Goal: Task Accomplishment & Management: Manage account settings

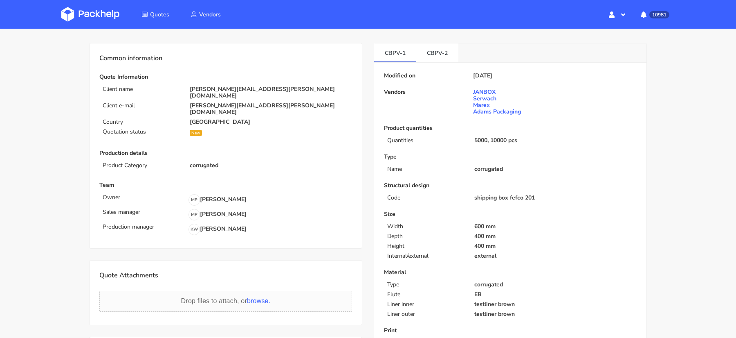
scroll to position [11, 0]
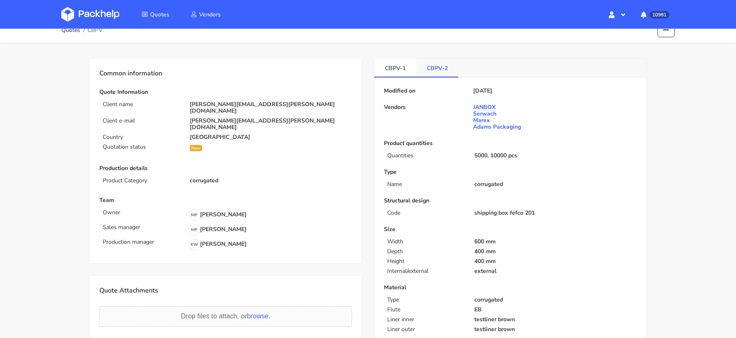
click at [434, 66] on link "CBPV-2" at bounding box center [438, 68] width 42 height 18
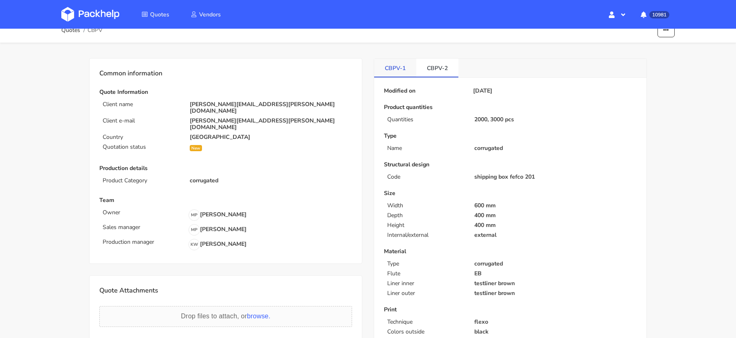
click at [413, 69] on link "CBPV-1" at bounding box center [395, 68] width 42 height 18
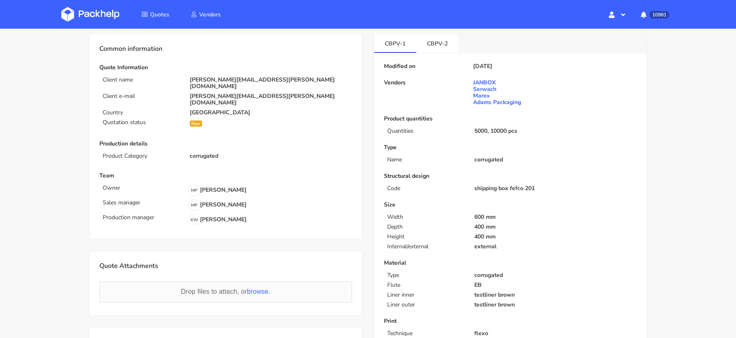
scroll to position [22, 0]
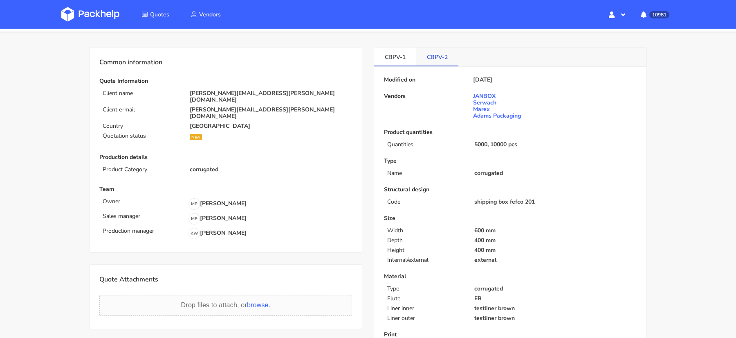
click at [434, 57] on link "CBPV-2" at bounding box center [438, 56] width 42 height 18
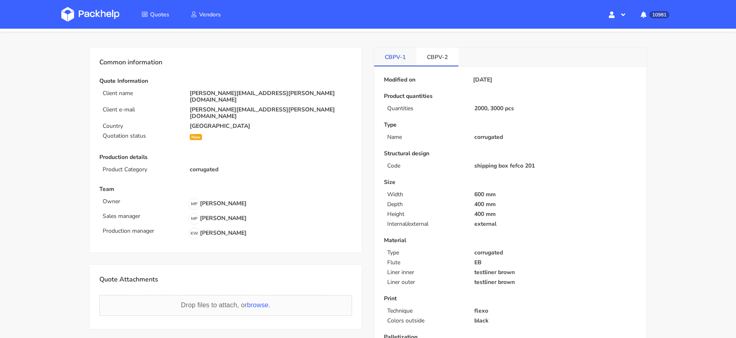
click at [383, 58] on link "CBPV-1" at bounding box center [395, 56] width 42 height 18
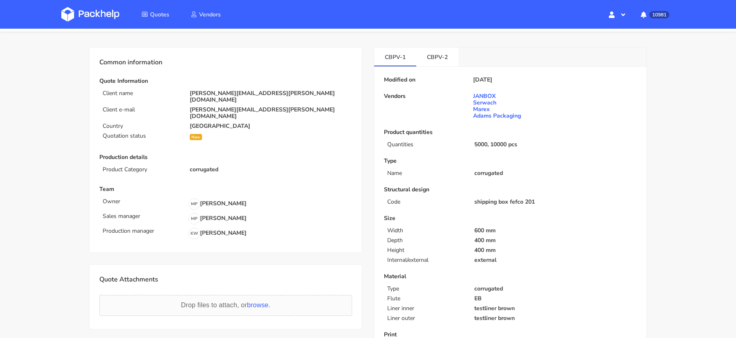
click at [86, 11] on img at bounding box center [90, 14] width 58 height 15
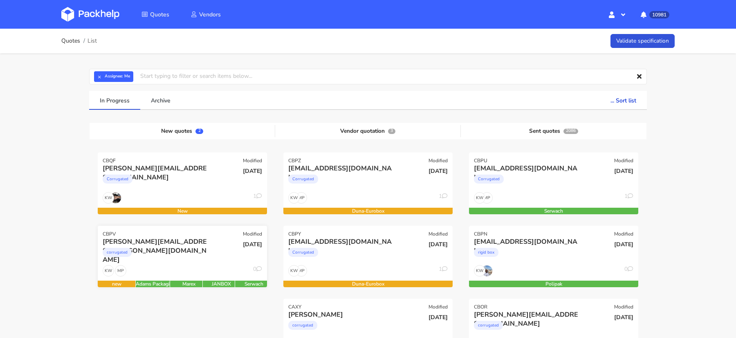
click at [171, 263] on div "david.diaz@apparell.com corrugated" at bounding box center [154, 251] width 114 height 28
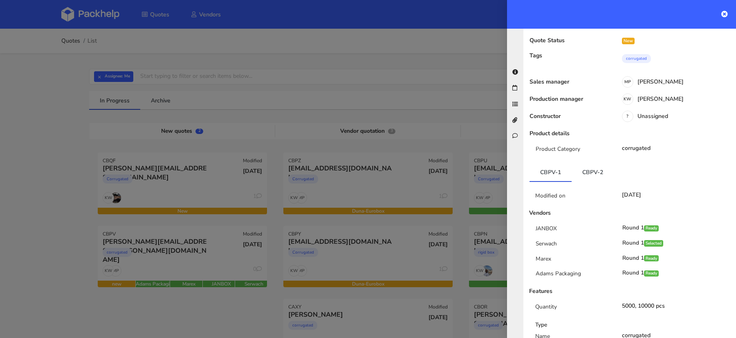
scroll to position [68, 0]
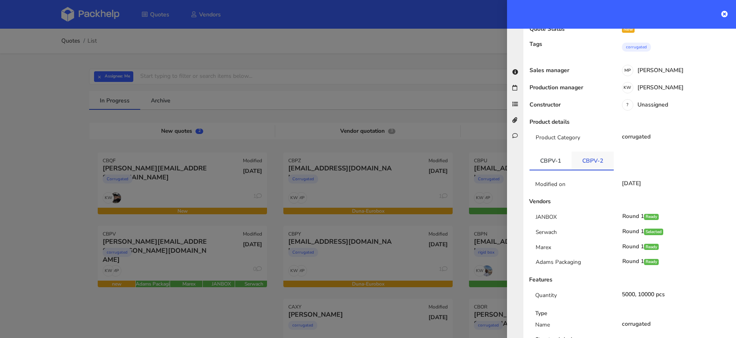
click at [585, 151] on link "CBPV-2" at bounding box center [593, 160] width 42 height 18
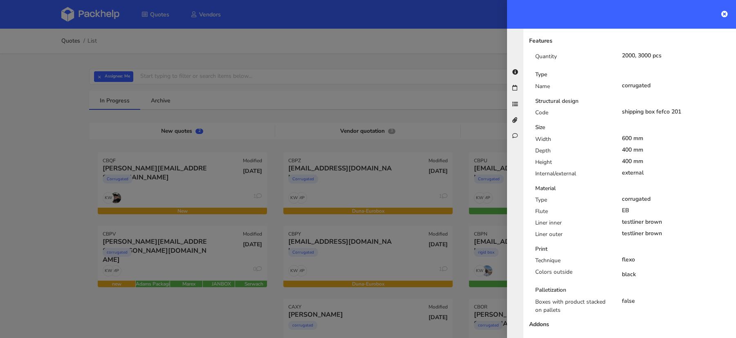
scroll to position [0, 0]
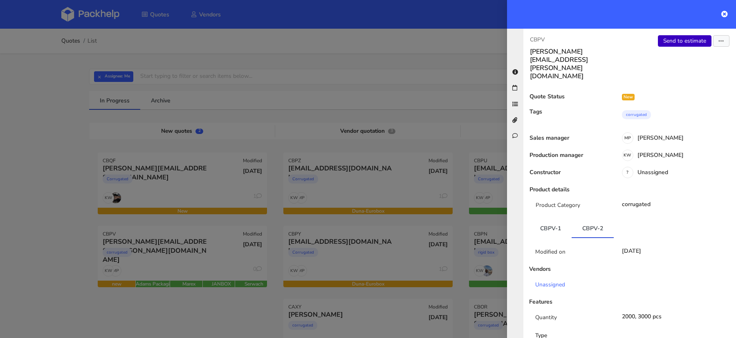
click at [673, 43] on link "Send to estimate" at bounding box center [685, 40] width 54 height 11
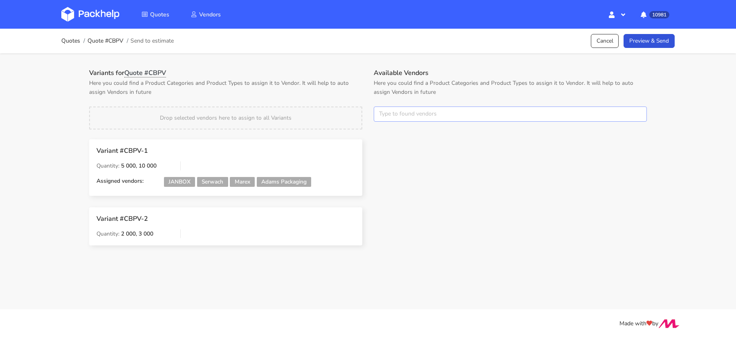
click at [403, 114] on input "text" at bounding box center [510, 114] width 273 height 16
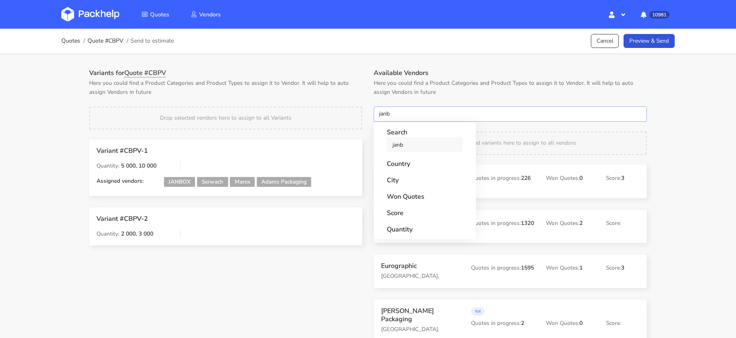
type input "janb"
click at [399, 147] on link "janb" at bounding box center [425, 144] width 76 height 15
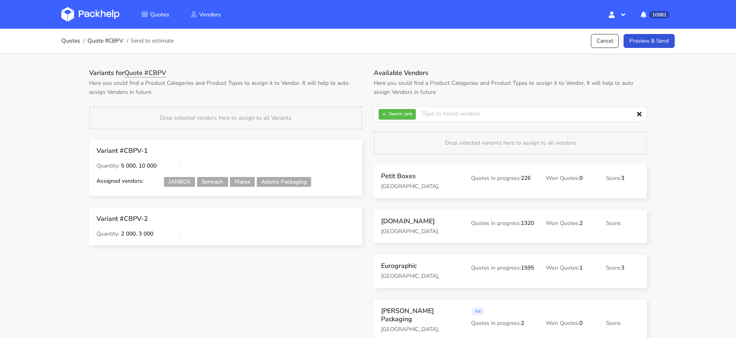
click at [342, 108] on div "Drop selected vendors here to assign to all Variants" at bounding box center [225, 117] width 273 height 23
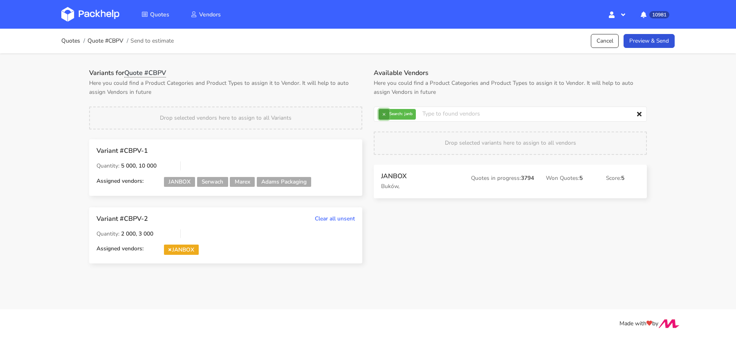
click at [386, 116] on button "×" at bounding box center [384, 114] width 11 height 11
click at [385, 116] on input "text" at bounding box center [510, 114] width 273 height 16
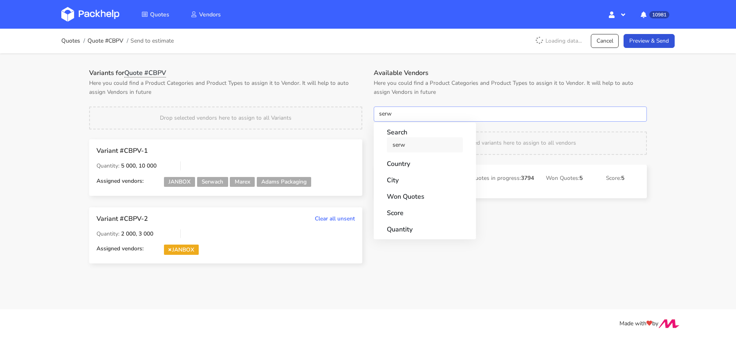
type input "serw"
click at [399, 146] on link "serw" at bounding box center [425, 144] width 76 height 15
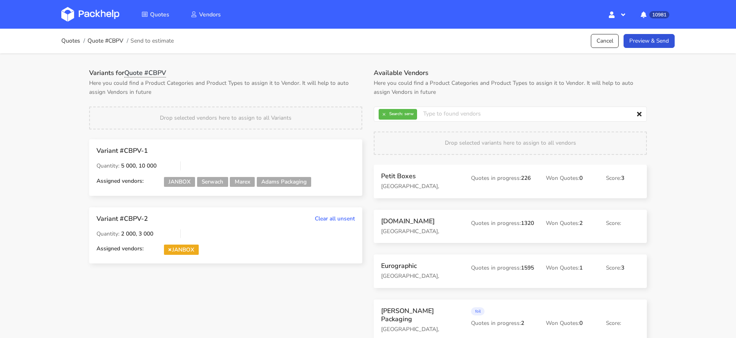
click at [324, 85] on p "Here you could find a Product Categories and Product Types to assign it to Vend…" at bounding box center [225, 88] width 273 height 18
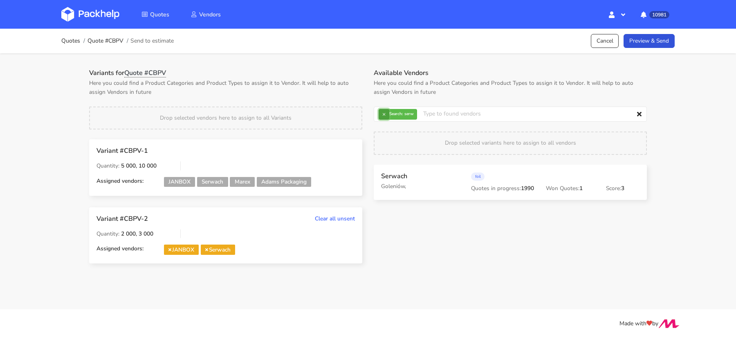
click at [383, 116] on button "×" at bounding box center [384, 114] width 11 height 11
click at [383, 116] on input "text" at bounding box center [510, 114] width 273 height 16
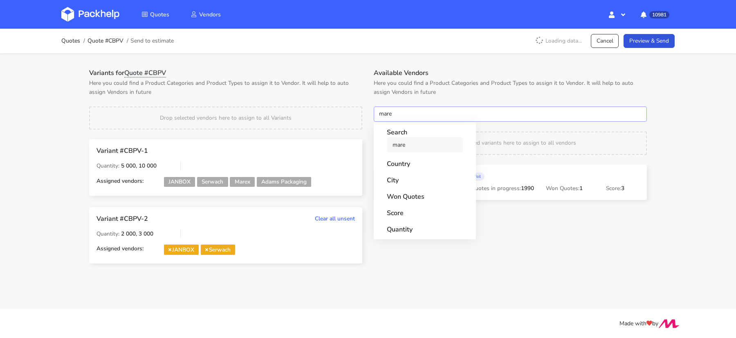
type input "mare"
click at [399, 143] on link "mare" at bounding box center [425, 144] width 76 height 15
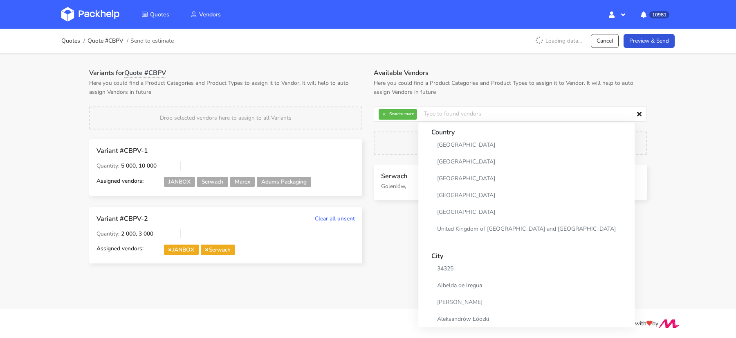
click at [358, 97] on div "Variants for Quote #CBPV Here you could find a Product Categories and Product T…" at bounding box center [225, 172] width 285 height 206
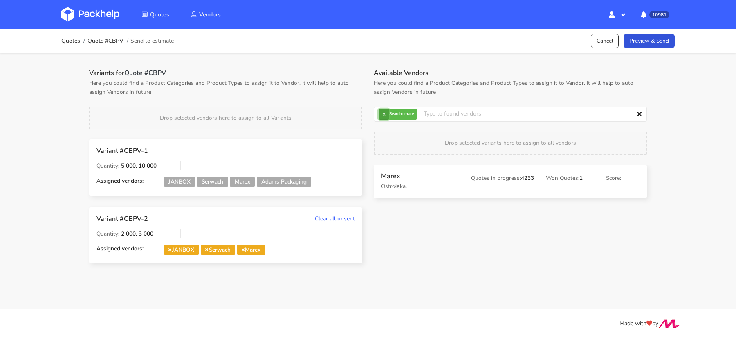
click at [386, 114] on button "×" at bounding box center [384, 114] width 11 height 11
click at [387, 115] on input "text" at bounding box center [510, 114] width 273 height 16
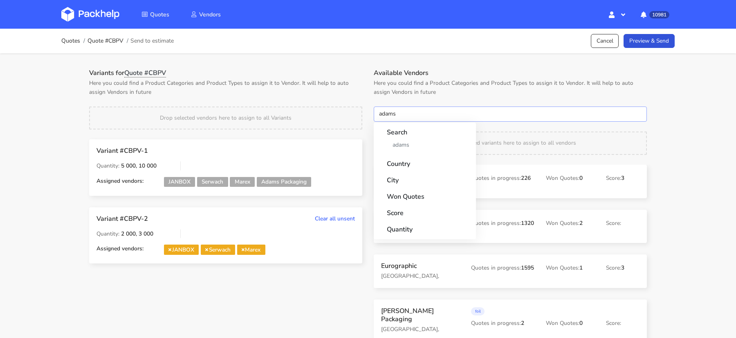
type input "adams"
click at [400, 136] on strong "Search" at bounding box center [425, 129] width 76 height 15
click at [400, 141] on link "adams" at bounding box center [425, 144] width 76 height 15
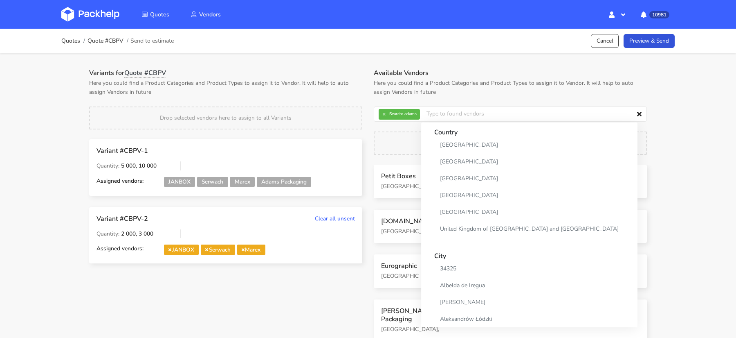
click at [340, 80] on p "Here you could find a Product Categories and Product Types to assign it to Vend…" at bounding box center [225, 88] width 273 height 18
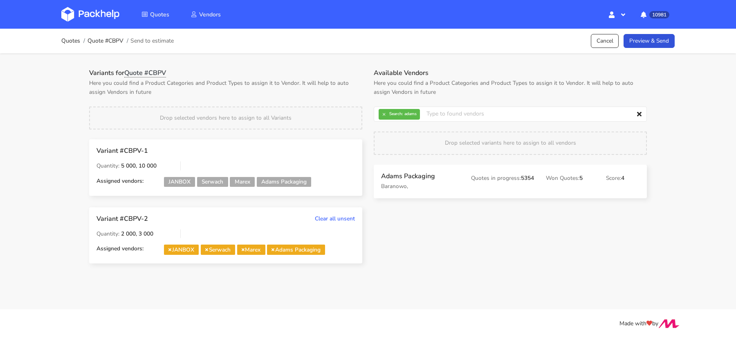
click at [655, 24] on div "10981 Notifications CBPV New variant from Monika Poźniak at 01 Oct 2025 11:06 i…" at bounding box center [655, 14] width 41 height 24
click at [648, 39] on link "Preview & Send" at bounding box center [649, 41] width 51 height 14
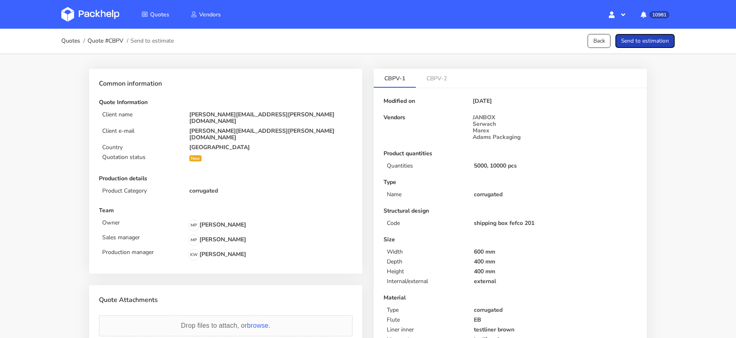
click at [648, 39] on button "Send to estimation" at bounding box center [645, 41] width 59 height 14
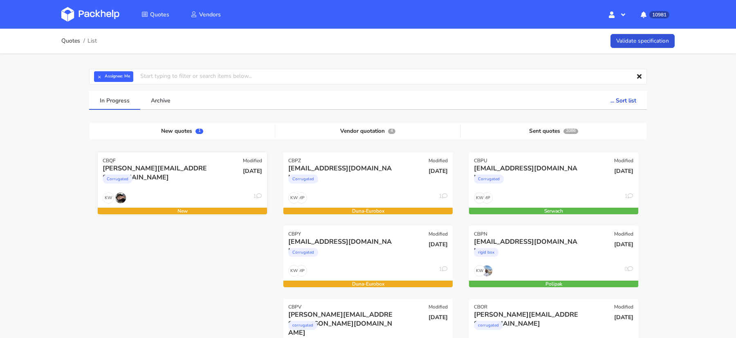
click at [182, 180] on div "Corrugated" at bounding box center [157, 181] width 108 height 16
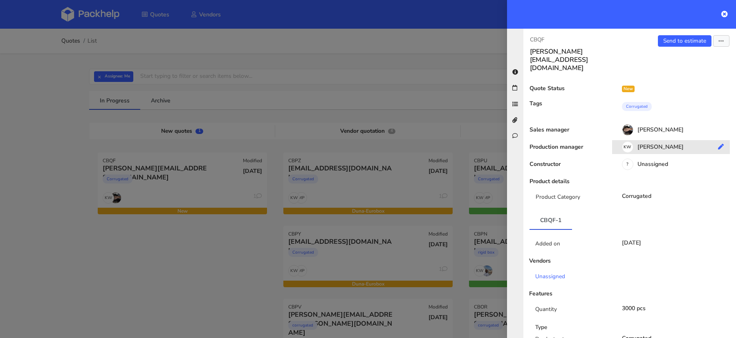
click at [645, 144] on div "KW Klaudia Wiśniewska" at bounding box center [674, 148] width 124 height 9
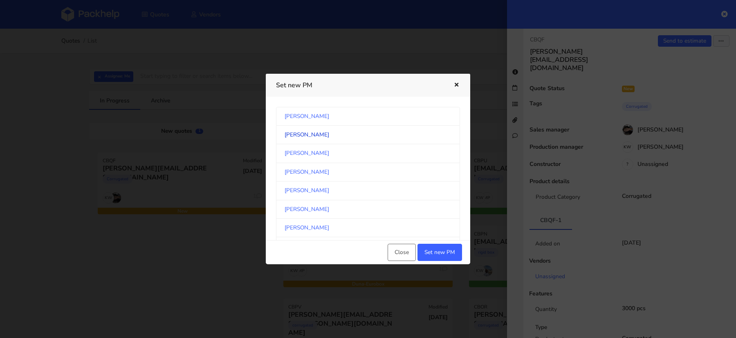
scroll to position [426, 0]
click at [322, 169] on link "Michał Palasek" at bounding box center [368, 173] width 184 height 18
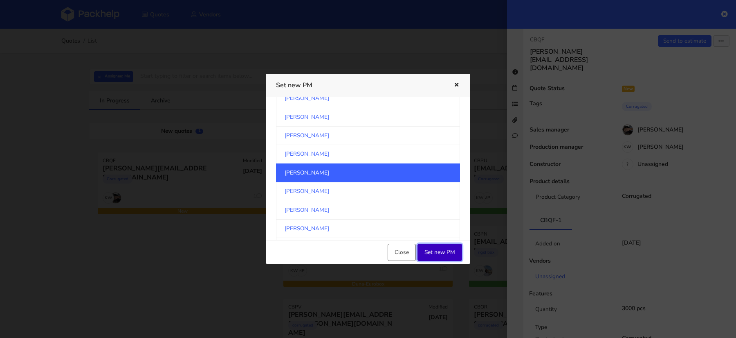
click at [435, 253] on button "Set new PM" at bounding box center [440, 251] width 45 height 17
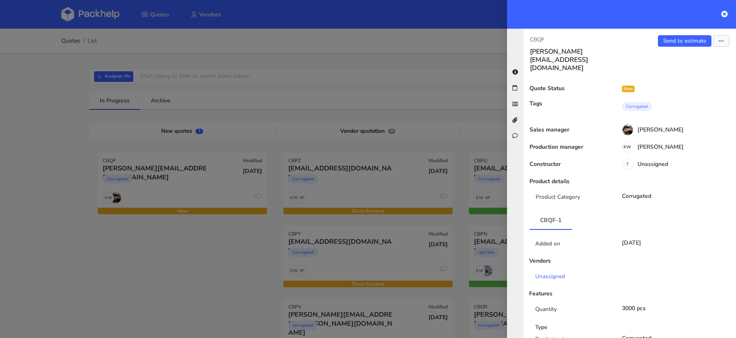
click at [234, 240] on div at bounding box center [368, 169] width 736 height 338
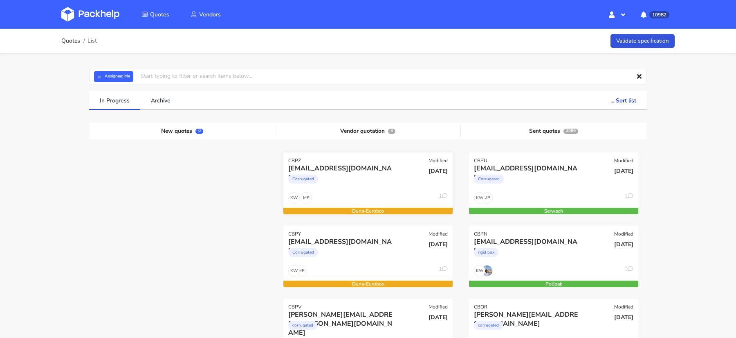
click at [374, 180] on div "Corrugated" at bounding box center [342, 181] width 108 height 16
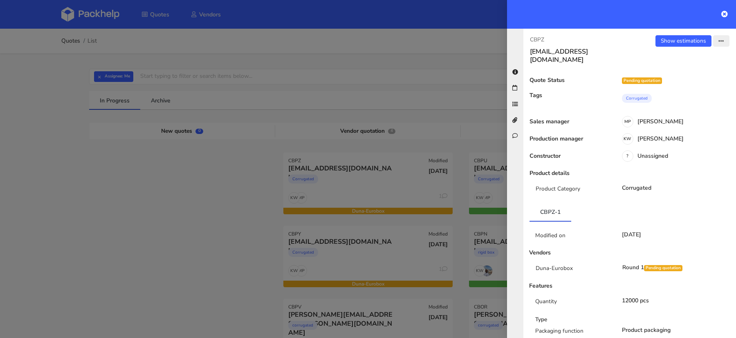
click at [718, 37] on button "button" at bounding box center [722, 40] width 16 height 11
click at [693, 60] on link "Send to estimate" at bounding box center [695, 58] width 72 height 14
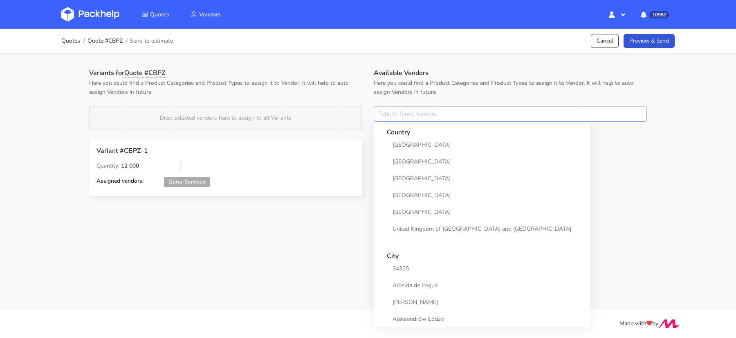
click at [383, 116] on input "text" at bounding box center [510, 114] width 273 height 16
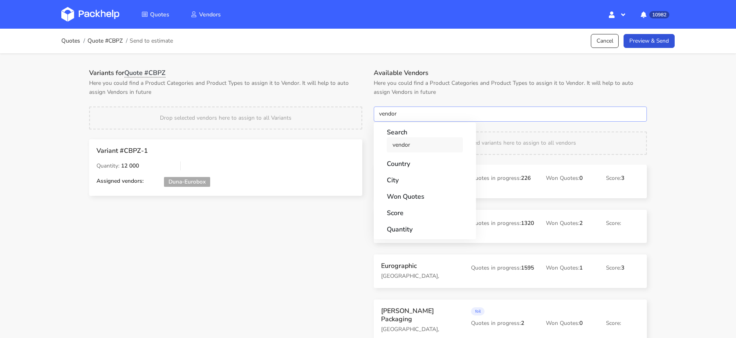
type input "vendor"
click at [398, 147] on link "vendor" at bounding box center [425, 144] width 76 height 15
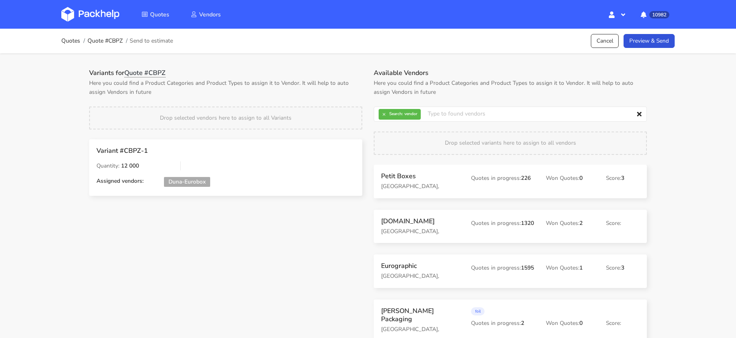
click at [331, 95] on p "Here you could find a Product Categories and Product Types to assign it to Vend…" at bounding box center [225, 88] width 273 height 18
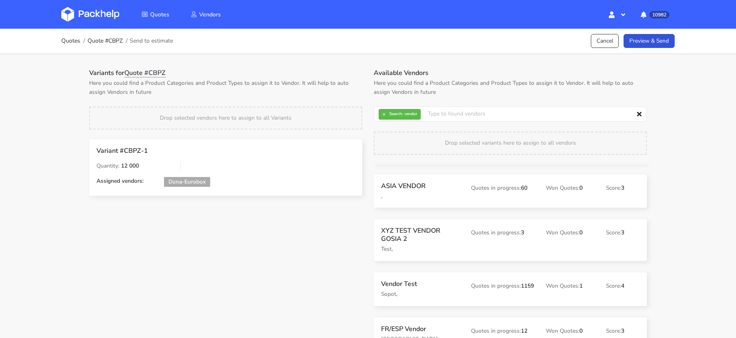
scroll to position [54, 0]
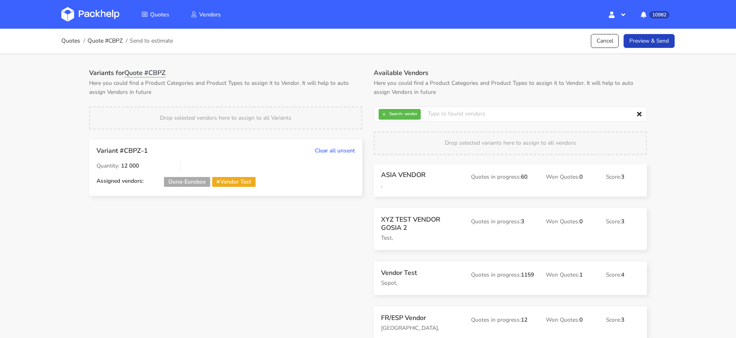
click at [647, 43] on link "Preview & Send" at bounding box center [649, 41] width 51 height 14
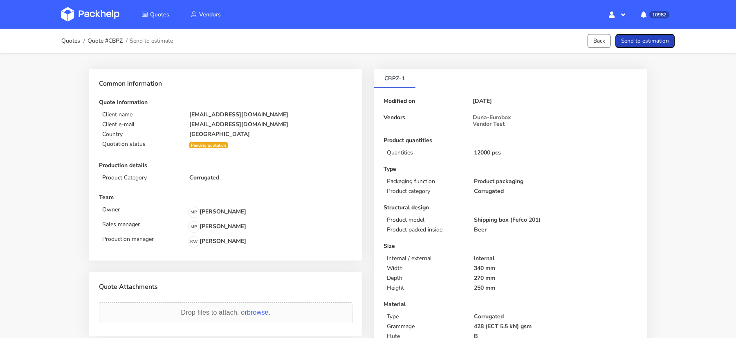
click at [649, 40] on button "Send to estimation" at bounding box center [645, 41] width 59 height 14
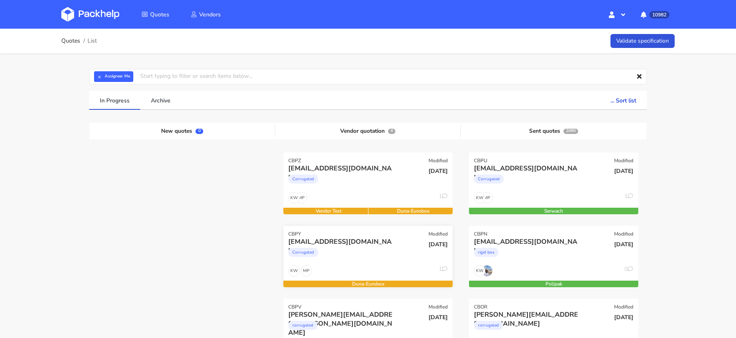
click at [398, 265] on div "MP KW 1" at bounding box center [368, 273] width 169 height 16
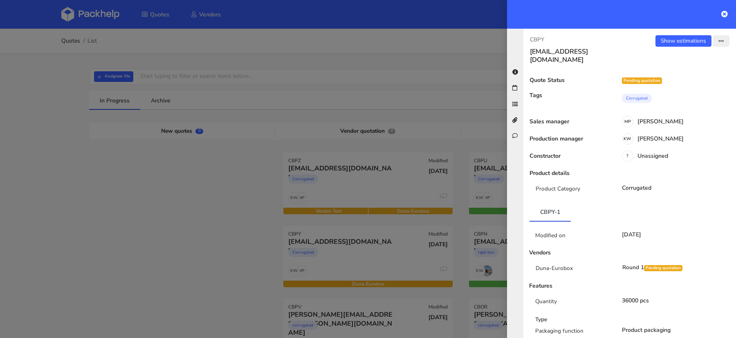
click at [720, 45] on button "button" at bounding box center [722, 40] width 16 height 11
click at [694, 59] on link "Send to estimate" at bounding box center [695, 58] width 72 height 14
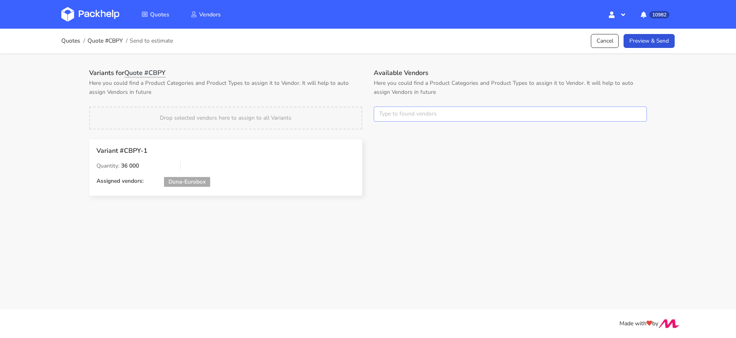
click at [397, 117] on input "text" at bounding box center [510, 114] width 273 height 16
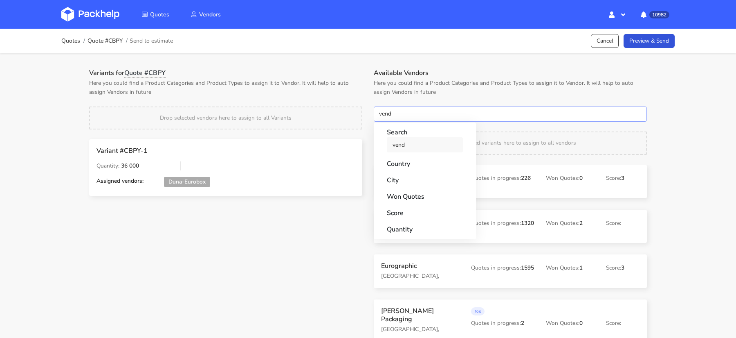
type input "vend"
click at [399, 148] on link "vend" at bounding box center [425, 144] width 76 height 15
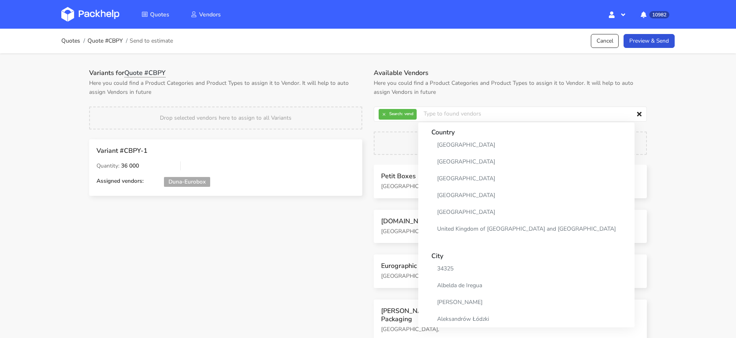
click at [349, 90] on p "Here you could find a Product Categories and Product Types to assign it to Vend…" at bounding box center [225, 88] width 273 height 18
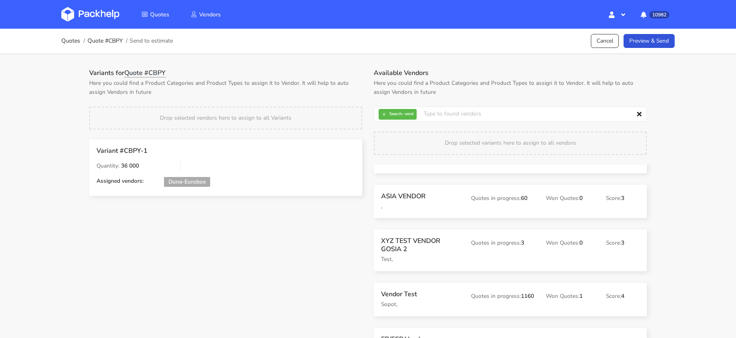
scroll to position [45, 0]
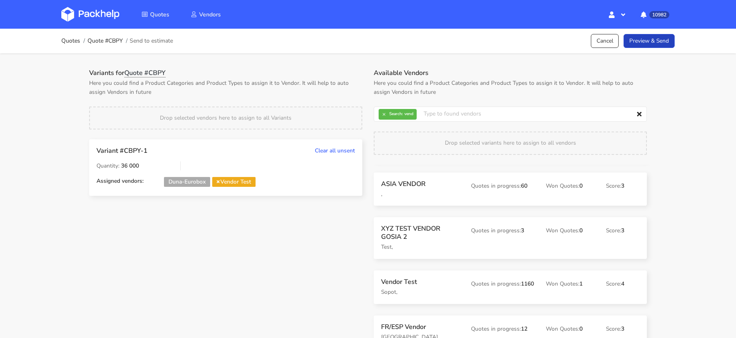
click at [651, 34] on link "Preview & Send" at bounding box center [649, 41] width 51 height 14
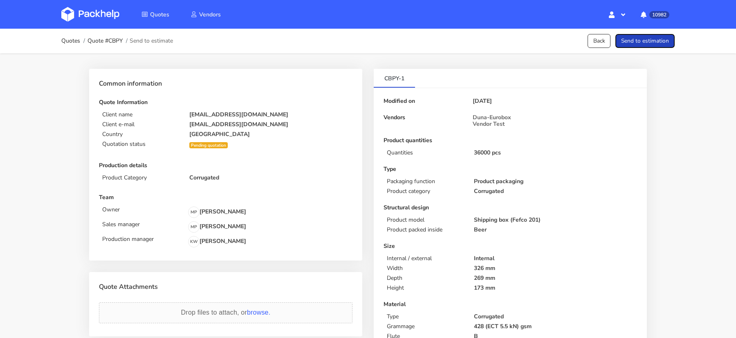
click at [652, 44] on button "Send to estimation" at bounding box center [645, 41] width 59 height 14
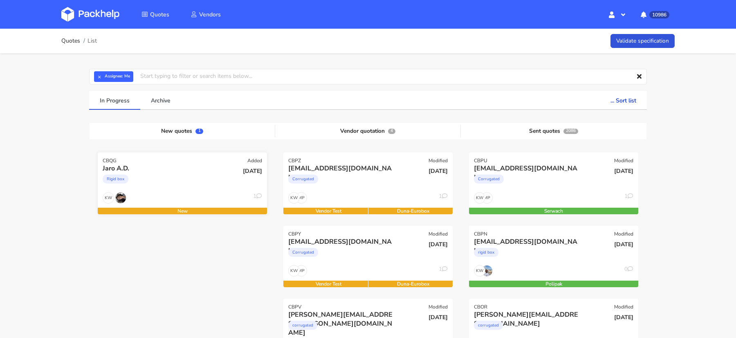
click at [154, 198] on div "KW 1" at bounding box center [182, 200] width 169 height 16
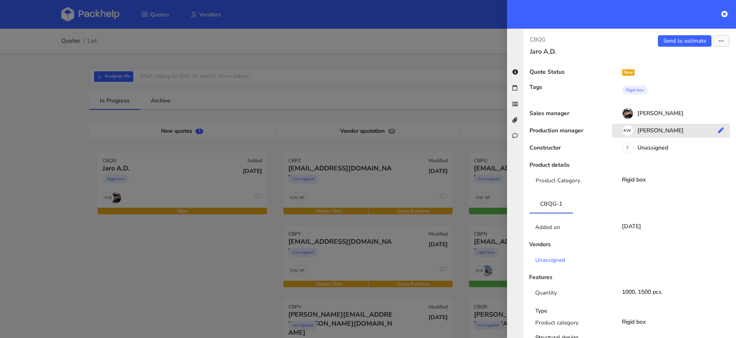
click at [657, 133] on div "KW [PERSON_NAME]" at bounding box center [674, 131] width 124 height 9
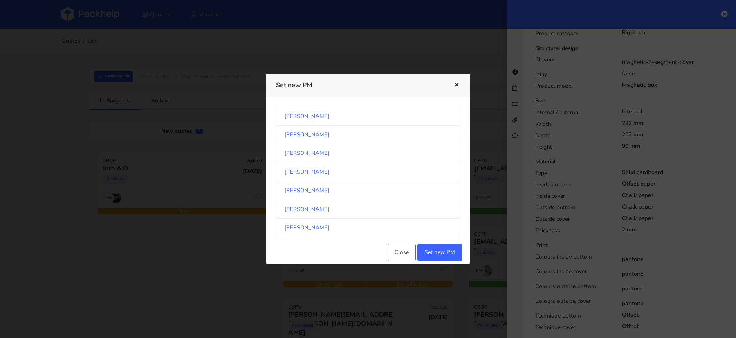
scroll to position [426, 0]
click at [394, 168] on link "Michał Palasek" at bounding box center [368, 173] width 184 height 18
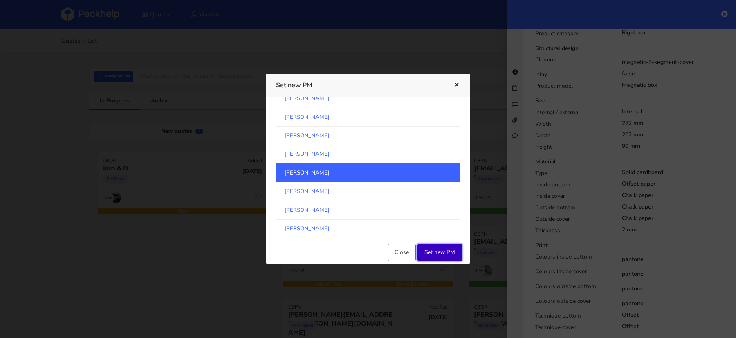
click at [441, 253] on button "Set new PM" at bounding box center [440, 251] width 45 height 17
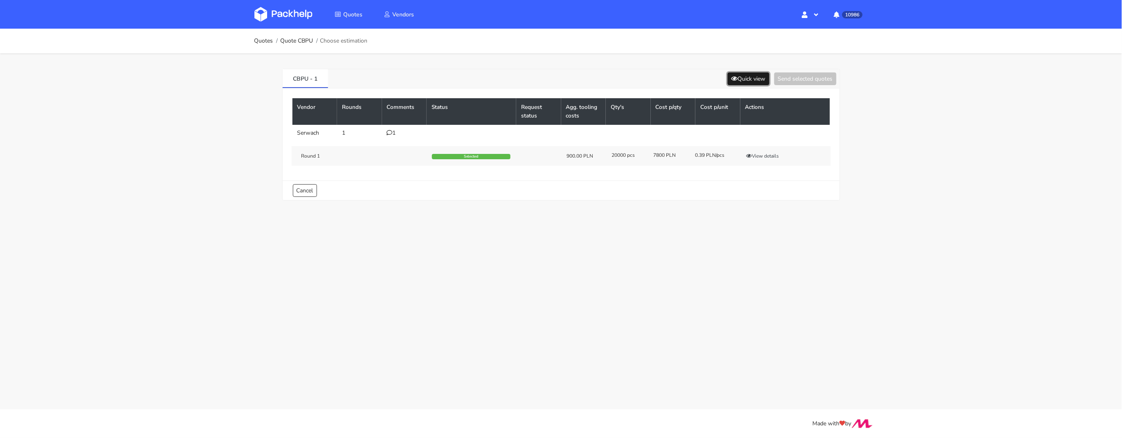
click at [749, 82] on button "Quick view" at bounding box center [749, 78] width 42 height 13
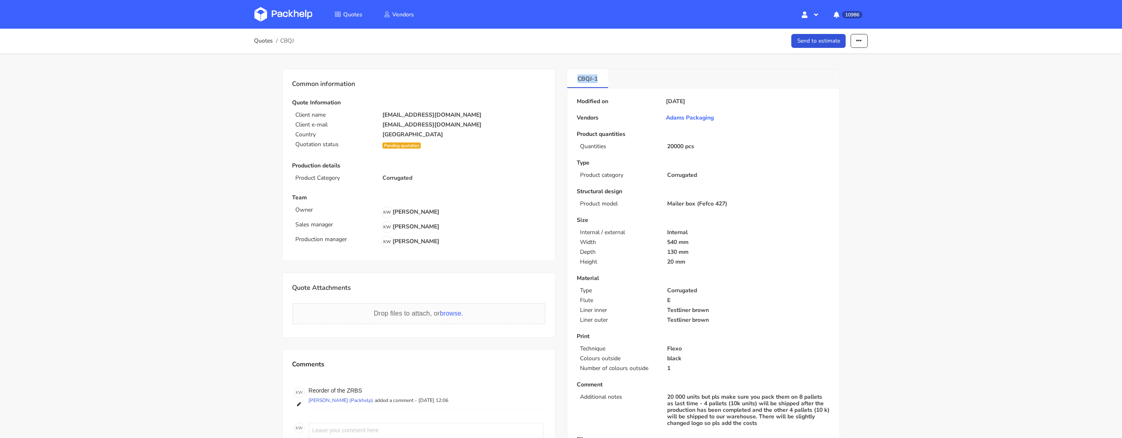
drag, startPoint x: 603, startPoint y: 81, endPoint x: 565, endPoint y: 81, distance: 37.6
click at [565, 81] on div "CBQJ-1 Modified on [DATE] Vendors [PERSON_NAME] Packaging Product quantities Qu…" at bounding box center [703, 289] width 285 height 440
copy link "CBQJ-1"
click at [278, 14] on img at bounding box center [283, 14] width 58 height 15
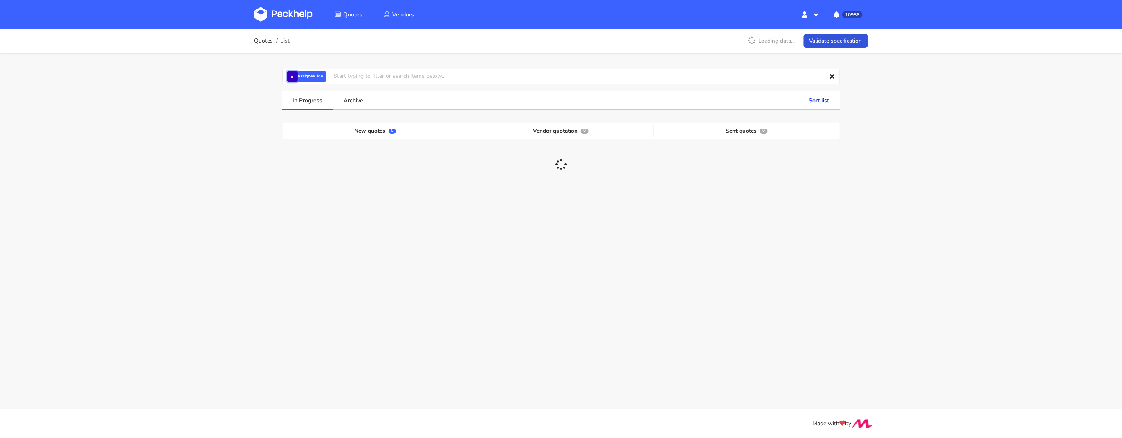
click at [295, 78] on button "×" at bounding box center [292, 76] width 11 height 11
click at [295, 78] on input "text" at bounding box center [561, 77] width 558 height 16
paste input "CBKL"
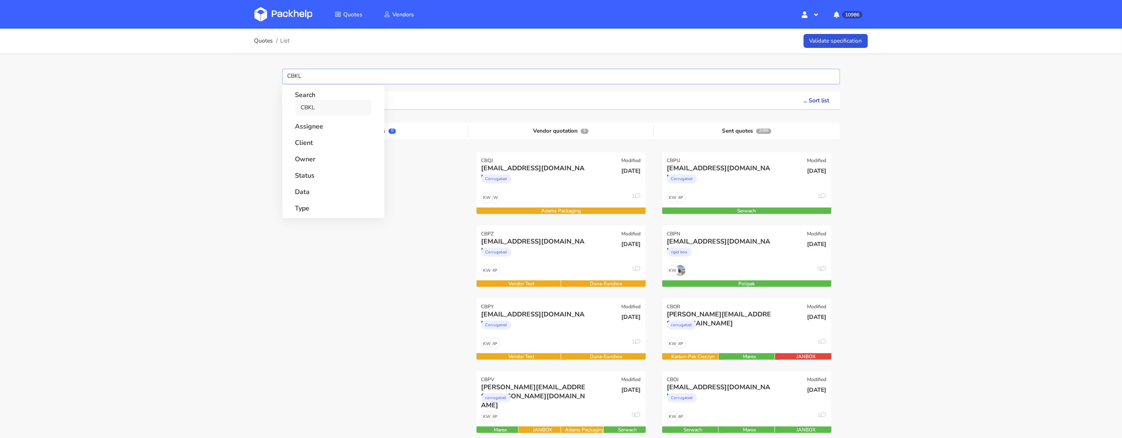
type input "CBKL"
click at [308, 106] on link "CBKL" at bounding box center [333, 107] width 76 height 15
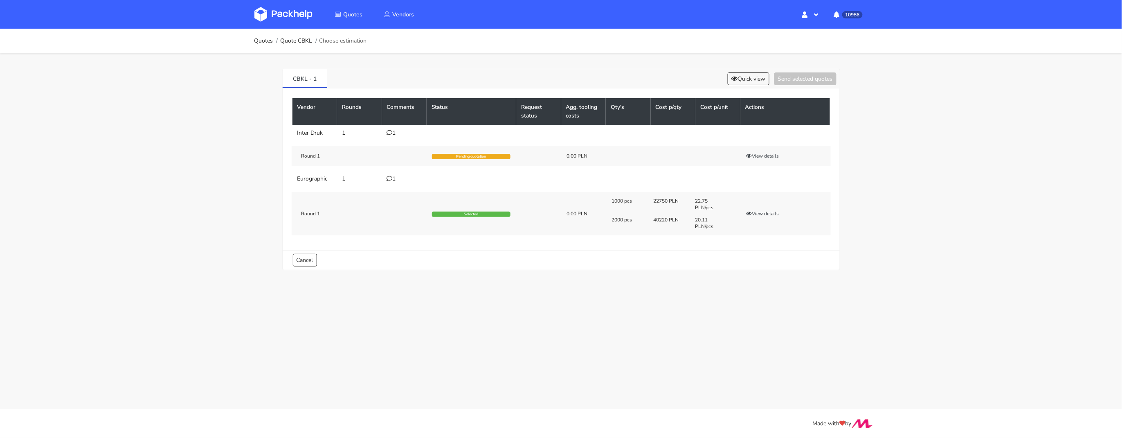
click at [390, 180] on icon at bounding box center [390, 179] width 6 height 6
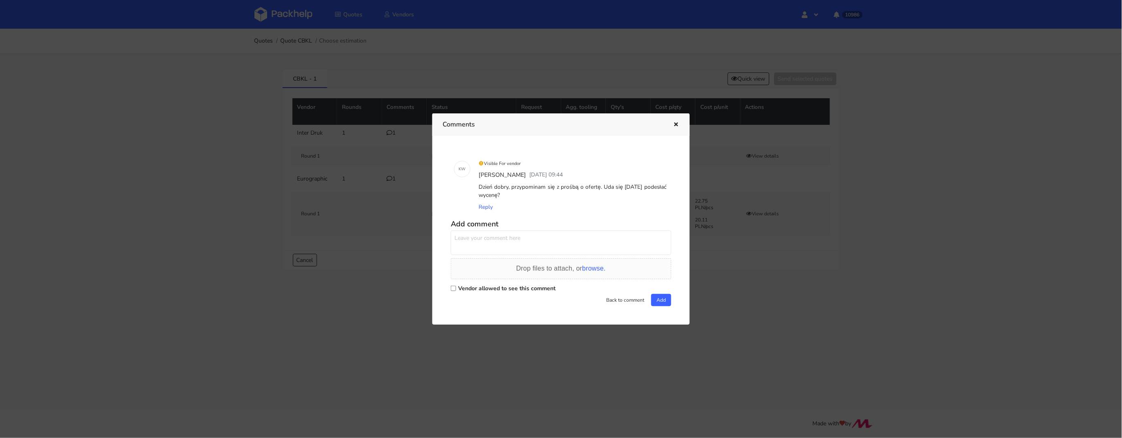
click at [358, 233] on div at bounding box center [561, 219] width 1122 height 438
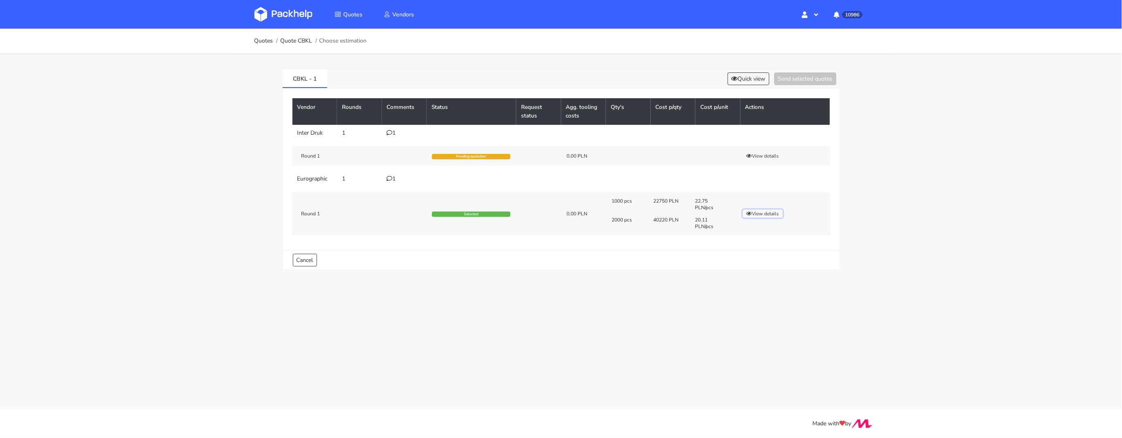
click at [770, 210] on button "View details" at bounding box center [763, 213] width 40 height 8
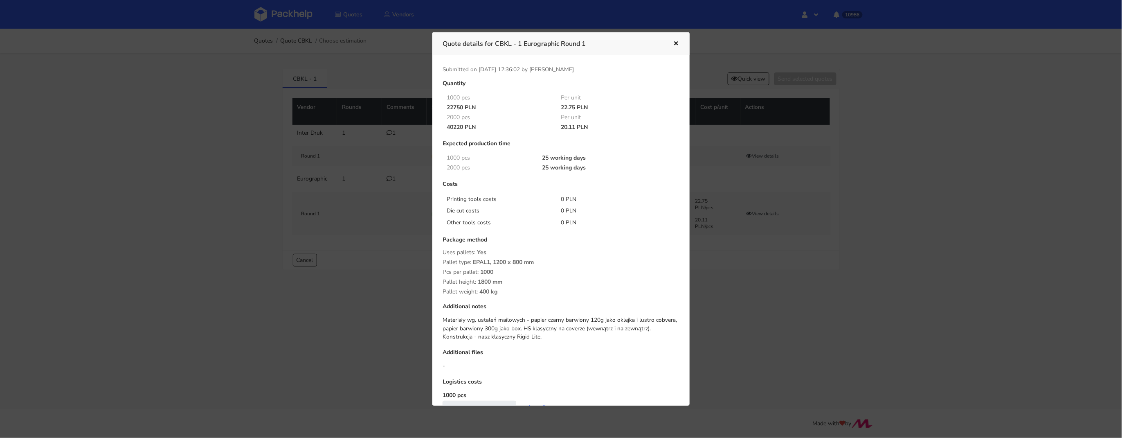
click at [357, 211] on div at bounding box center [561, 219] width 1122 height 438
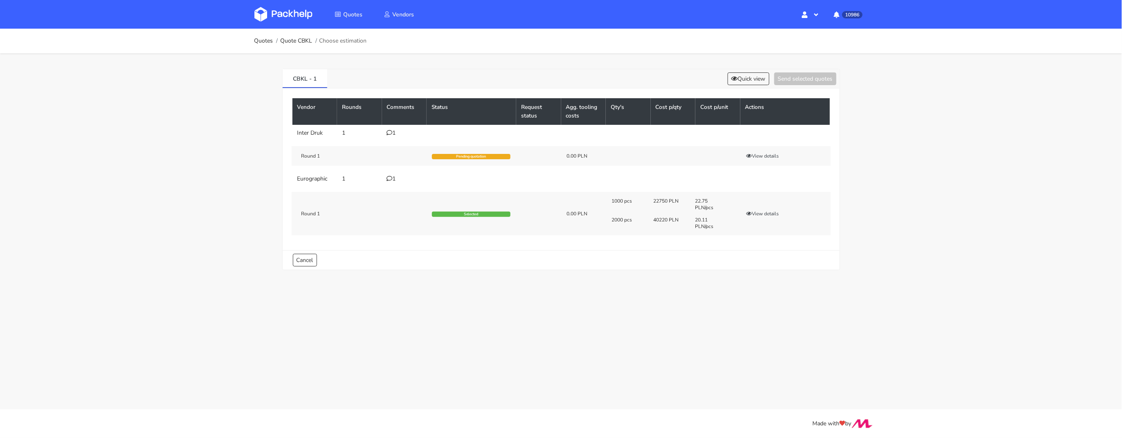
click at [394, 182] on div "1" at bounding box center [404, 179] width 35 height 7
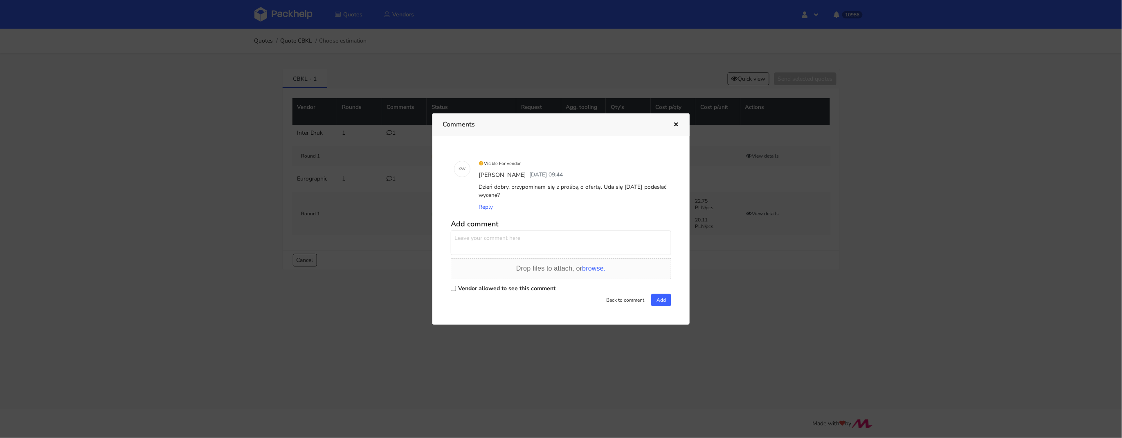
click at [451, 287] on input "Vendor allowed to see this comment" at bounding box center [453, 288] width 5 height 5
checkbox input "true"
click at [478, 238] on textarea at bounding box center [561, 242] width 221 height 25
type textarea "Dzień dobrty"
click at [226, 81] on div at bounding box center [561, 219] width 1122 height 438
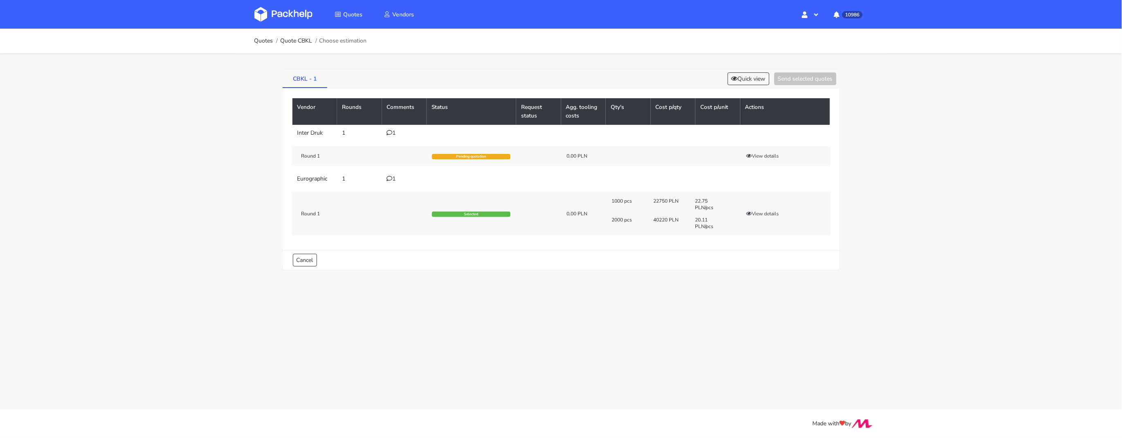
click at [299, 77] on link "CBKL - 1" at bounding box center [305, 78] width 45 height 18
copy link "CBKL"
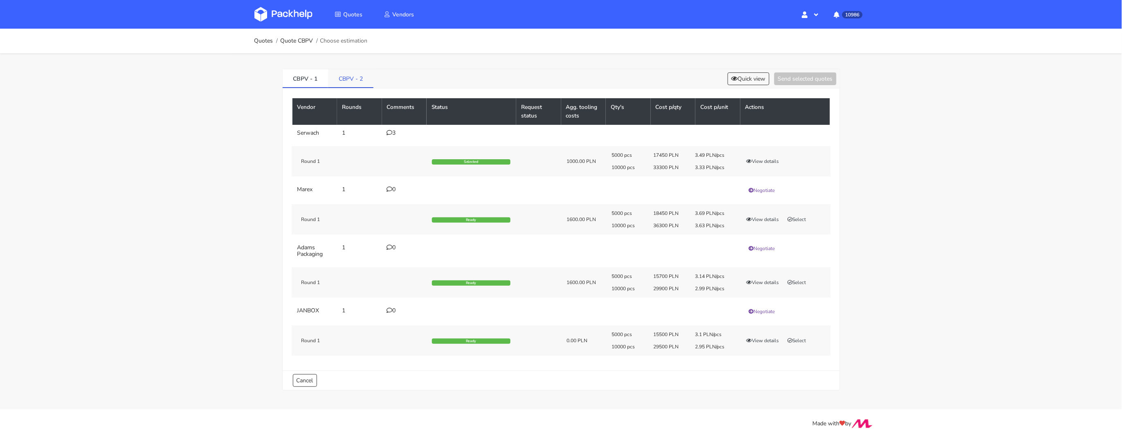
click at [357, 80] on link "CBPV - 2" at bounding box center [350, 78] width 45 height 18
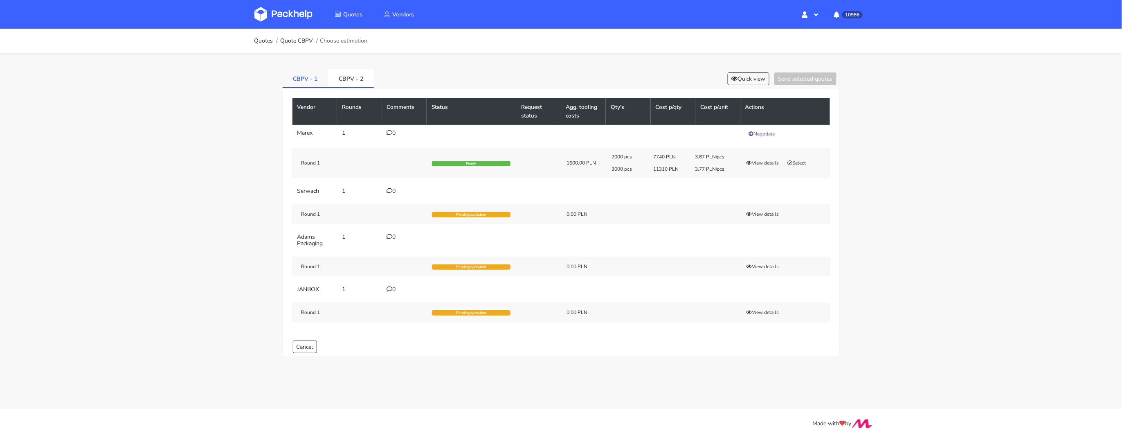
click at [317, 81] on link "CBPV - 1" at bounding box center [306, 78] width 46 height 18
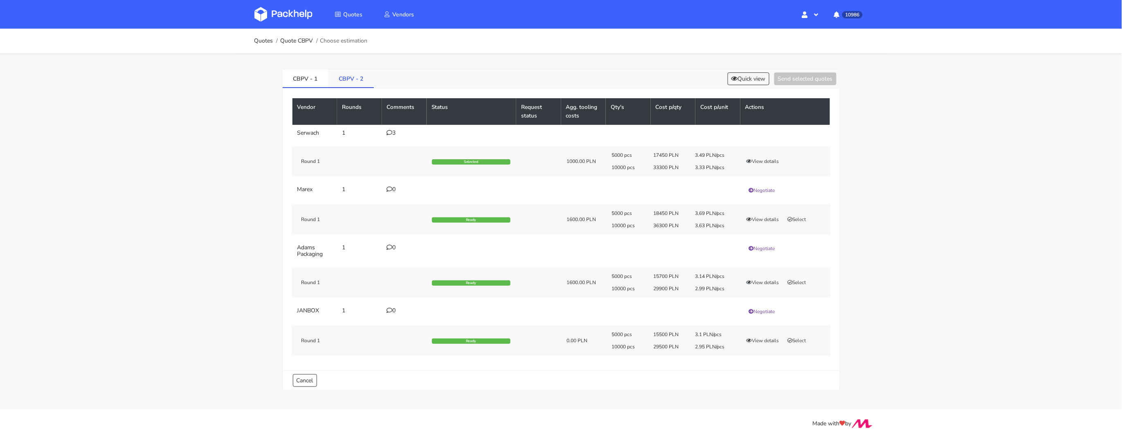
click at [351, 74] on link "CBPV - 2" at bounding box center [351, 78] width 46 height 18
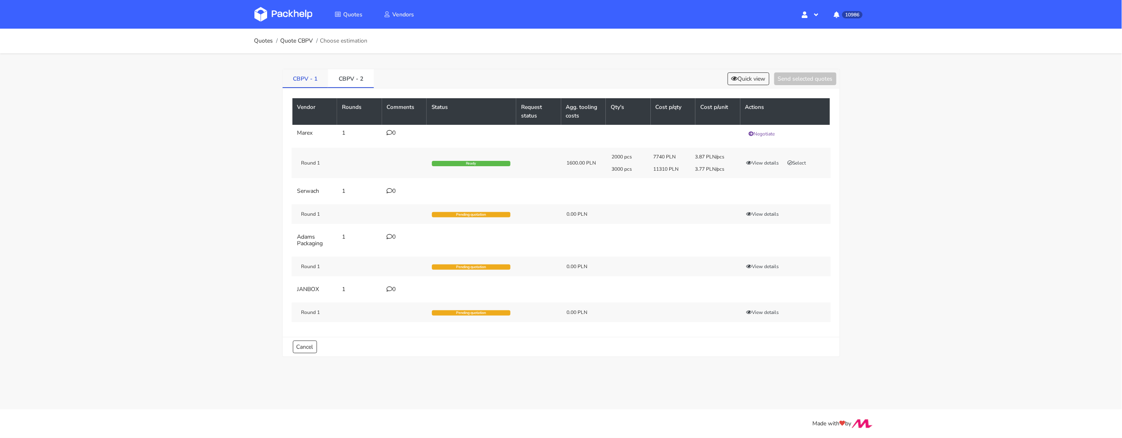
click at [304, 86] on link "CBPV - 1" at bounding box center [306, 78] width 46 height 18
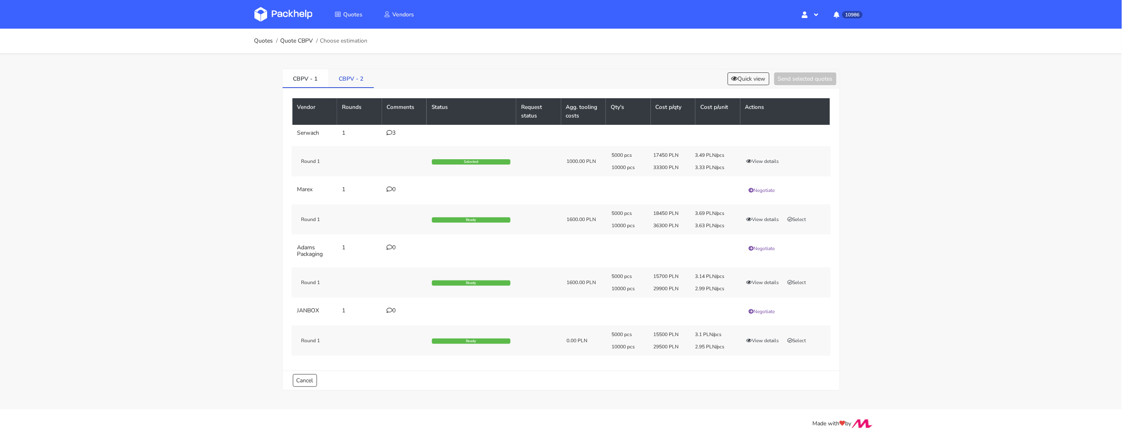
click at [343, 83] on link "CBPV - 2" at bounding box center [351, 78] width 46 height 18
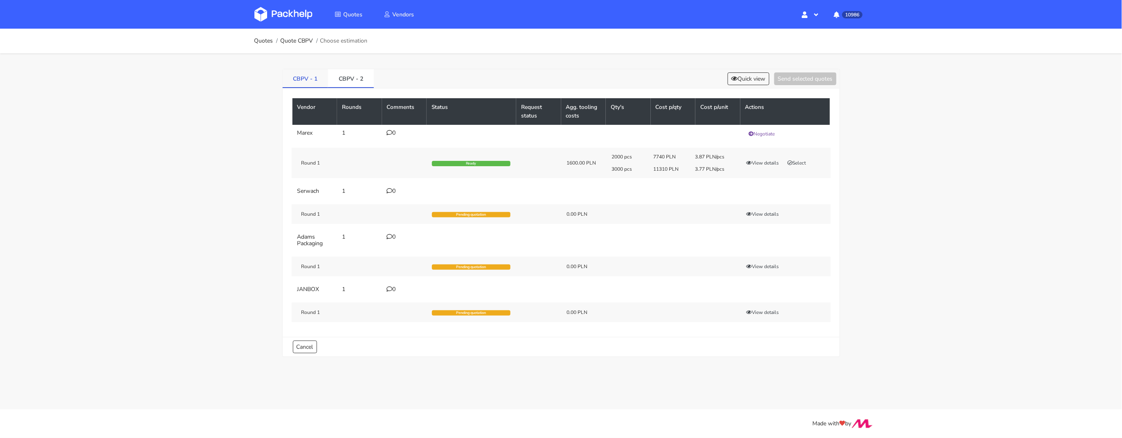
click at [299, 81] on link "CBPV - 1" at bounding box center [306, 78] width 46 height 18
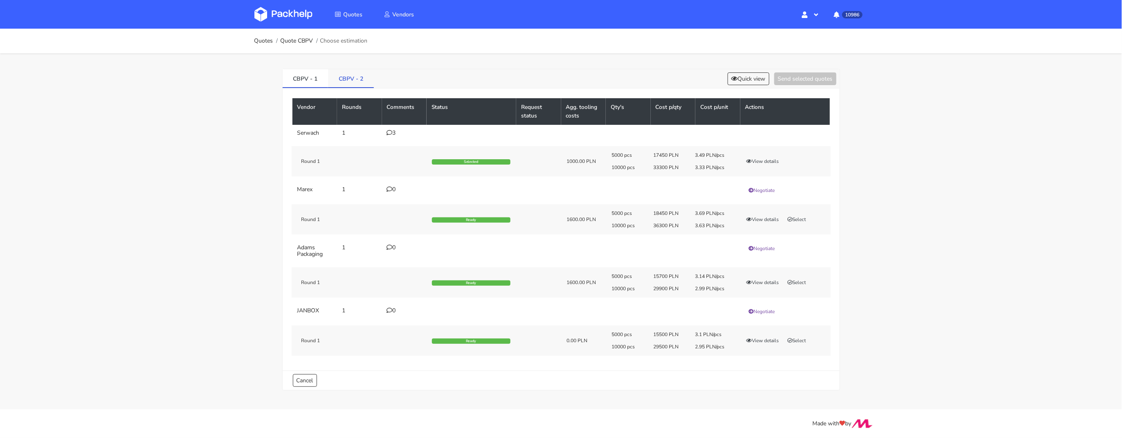
click at [343, 82] on link "CBPV - 2" at bounding box center [351, 78] width 46 height 18
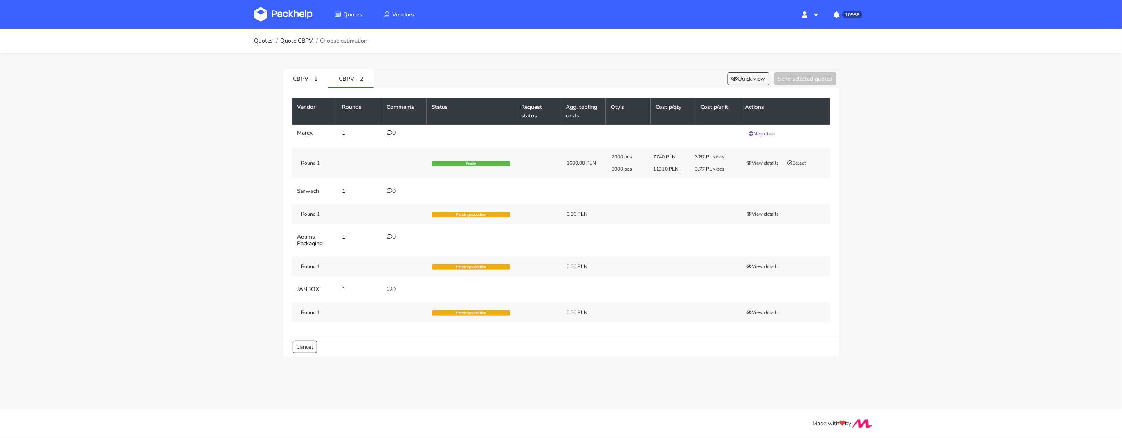
click at [756, 69] on div "CBPV - 1 CBPV - 2 Quick view Send selected quotes" at bounding box center [561, 78] width 557 height 19
click at [751, 76] on button "Quick view" at bounding box center [749, 78] width 42 height 13
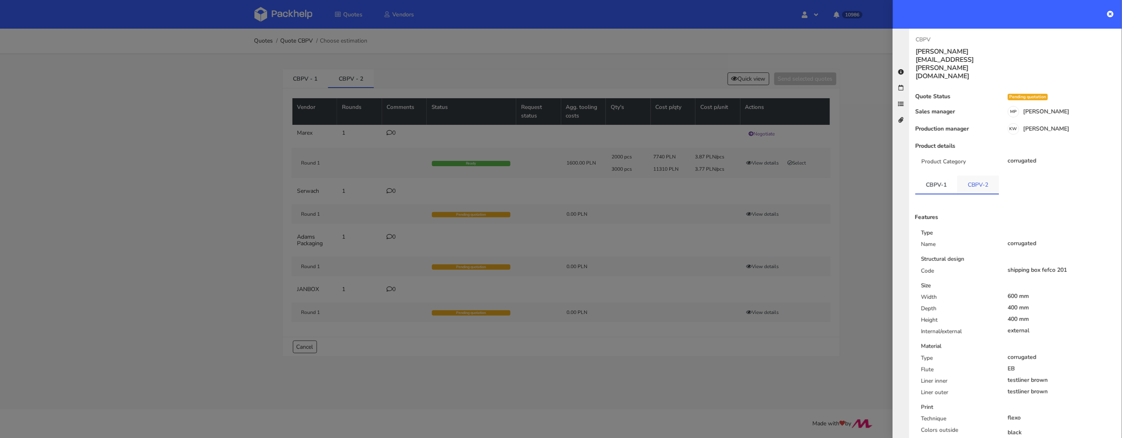
click at [898, 176] on link "CBPV-2" at bounding box center [979, 185] width 42 height 18
click at [898, 176] on link "CBPV-1" at bounding box center [937, 185] width 42 height 18
click at [670, 181] on div at bounding box center [561, 219] width 1122 height 438
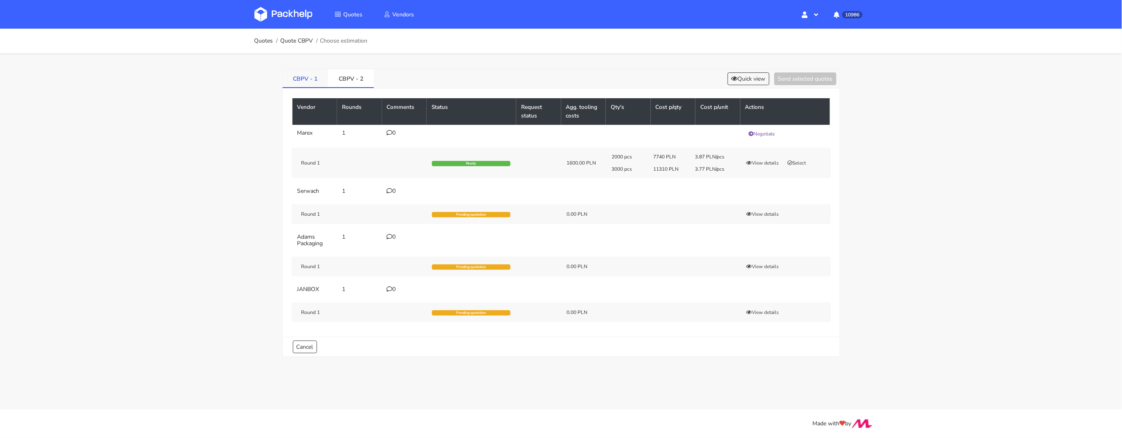
click at [317, 81] on link "CBPV - 1" at bounding box center [306, 78] width 46 height 18
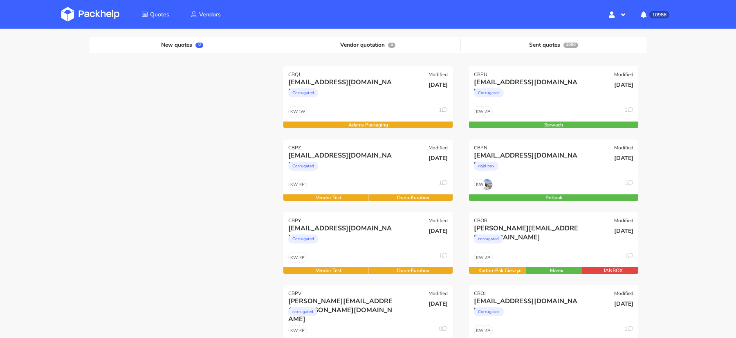
scroll to position [95, 0]
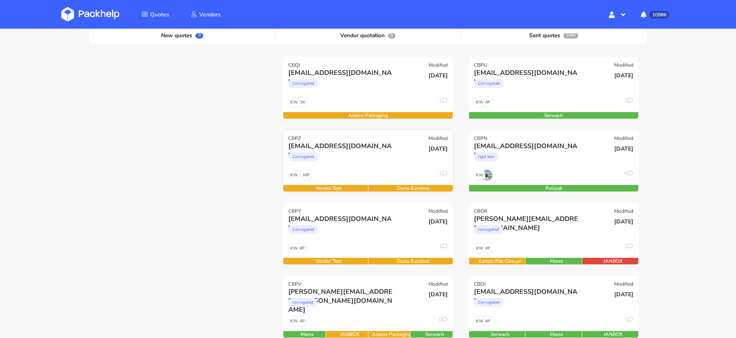
click at [390, 162] on div "Corrugated" at bounding box center [342, 159] width 108 height 16
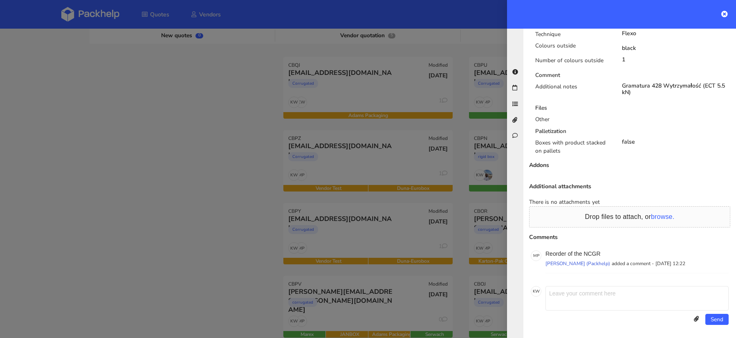
scroll to position [0, 0]
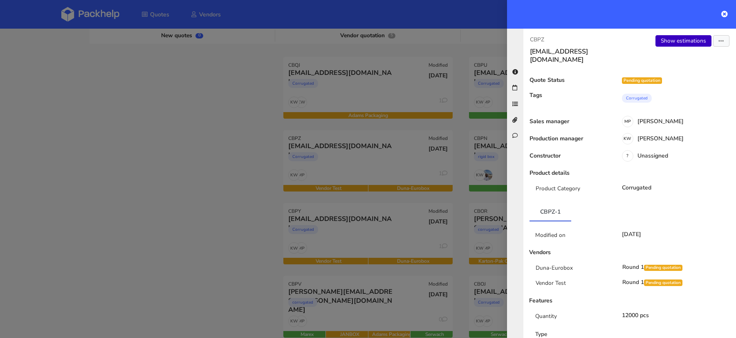
click at [678, 42] on link "Show estimations" at bounding box center [684, 40] width 56 height 11
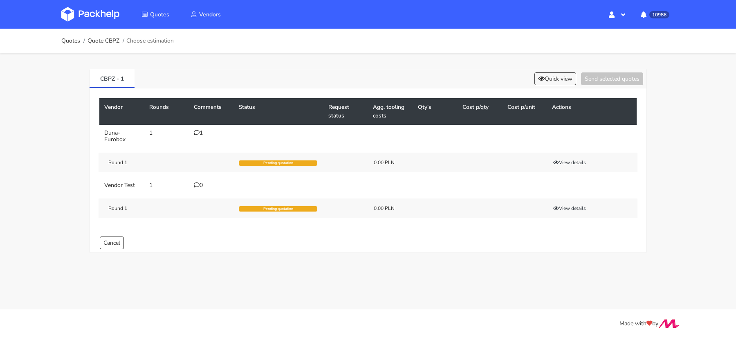
click at [197, 130] on icon at bounding box center [197, 133] width 6 height 6
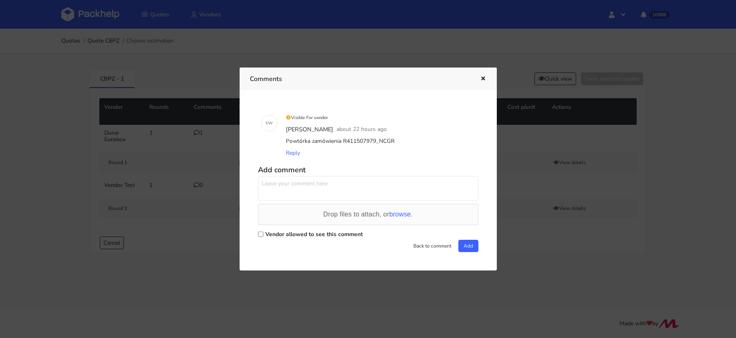
drag, startPoint x: 376, startPoint y: 142, endPoint x: 394, endPoint y: 142, distance: 18.4
click at [394, 142] on div "Powtórka zamówienia R411507979_NCGR" at bounding box center [379, 140] width 191 height 11
copy div "NCGR"
click at [388, 146] on div "Powtórka zamówienia R411507979_NCGR" at bounding box center [379, 140] width 191 height 11
click at [379, 145] on div "Powtórka zamówienia R411507979_NCGR" at bounding box center [379, 140] width 191 height 11
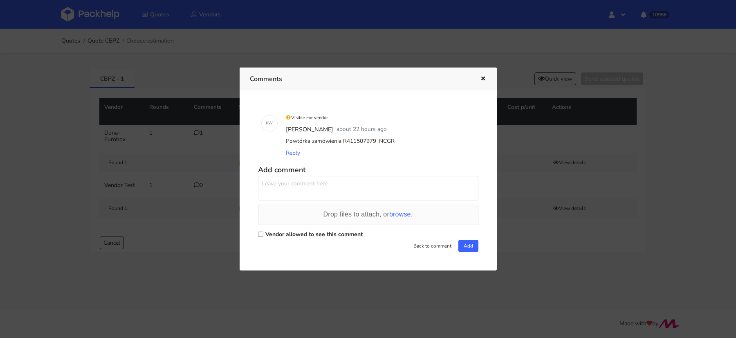
drag, startPoint x: 376, startPoint y: 143, endPoint x: 398, endPoint y: 142, distance: 22.5
click at [398, 142] on div "Powtórka zamówienia R411507979_NCGR" at bounding box center [379, 140] width 191 height 11
copy div "NCGR"
click at [84, 19] on div at bounding box center [368, 169] width 736 height 338
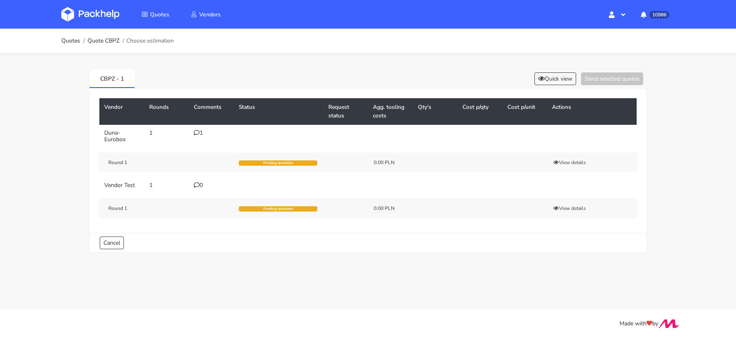
click at [96, 10] on img at bounding box center [90, 14] width 58 height 15
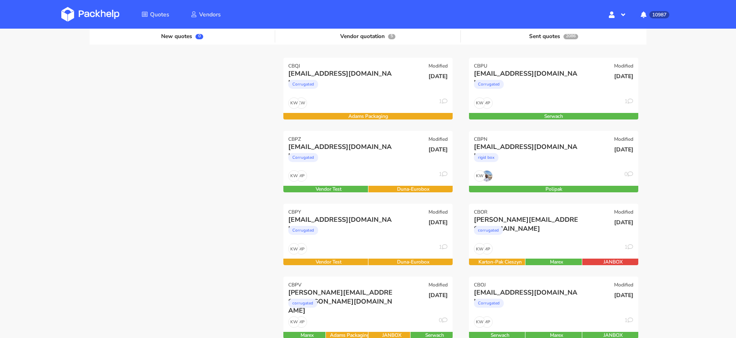
scroll to position [95, 0]
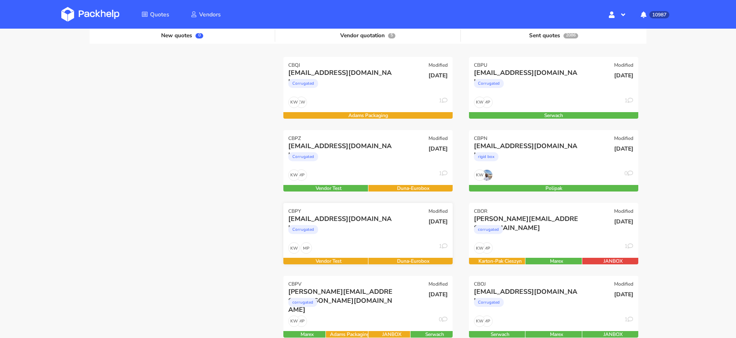
click at [358, 228] on div "Corrugated" at bounding box center [342, 231] width 108 height 16
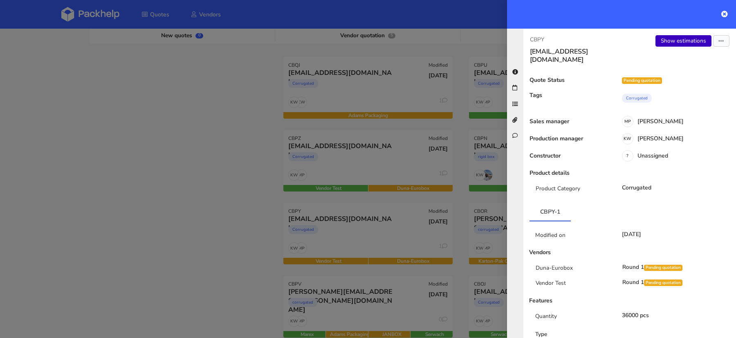
click at [671, 41] on link "Show estimations" at bounding box center [684, 40] width 56 height 11
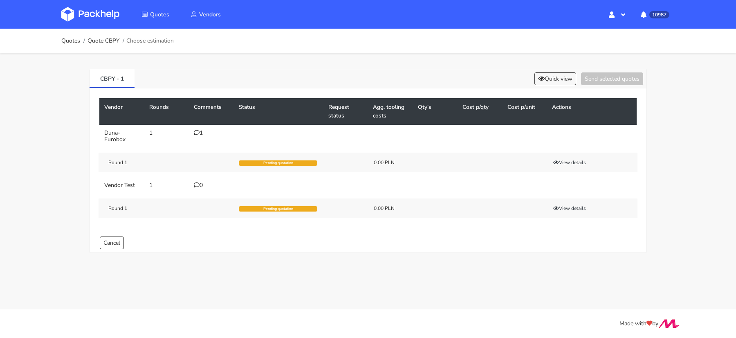
click at [195, 132] on icon at bounding box center [197, 133] width 6 height 6
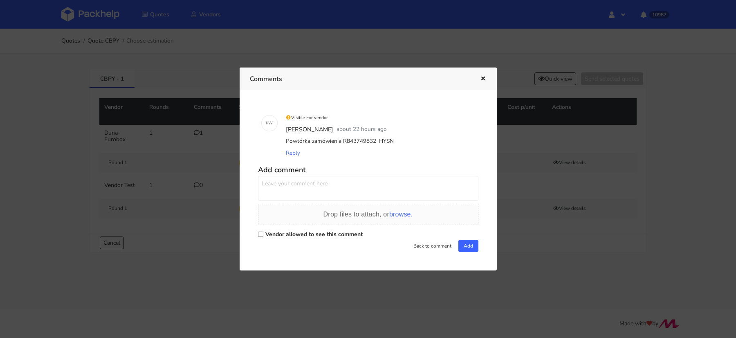
drag, startPoint x: 375, startPoint y: 142, endPoint x: 390, endPoint y: 141, distance: 15.6
click at [390, 141] on div "Powtórka zamówienia R843749832_HYSN" at bounding box center [379, 140] width 191 height 11
copy div "HYSN"
click at [106, 11] on div at bounding box center [368, 169] width 736 height 338
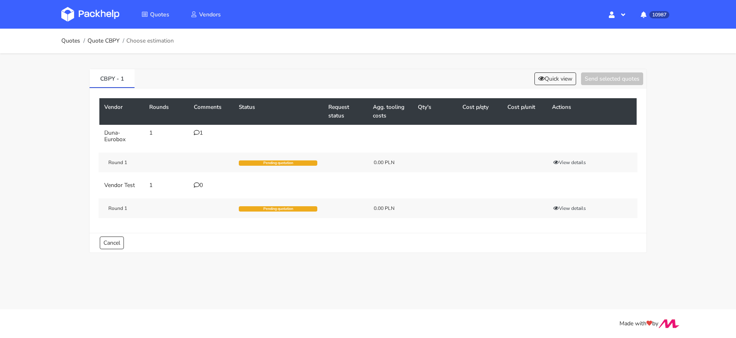
click at [96, 12] on img at bounding box center [90, 14] width 58 height 15
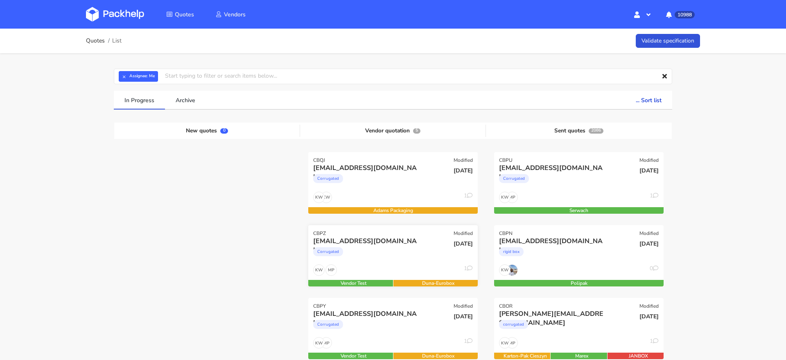
click at [396, 246] on div "Corrugated" at bounding box center [367, 254] width 108 height 16
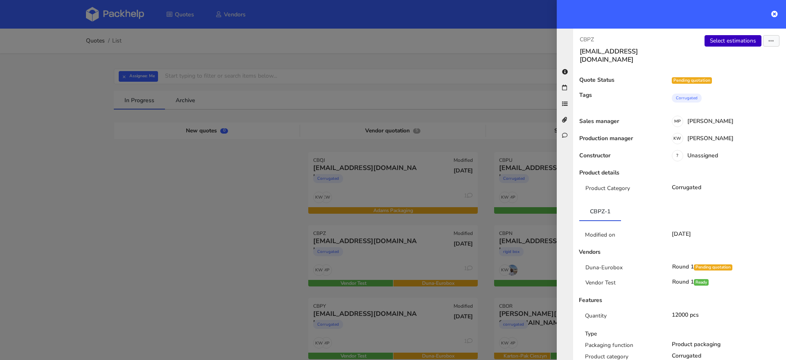
click at [732, 42] on link "Select estimations" at bounding box center [732, 40] width 57 height 11
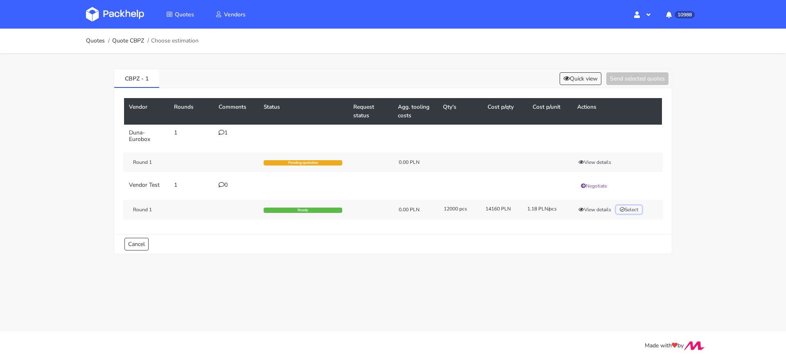
click at [629, 208] on button "Select" at bounding box center [629, 210] width 26 height 8
click at [618, 69] on div "CBPZ - 1 Quick view Send selected quotes ( 1 )" at bounding box center [392, 78] width 557 height 19
click at [619, 81] on button "Send selected quotes ( 1 )" at bounding box center [631, 78] width 74 height 13
click at [590, 204] on div "Round 1 Ready 0.00 PLN 12000 pcs 14160 PLN 1.18 PLN/pcs View details Selected" at bounding box center [392, 210] width 539 height 20
click at [590, 216] on div "Round 1 Ready 0.00 PLN 12000 pcs 14160 PLN 1.18 PLN/pcs View details Selected" at bounding box center [392, 210] width 539 height 20
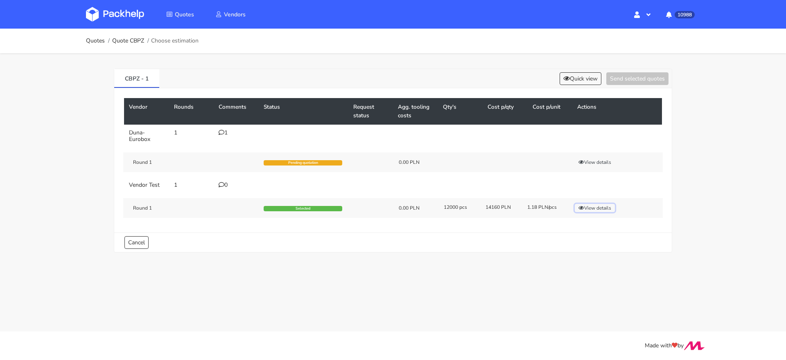
click at [596, 210] on button "View details" at bounding box center [594, 208] width 40 height 8
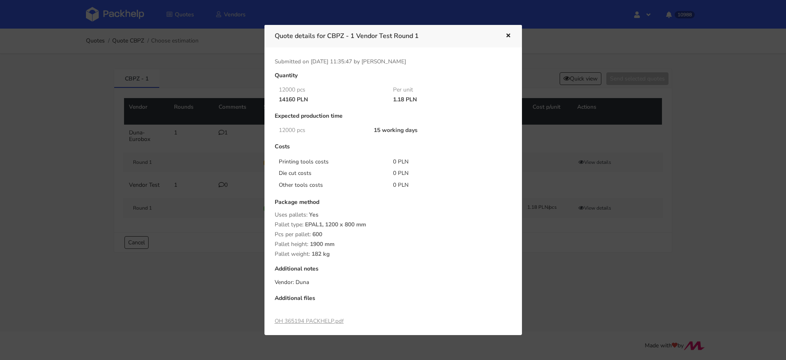
click at [575, 255] on div at bounding box center [393, 180] width 786 height 360
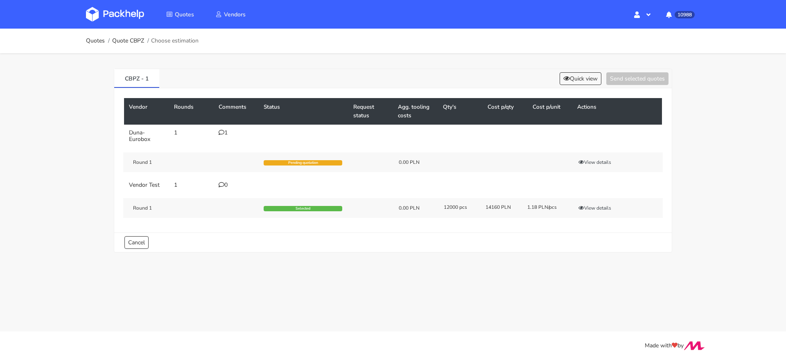
click at [119, 21] on img at bounding box center [115, 14] width 58 height 15
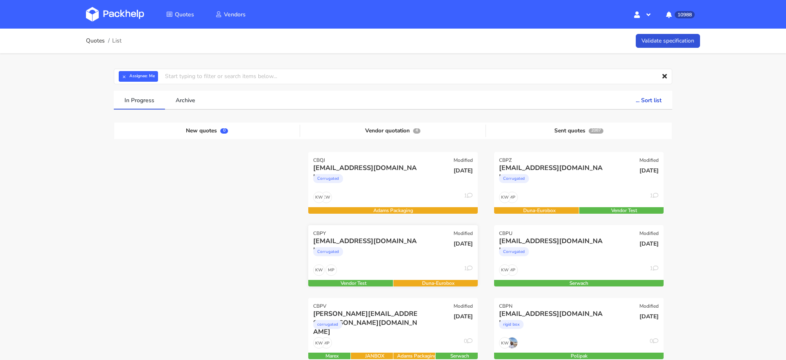
scroll to position [79, 0]
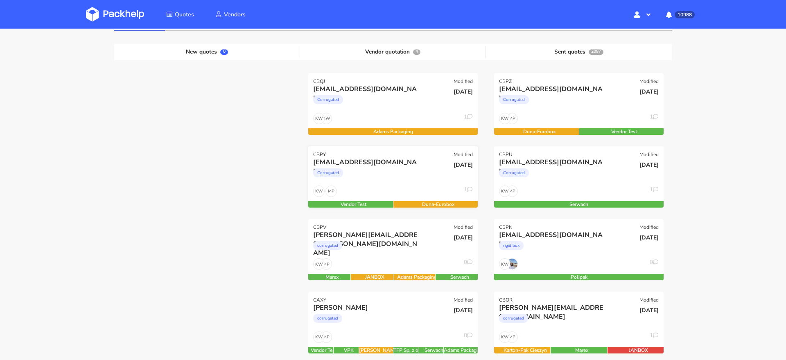
click at [387, 176] on div "Corrugated" at bounding box center [367, 175] width 108 height 16
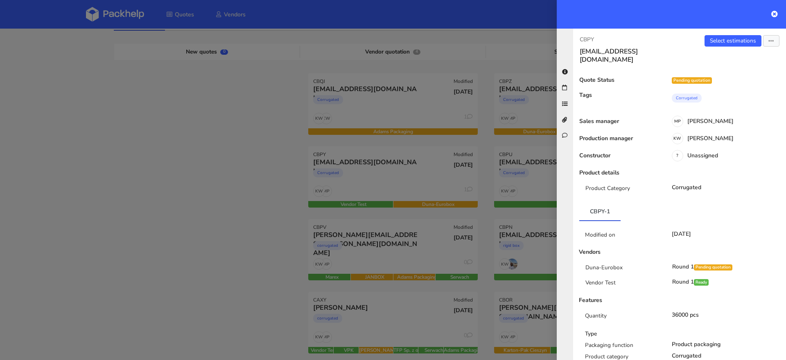
click at [169, 203] on div at bounding box center [393, 180] width 786 height 360
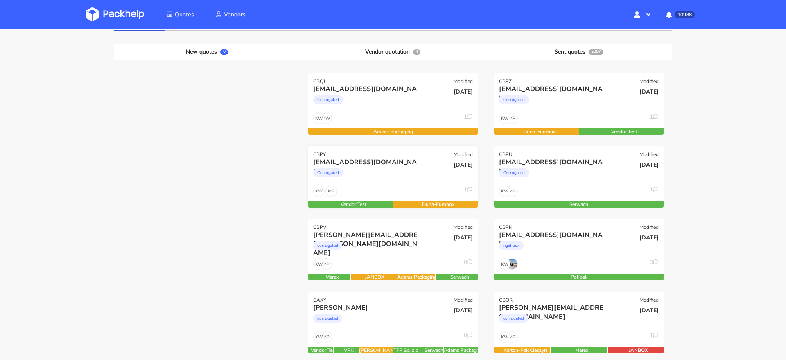
click at [399, 178] on div "Corrugated" at bounding box center [367, 175] width 108 height 16
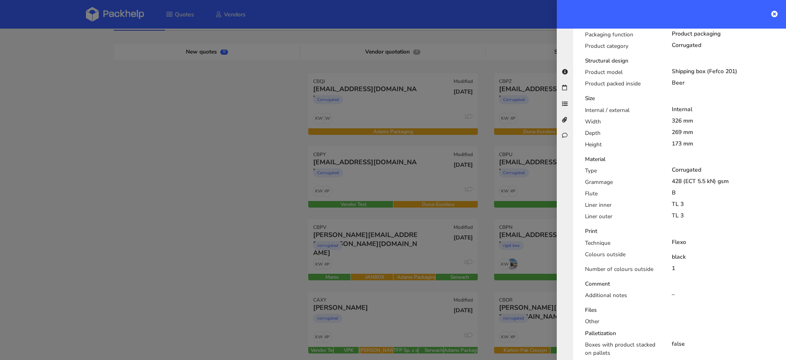
scroll to position [0, 0]
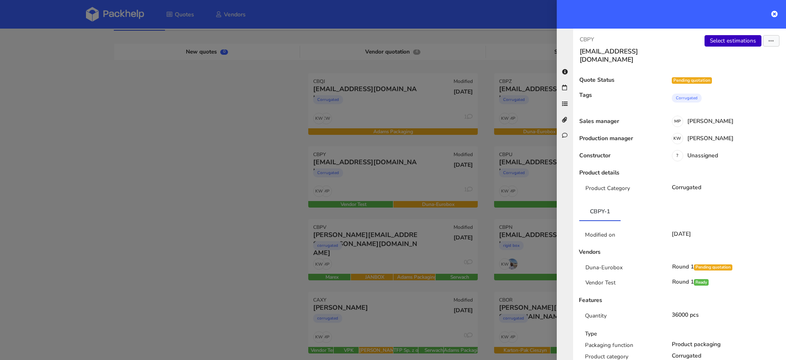
click at [729, 43] on link "Select estimations" at bounding box center [732, 40] width 57 height 11
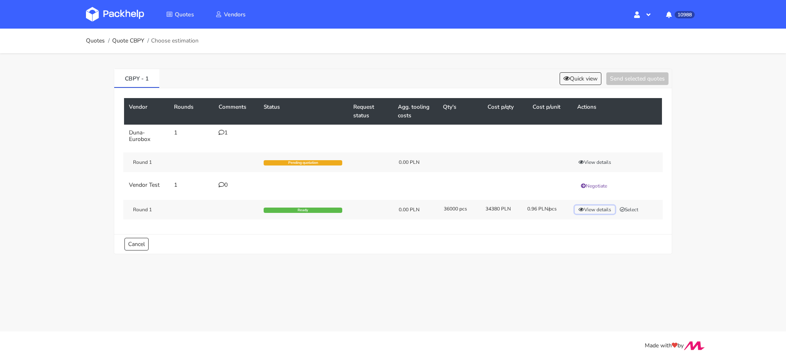
click at [584, 207] on button "View details" at bounding box center [594, 210] width 40 height 8
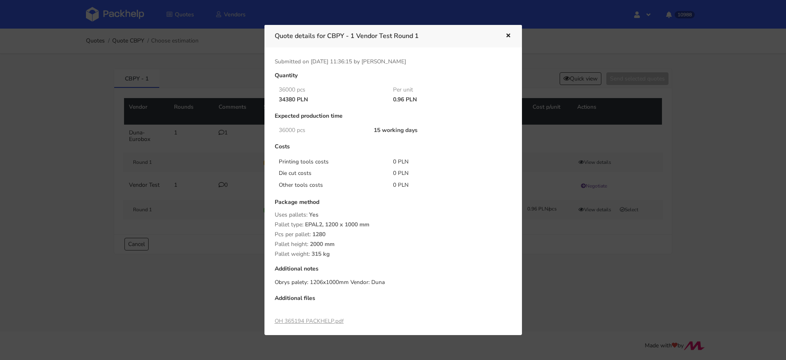
click at [579, 256] on div at bounding box center [393, 180] width 786 height 360
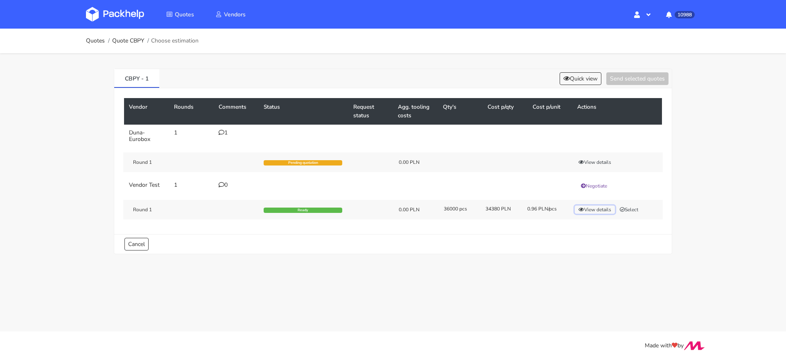
click at [601, 212] on button "View details" at bounding box center [594, 210] width 40 height 8
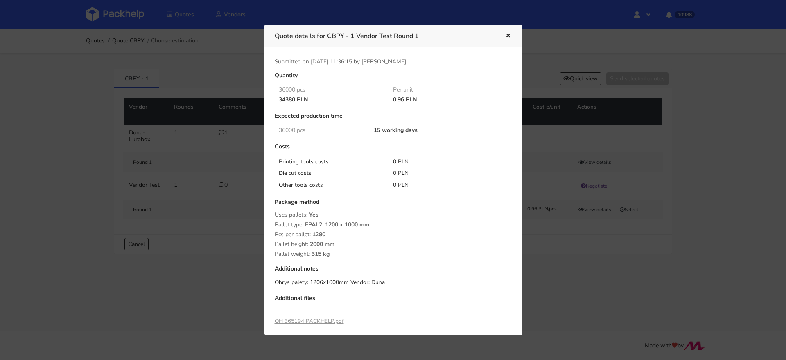
click at [584, 259] on div at bounding box center [393, 180] width 786 height 360
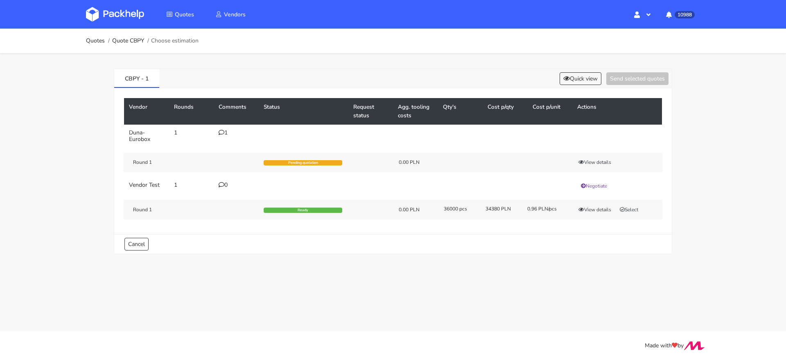
click at [633, 214] on div "Round 1 Ready 0.00 PLN 36000 pcs 34380 PLN 0.96 PLN/pcs View details Select" at bounding box center [392, 210] width 539 height 20
click at [634, 209] on button "Select" at bounding box center [629, 210] width 26 height 8
click at [616, 77] on button "Send selected quotes ( 1 )" at bounding box center [631, 78] width 74 height 13
click at [118, 14] on img at bounding box center [115, 14] width 58 height 15
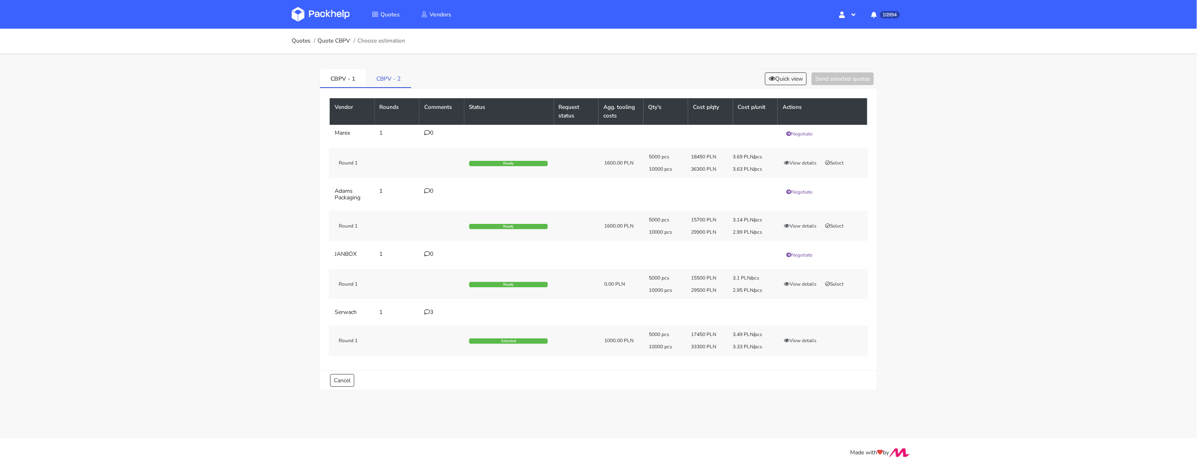
click at [387, 81] on link "CBPV - 2" at bounding box center [388, 78] width 45 height 18
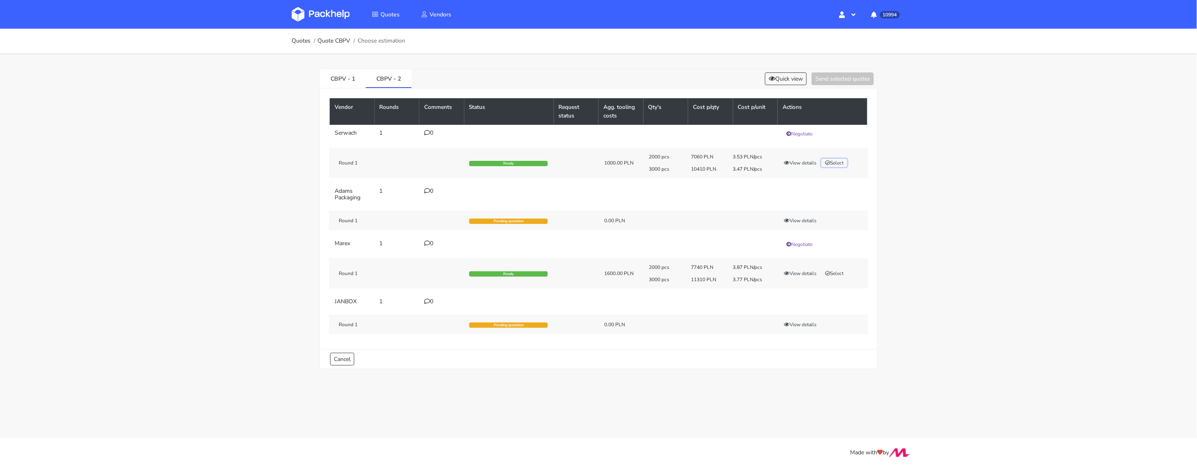
click at [846, 163] on button "Select" at bounding box center [835, 163] width 26 height 8
click at [836, 86] on div "CBPV - 1 CBPV - 2 Quick view Send selected quotes ( 1 )" at bounding box center [598, 78] width 557 height 19
click at [838, 81] on button "Send selected quotes ( 1 )" at bounding box center [837, 78] width 74 height 13
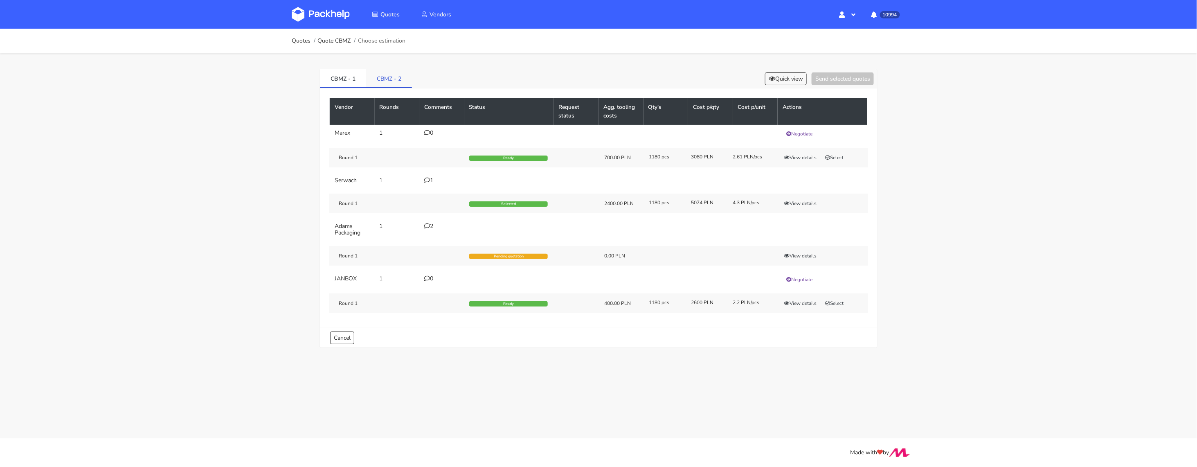
click at [386, 71] on link "CBMZ - 2" at bounding box center [389, 78] width 46 height 18
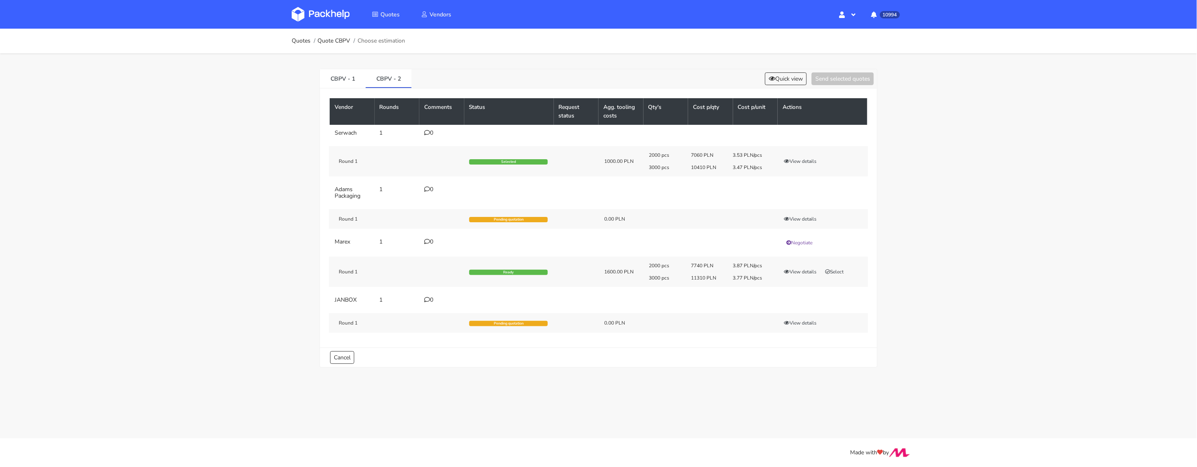
click at [321, 10] on img at bounding box center [321, 14] width 58 height 15
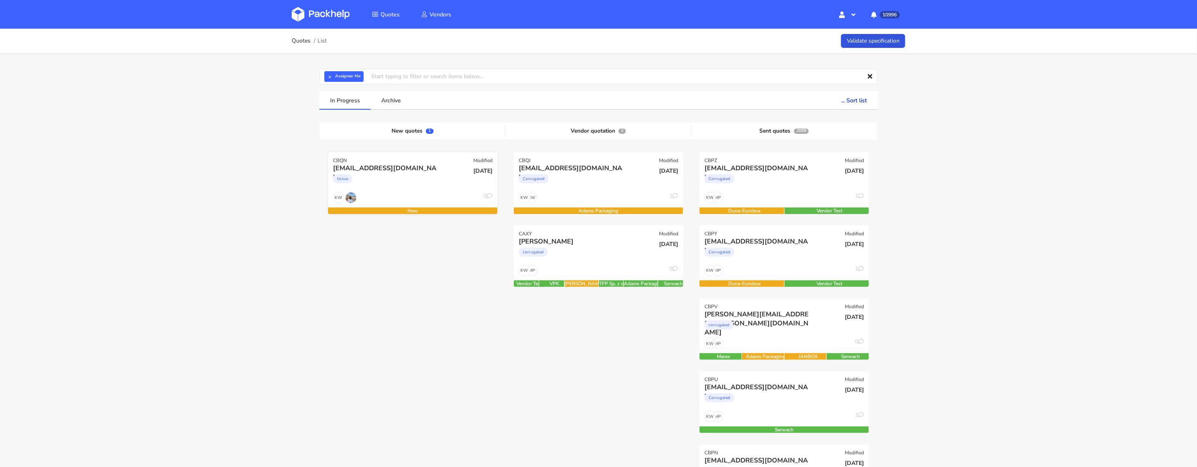
click at [400, 191] on div "indira19911@gmail.com tissue" at bounding box center [384, 178] width 114 height 28
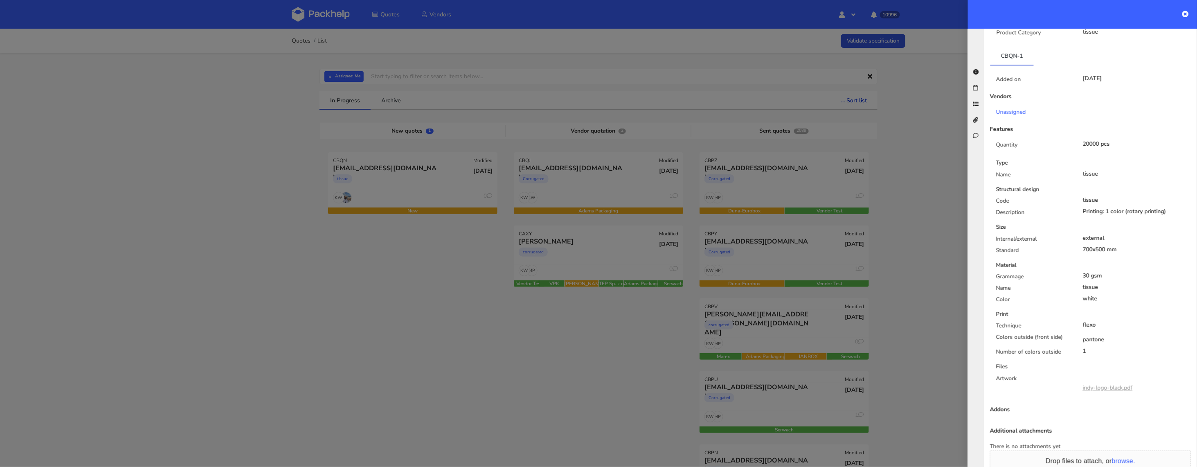
scroll to position [155, 0]
click at [1108, 384] on link "indy-logo-black.pdf" at bounding box center [1108, 388] width 50 height 8
click at [1151, 209] on div "Printing: 1 color (rotary printing)" at bounding box center [1137, 212] width 109 height 7
click at [1128, 210] on div "Code tissue Description Printing: 1 color (rotary printing)" at bounding box center [1094, 208] width 208 height 23
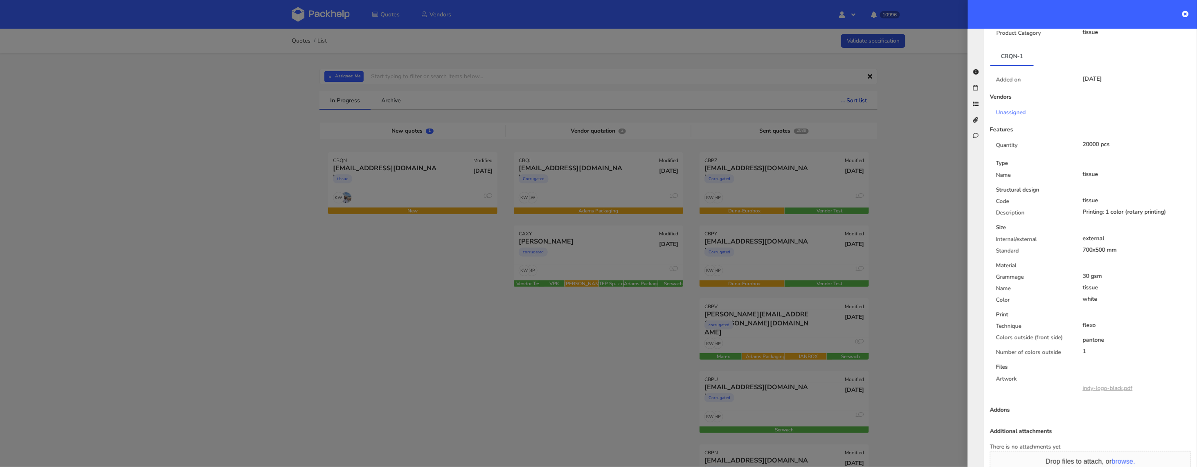
drag, startPoint x: 1128, startPoint y: 205, endPoint x: 1169, endPoint y: 205, distance: 41.3
click at [1169, 209] on div "Printing: 1 color (rotary printing)" at bounding box center [1137, 212] width 109 height 7
copy div "(rotary printing"
click at [1113, 214] on div "Type Name tissue Structural design Code tissue Description Printing: 1 color (r…" at bounding box center [1091, 281] width 214 height 244
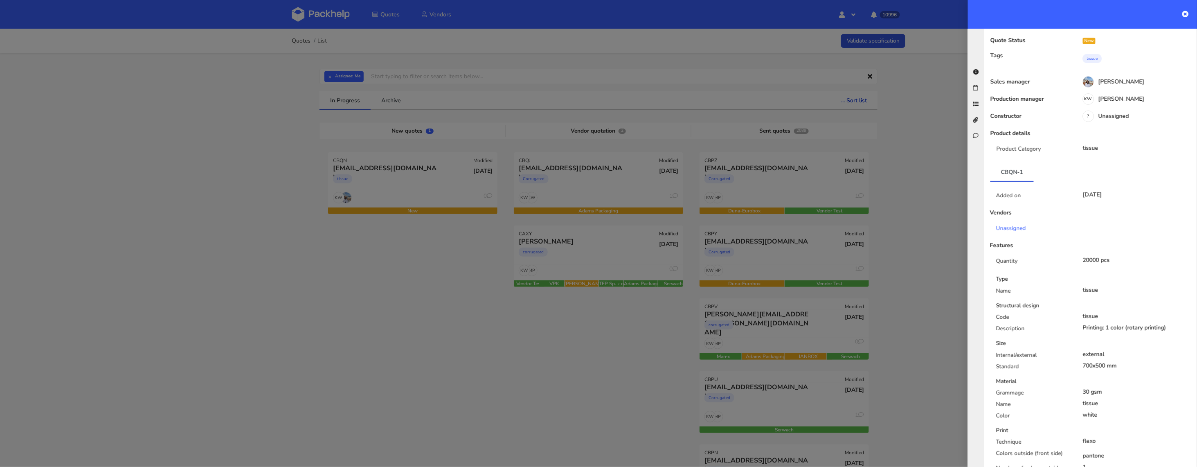
scroll to position [0, 0]
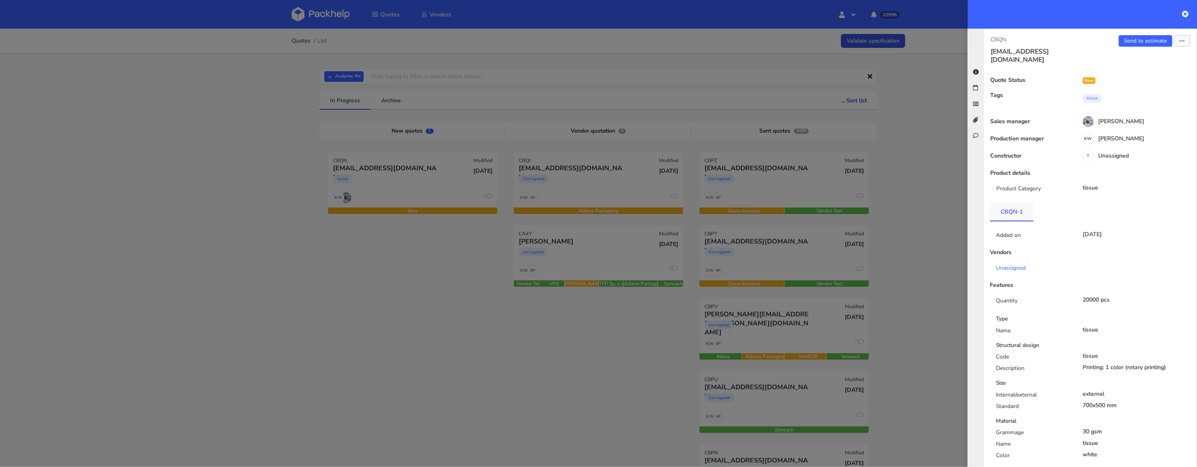
click at [1015, 203] on link "CBQN-1" at bounding box center [1012, 212] width 43 height 18
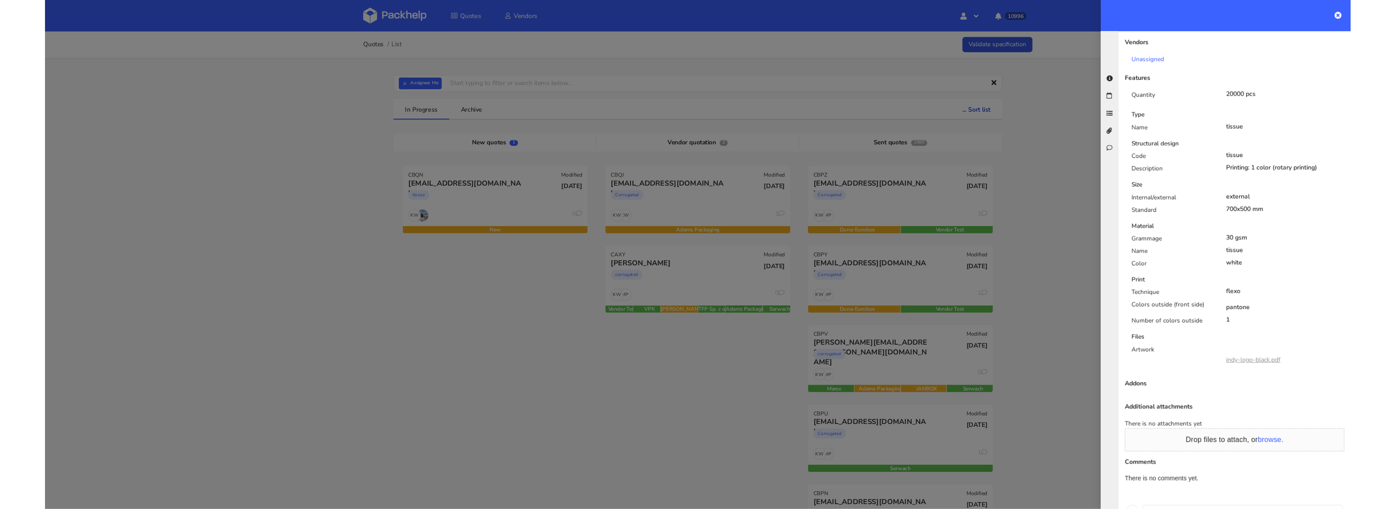
scroll to position [225, 0]
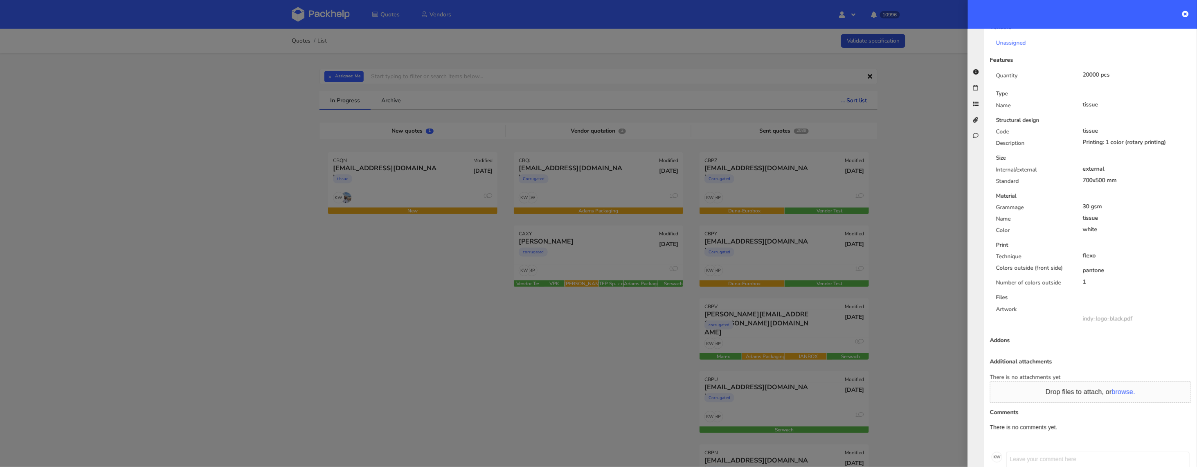
click at [1105, 315] on link "indy-logo-black.pdf" at bounding box center [1108, 319] width 50 height 8
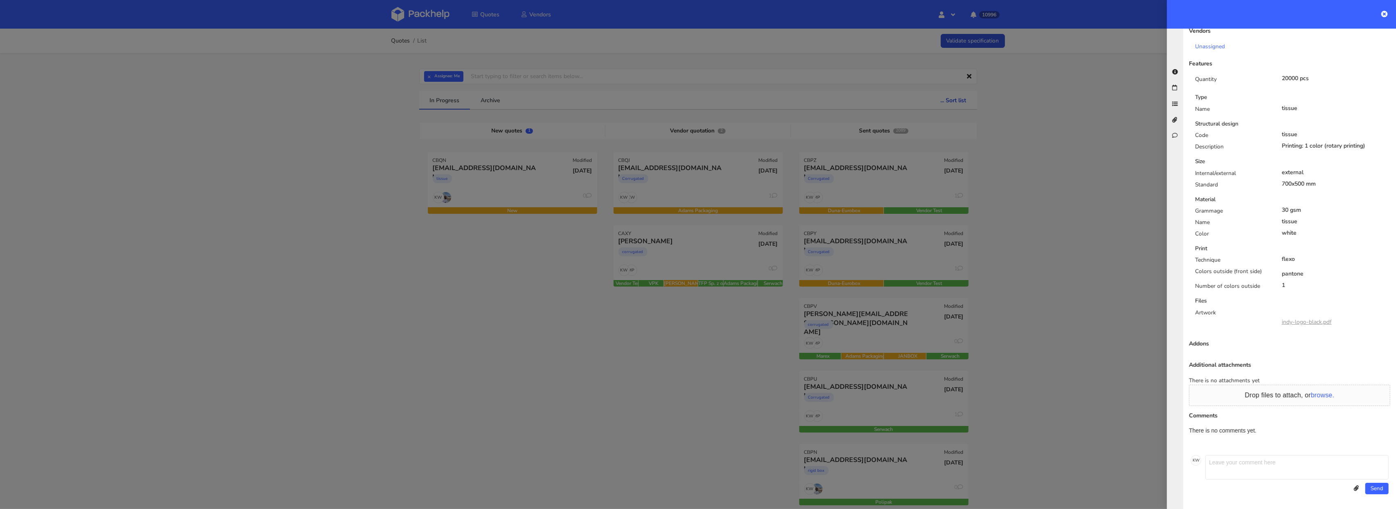
scroll to position [213, 0]
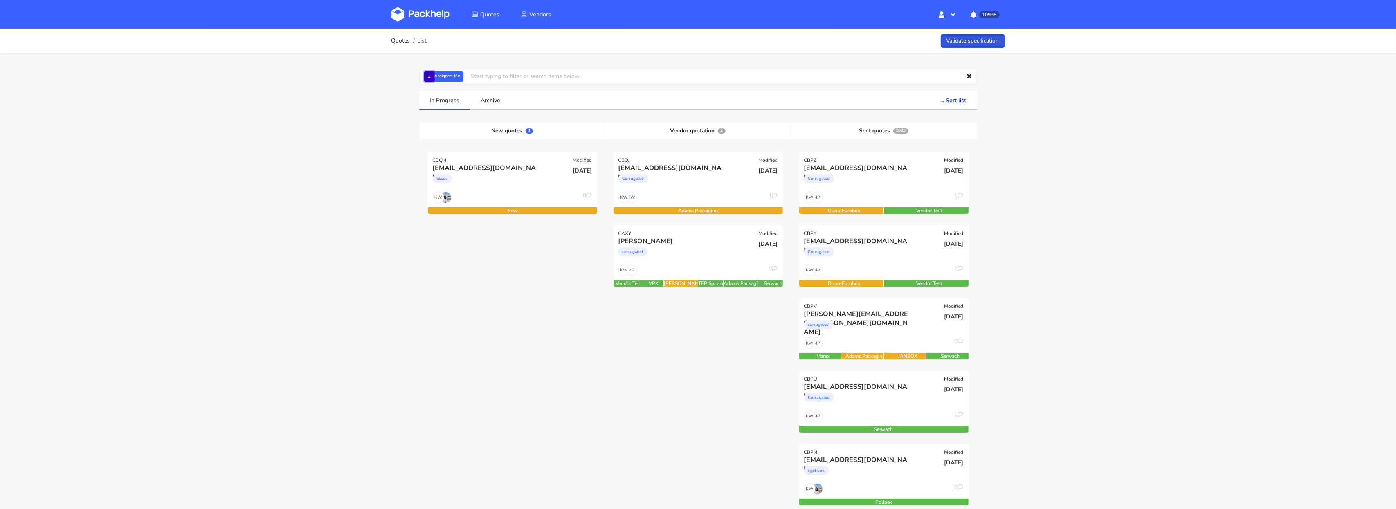
click at [429, 77] on button "×" at bounding box center [429, 76] width 11 height 11
click at [430, 77] on input "text" at bounding box center [698, 77] width 558 height 16
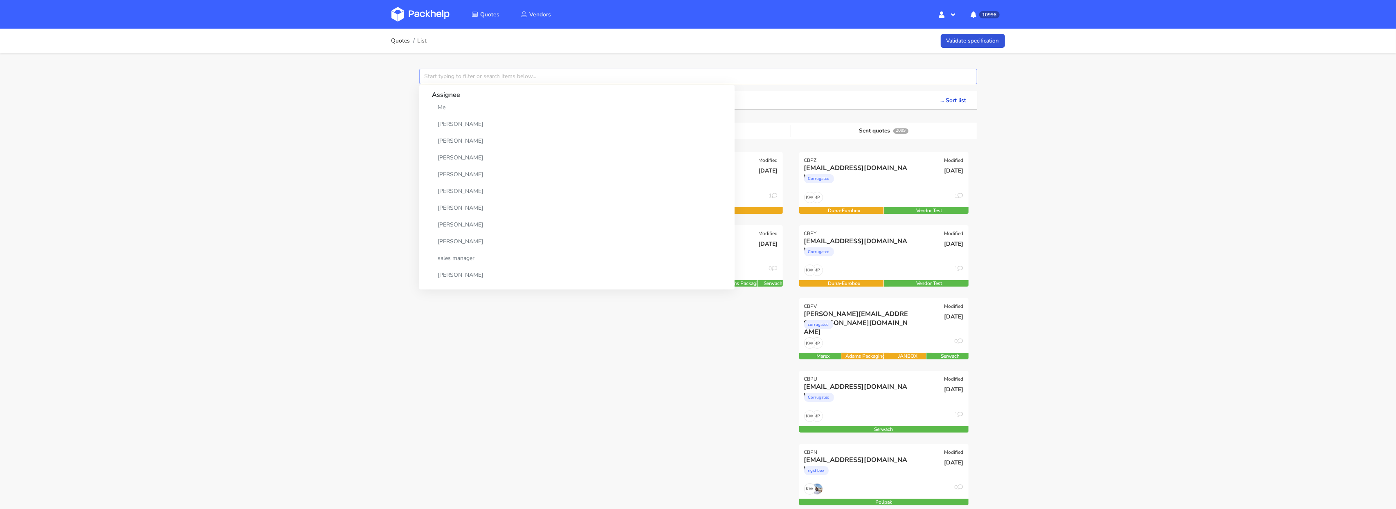
paste input "CBPV"
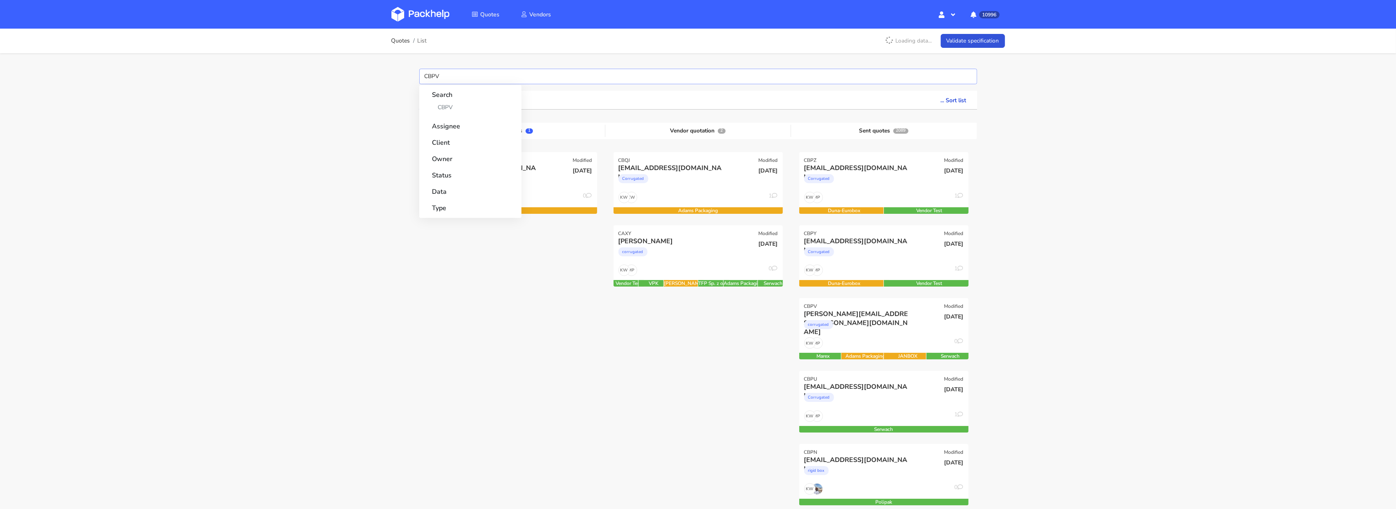
type input "CBPV"
click at [441, 108] on link "CBPV" at bounding box center [470, 107] width 76 height 15
click at [350, 116] on div "Quotes List Loading data... Validate specification CBPV Search CBPV Assignee Cl…" at bounding box center [698, 493] width 1396 height 928
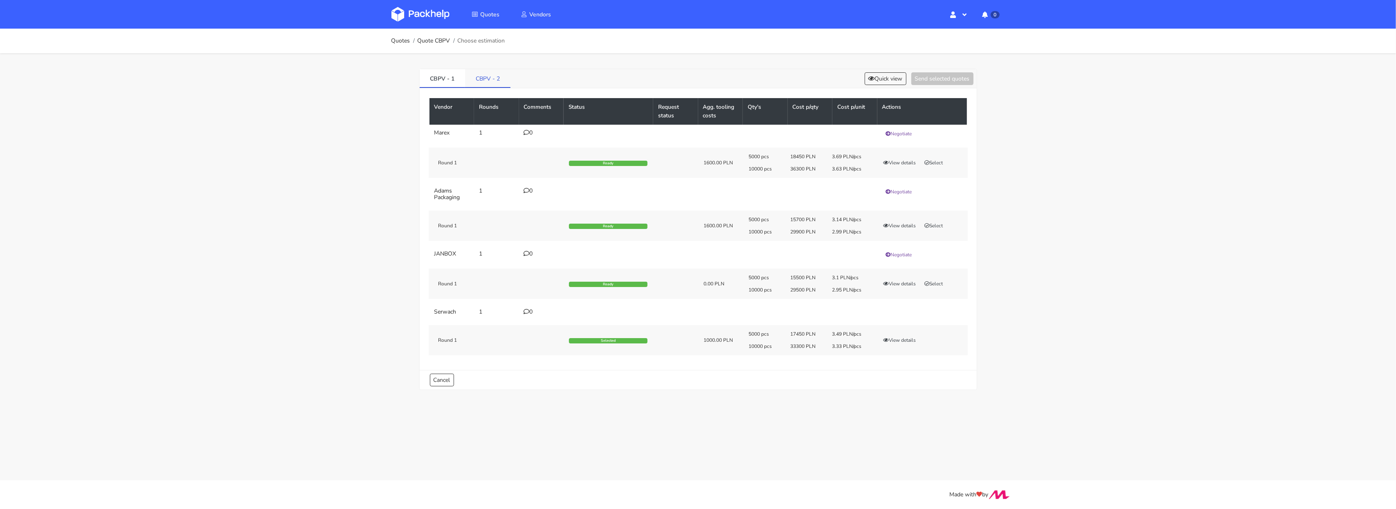
click at [481, 85] on link "CBPV - 2" at bounding box center [487, 78] width 45 height 18
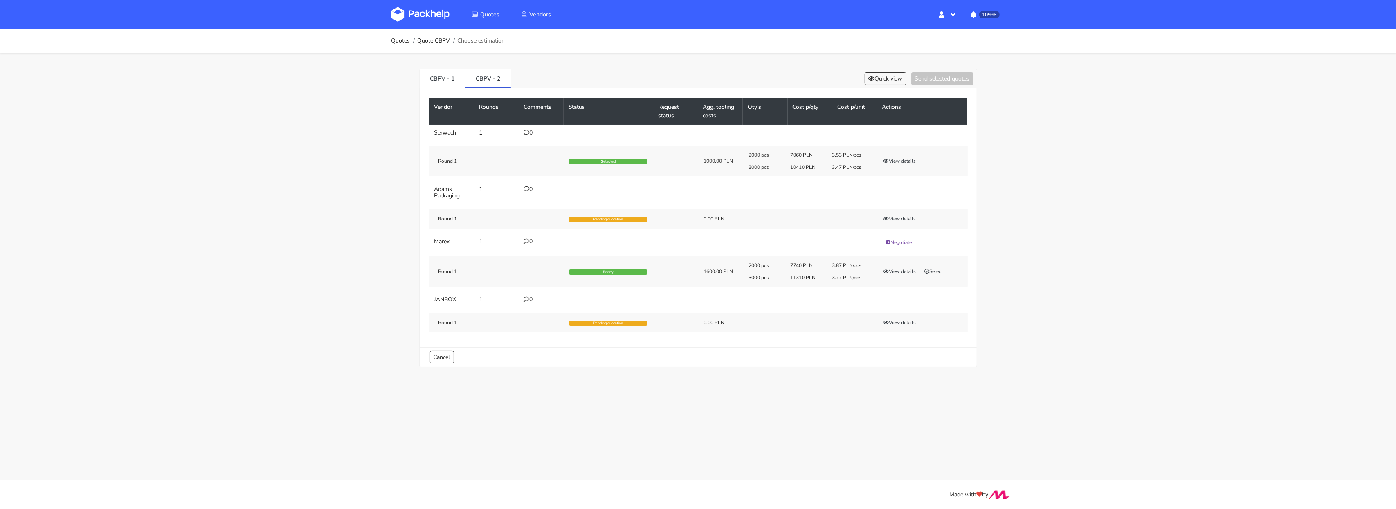
click at [529, 132] on icon at bounding box center [527, 133] width 6 height 6
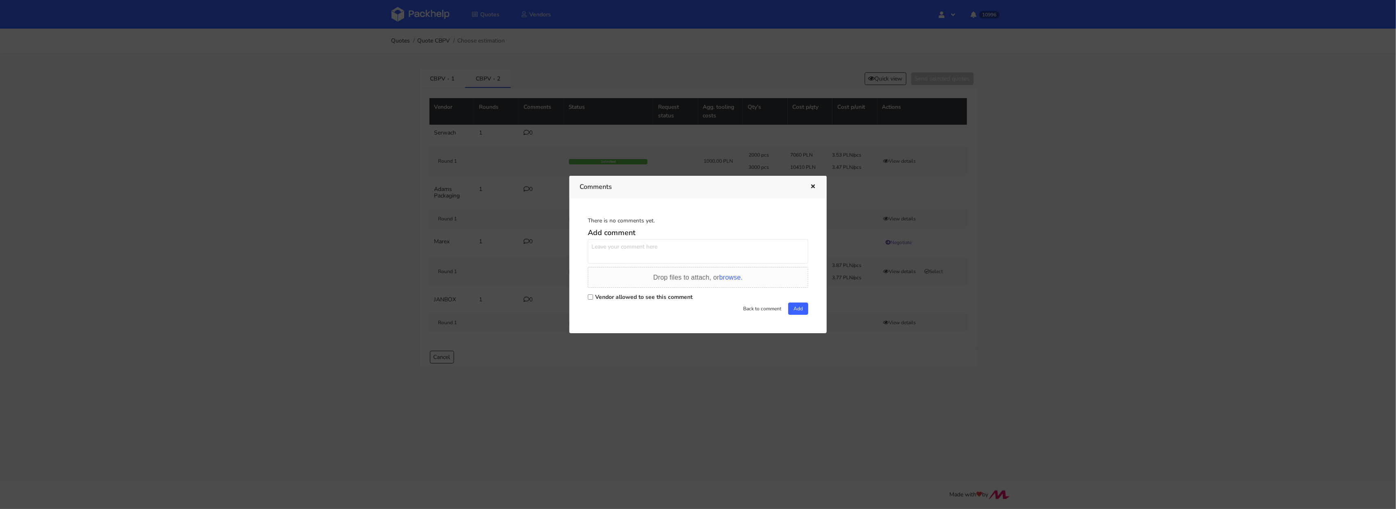
click at [605, 301] on div "Vendor allowed to see this comment" at bounding box center [698, 296] width 221 height 11
click at [595, 293] on label "Vendor allowed to see this comment" at bounding box center [643, 297] width 97 height 8
click at [593, 295] on input "Vendor allowed to see this comment" at bounding box center [590, 297] width 5 height 5
checkbox input "true"
click at [608, 257] on textarea at bounding box center [698, 251] width 221 height 25
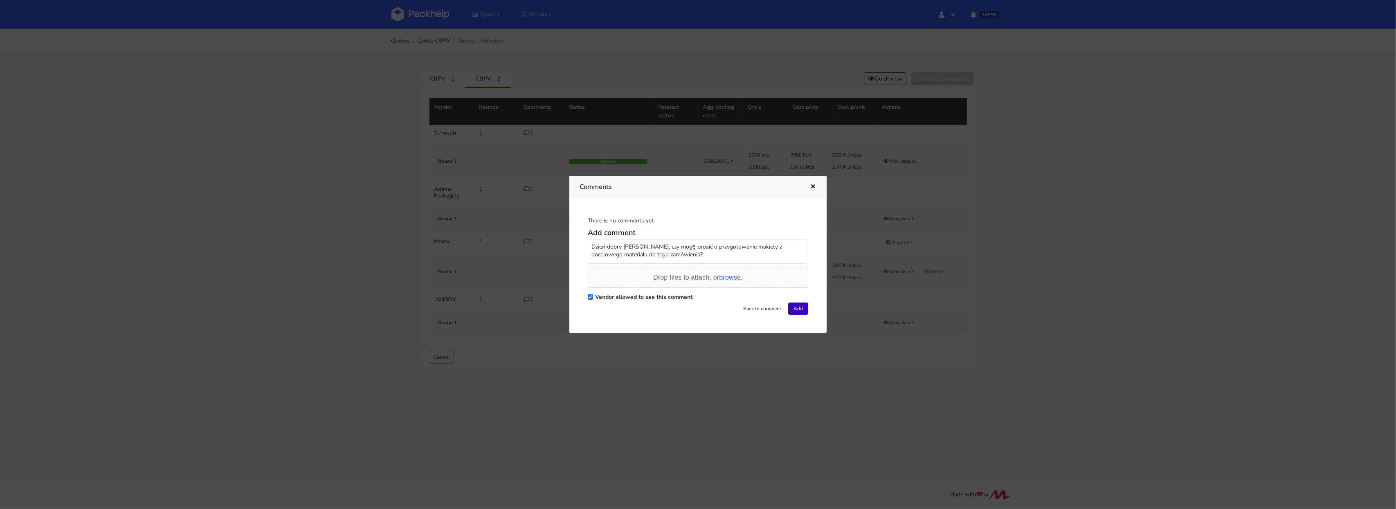
type textarea "Dzień dobry [PERSON_NAME], czy mogę prosić o przygotowanie makiety z docelowego…"
click at [793, 313] on button "Add" at bounding box center [798, 309] width 20 height 12
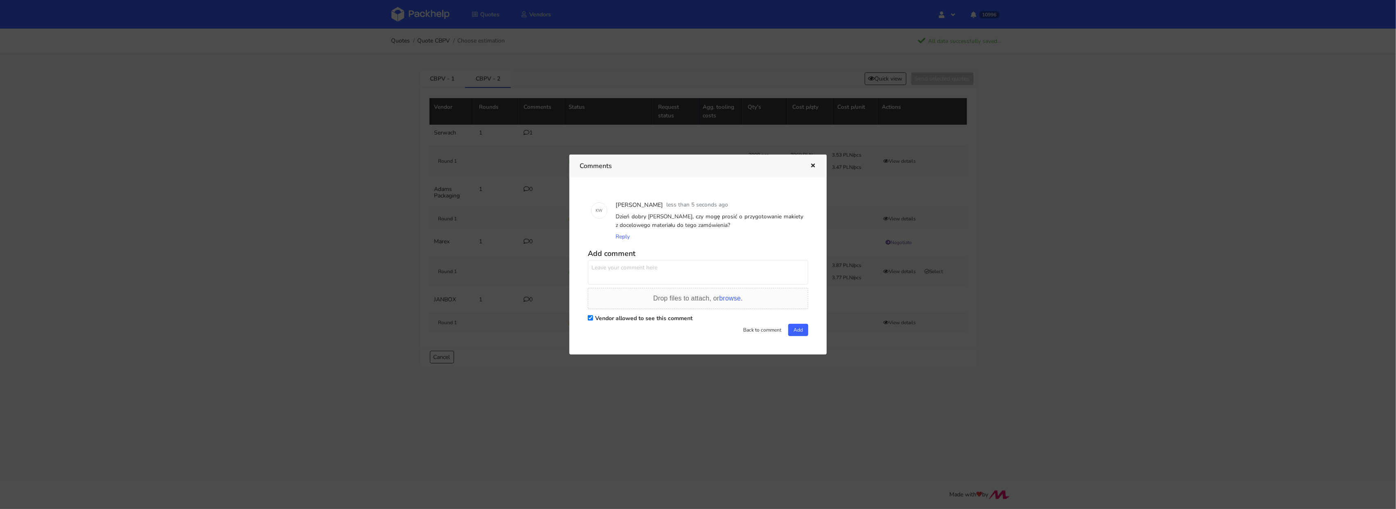
click at [410, 22] on div at bounding box center [698, 254] width 1396 height 509
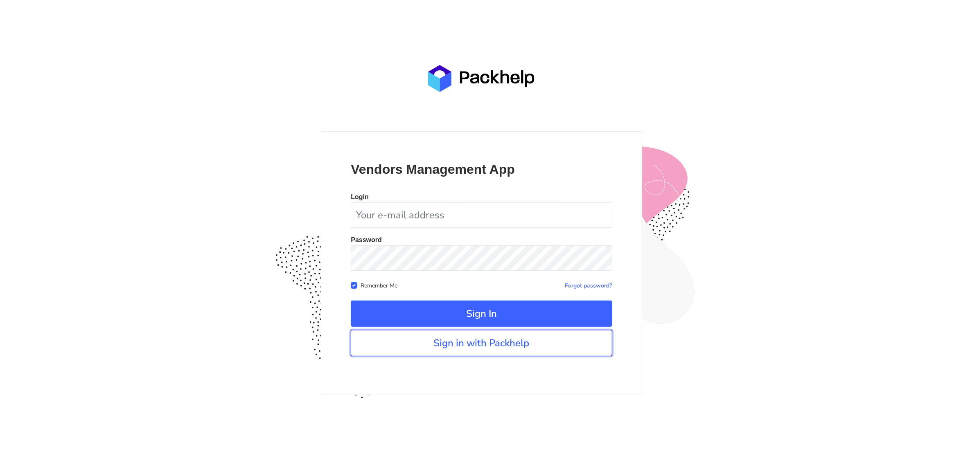
click at [466, 340] on link "Sign in with Packhelp" at bounding box center [481, 343] width 261 height 26
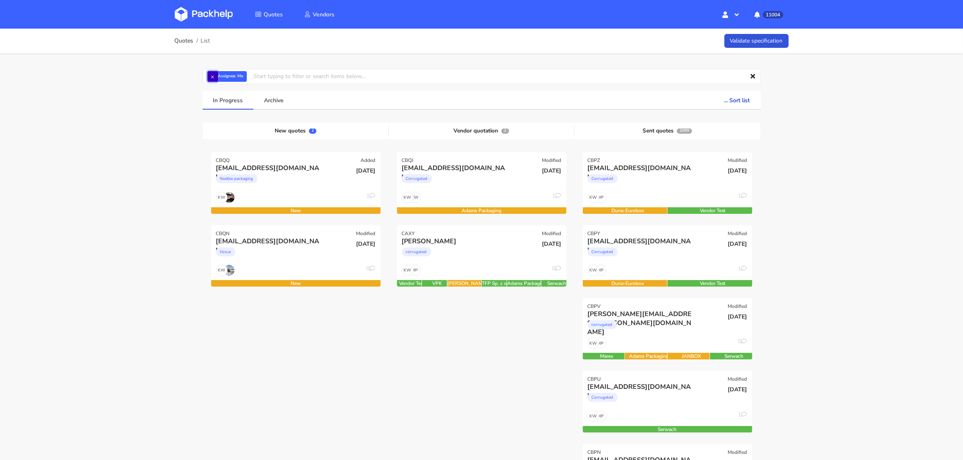
click at [214, 77] on button "×" at bounding box center [212, 76] width 11 height 11
click at [214, 77] on input "text" at bounding box center [482, 77] width 558 height 16
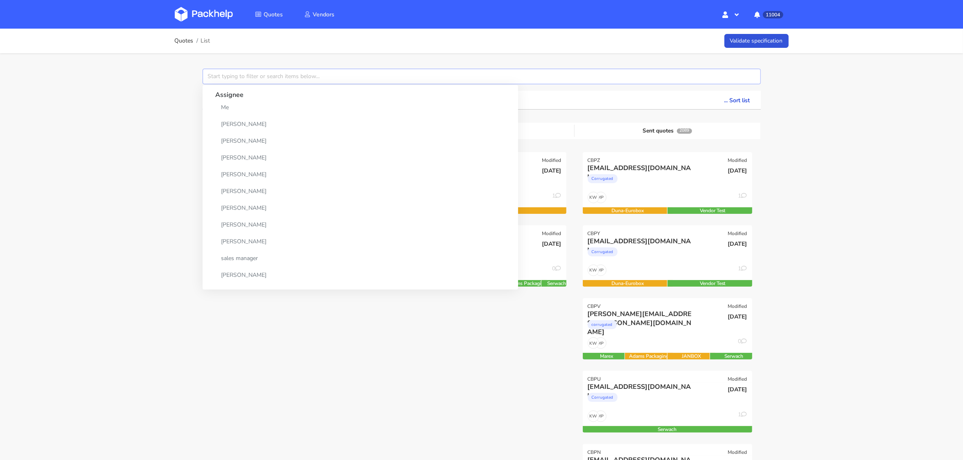
paste input "CBPV"
type input "CBPV"
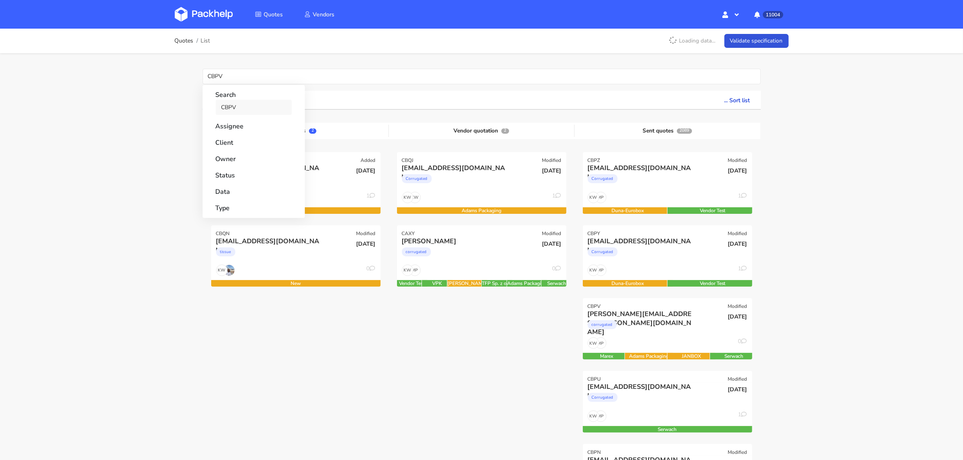
click at [227, 106] on link "CBPV" at bounding box center [254, 107] width 76 height 15
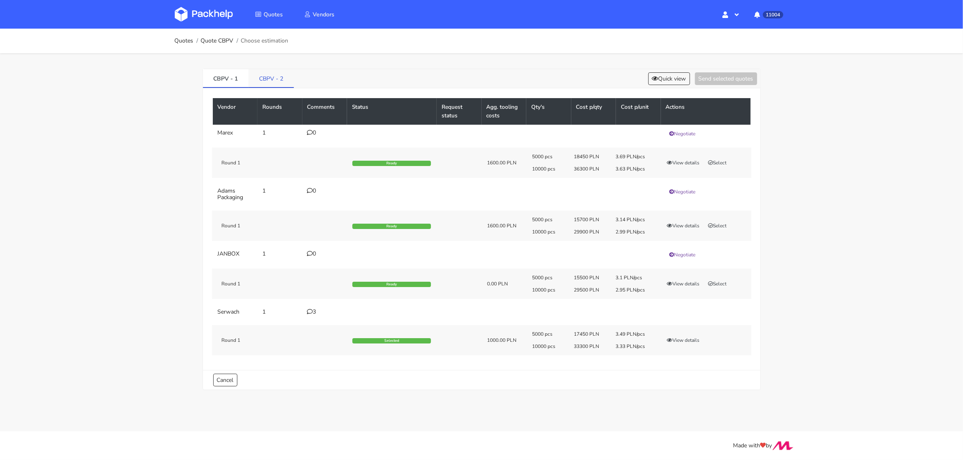
click at [260, 76] on link "CBPV - 2" at bounding box center [270, 78] width 45 height 18
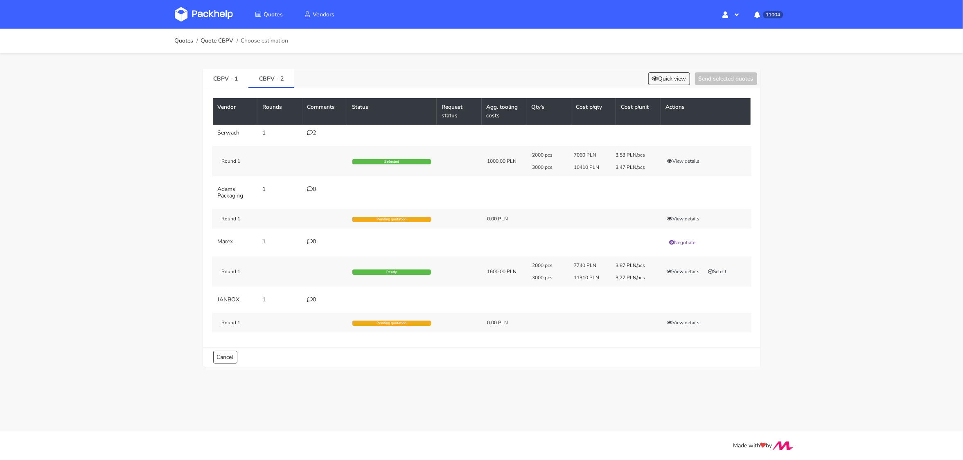
click at [310, 189] on icon at bounding box center [310, 189] width 6 height 6
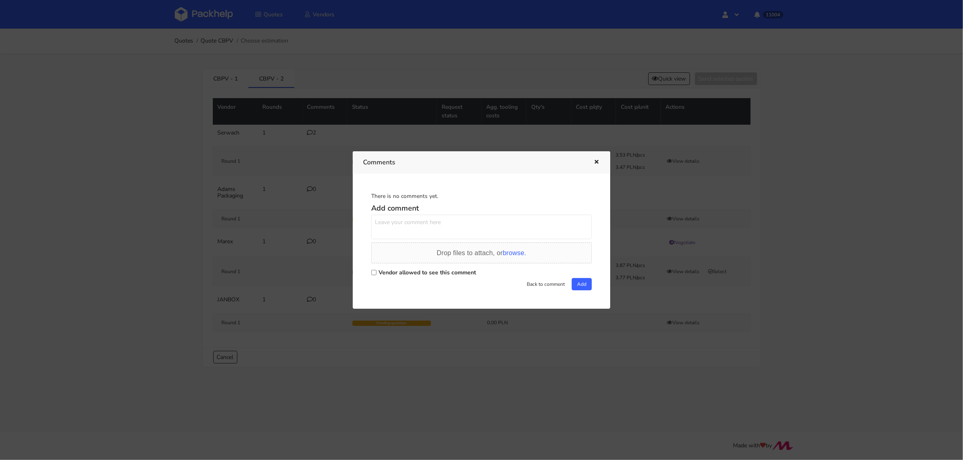
click at [374, 275] on input "Vendor allowed to see this comment" at bounding box center [373, 272] width 5 height 5
checkbox input "true"
click at [395, 216] on textarea at bounding box center [481, 227] width 221 height 25
click at [599, 162] on icon "button" at bounding box center [596, 163] width 7 height 6
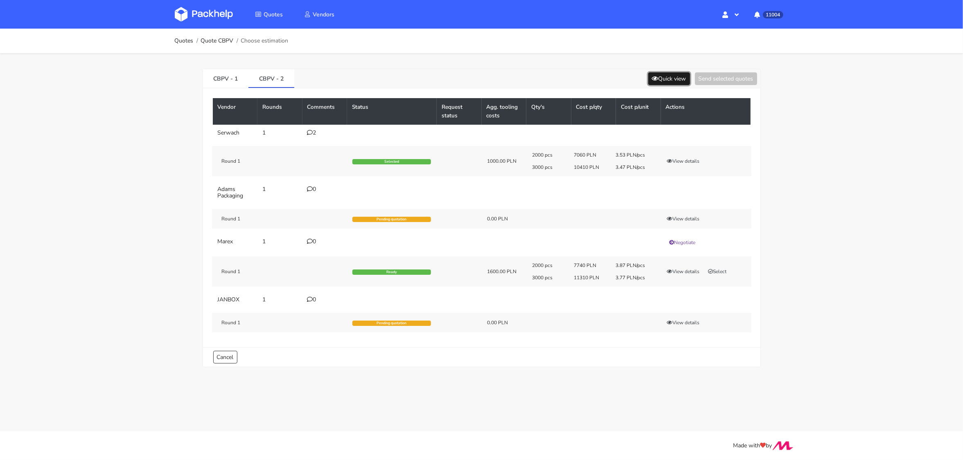
click at [662, 73] on button "Quick view" at bounding box center [669, 78] width 42 height 13
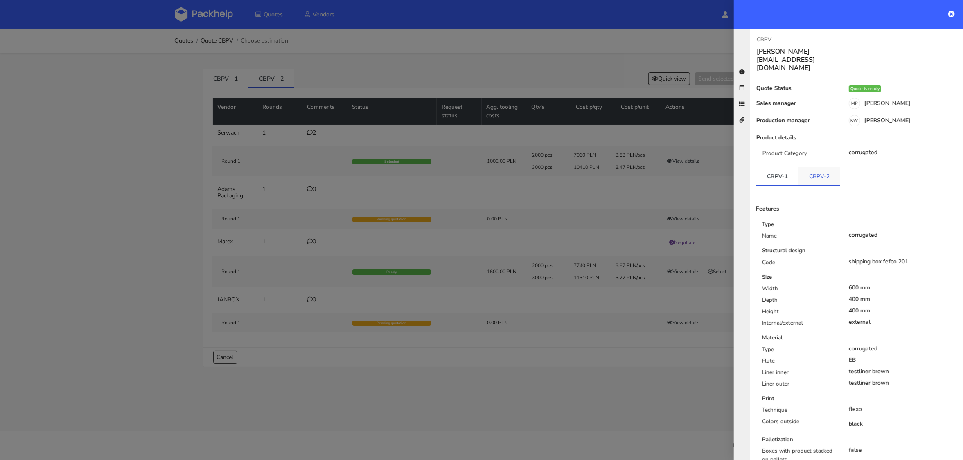
click at [816, 167] on link "CBPV-2" at bounding box center [819, 176] width 42 height 18
click at [278, 171] on div at bounding box center [481, 230] width 963 height 460
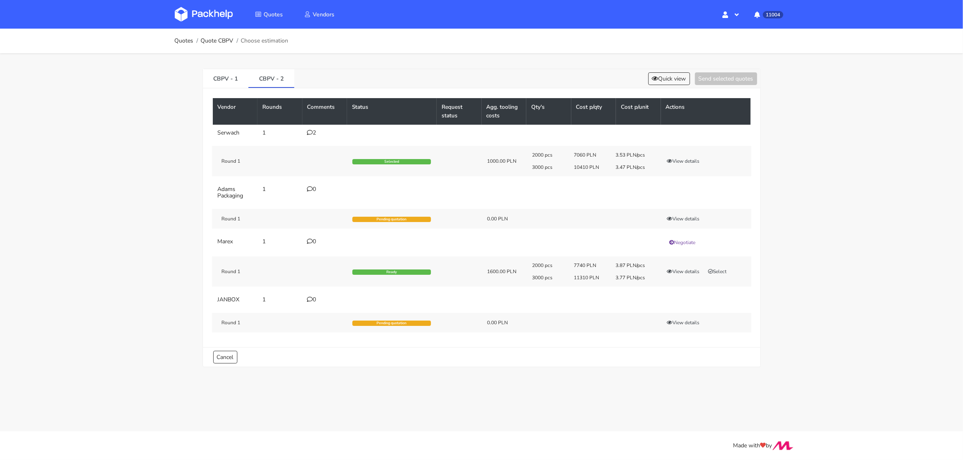
click at [310, 190] on icon at bounding box center [310, 189] width 6 height 6
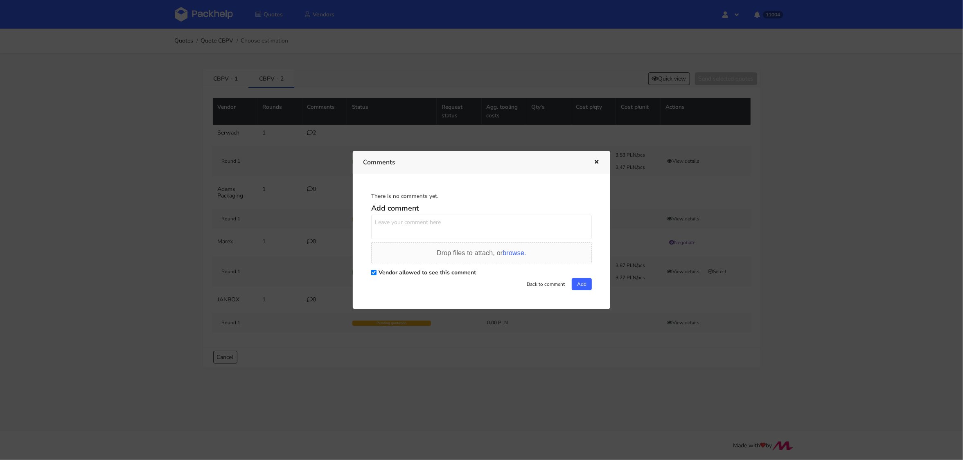
click at [221, 87] on div at bounding box center [481, 230] width 963 height 460
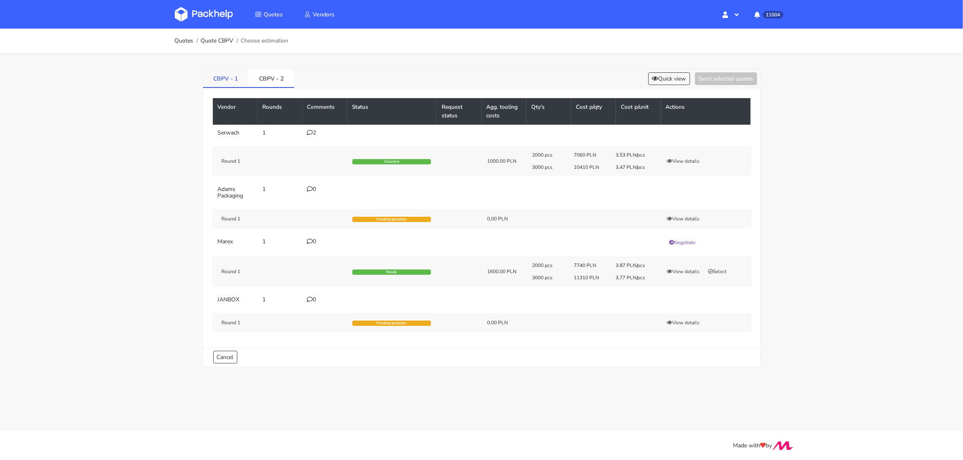
click at [221, 79] on link "CBPV - 1" at bounding box center [226, 78] width 46 height 18
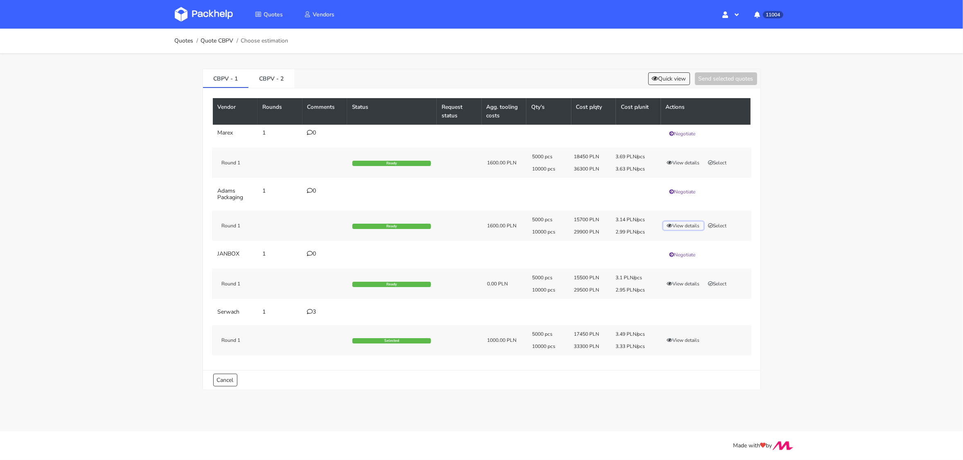
click at [682, 227] on button "View details" at bounding box center [683, 226] width 40 height 8
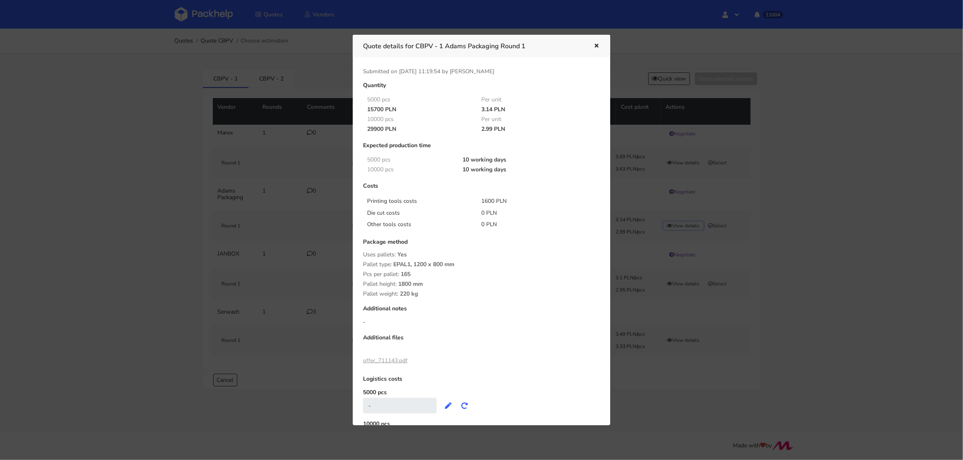
scroll to position [11, 0]
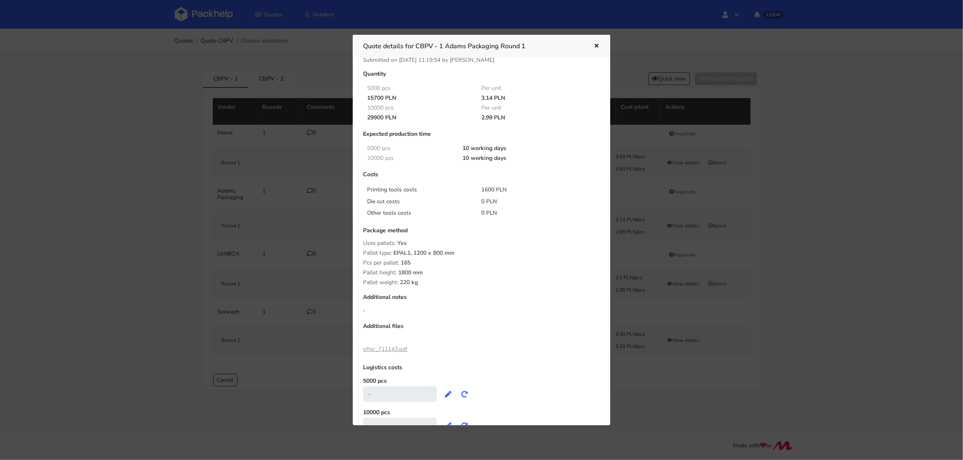
click at [387, 351] on link "offer_711143.pdf" at bounding box center [385, 349] width 45 height 8
click at [294, 116] on div at bounding box center [481, 230] width 963 height 460
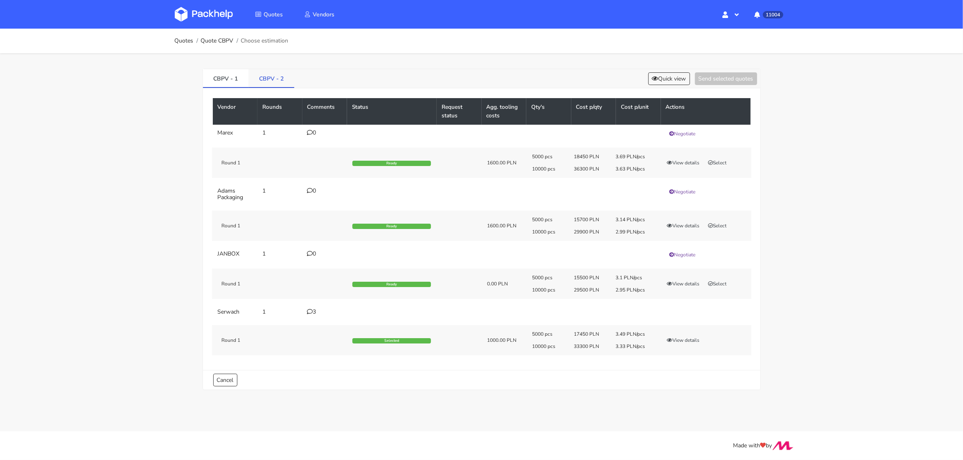
click at [270, 79] on link "CBPV - 2" at bounding box center [271, 78] width 46 height 18
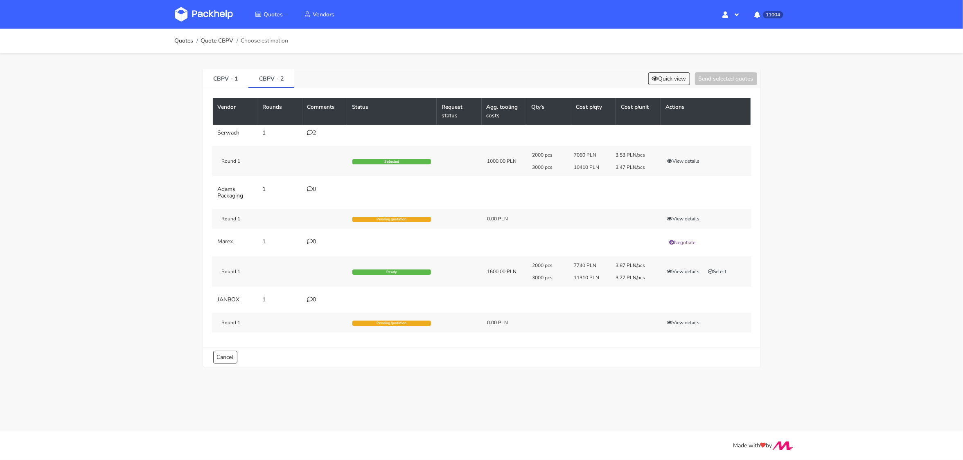
click at [310, 191] on icon at bounding box center [310, 189] width 6 height 6
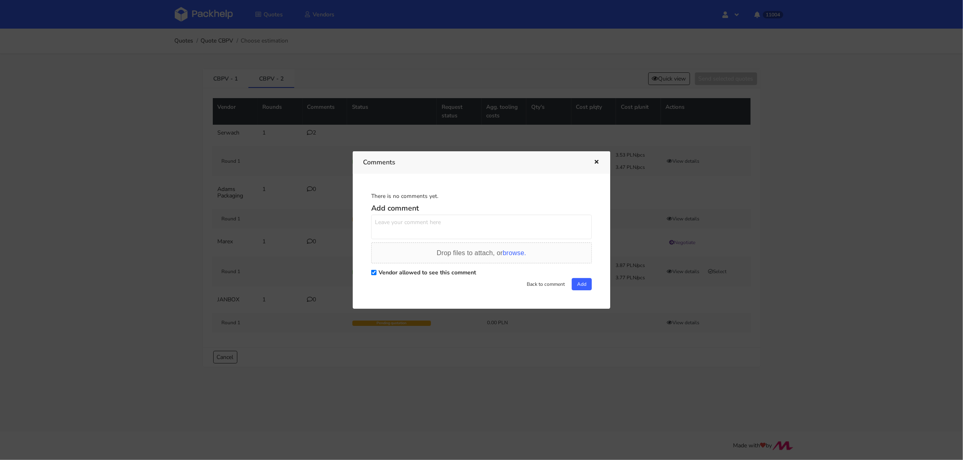
click at [388, 221] on textarea at bounding box center [481, 227] width 221 height 25
click at [394, 229] on textarea "Pani Małgosiu, uda się podesłać dziś ofertę na mniejsze ilości? Dodatkowy klien…" at bounding box center [481, 227] width 221 height 25
click at [430, 232] on textarea "Pani Małgosiu, uda się podesłać dziś ofertę na mniejsze ilości? Dodatkowy klien…" at bounding box center [481, 227] width 221 height 25
type textarea "Pani Małgosiu, uda się podesłać dziś ofertę na mniejsze ilości? Dodatkowy klien…"
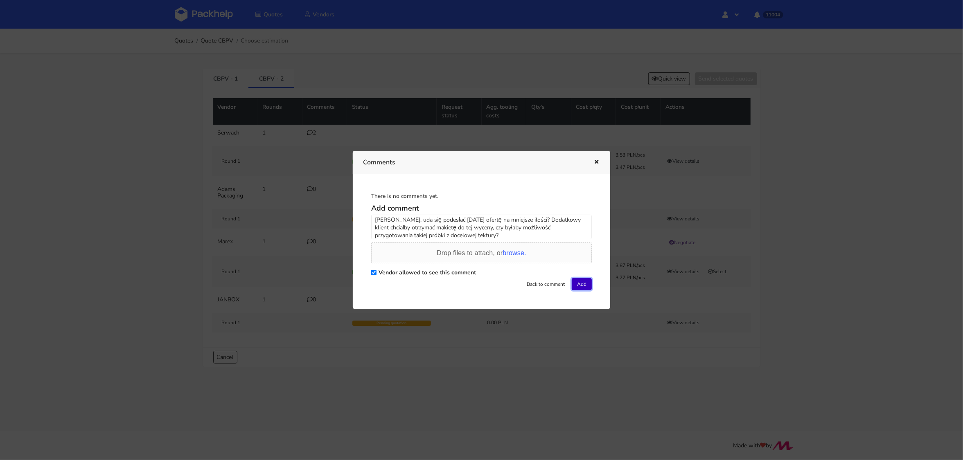
click at [585, 283] on button "Add" at bounding box center [582, 284] width 20 height 12
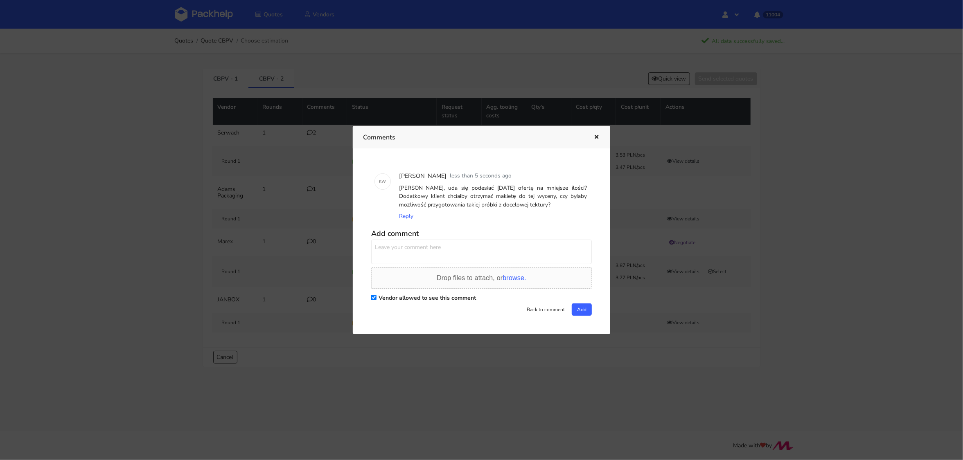
click at [184, 130] on div at bounding box center [481, 230] width 963 height 460
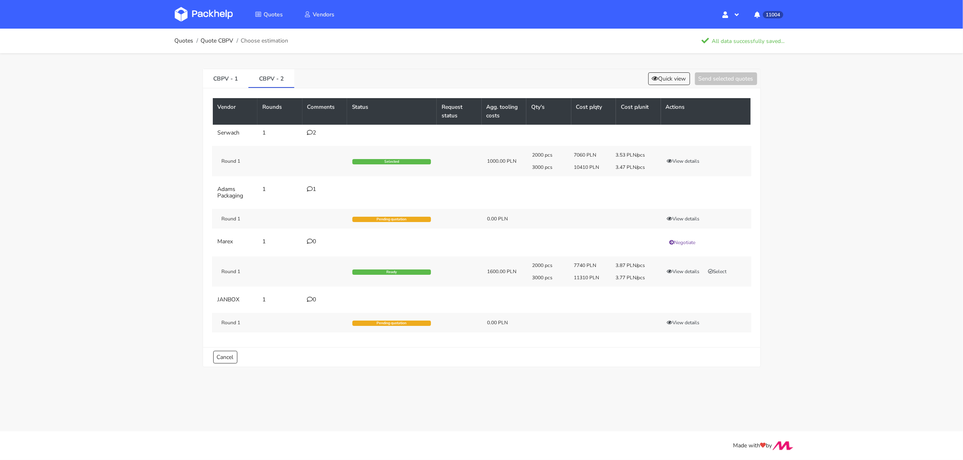
click at [212, 17] on img at bounding box center [204, 14] width 58 height 15
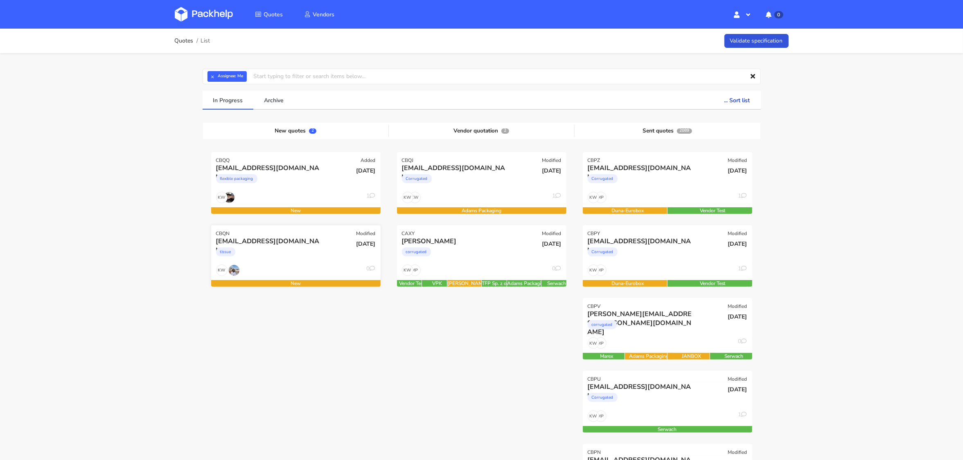
click at [310, 264] on div "[EMAIL_ADDRESS][DOMAIN_NAME] tissue" at bounding box center [267, 251] width 114 height 28
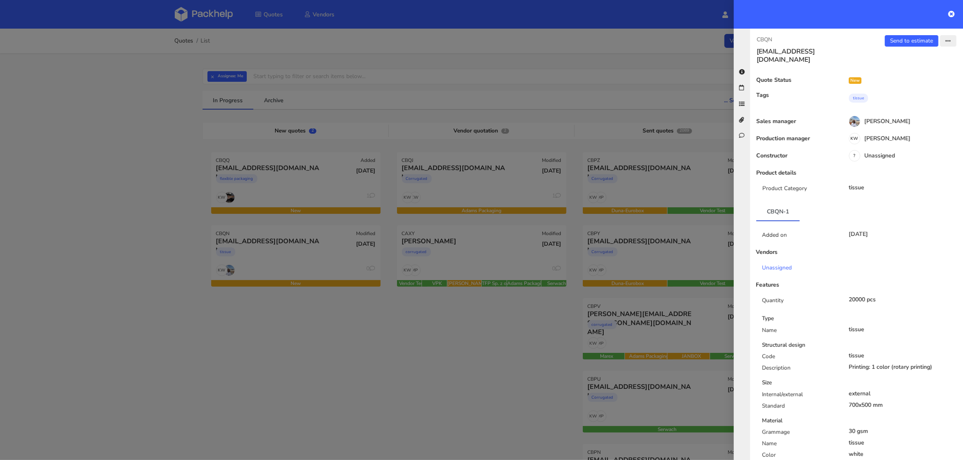
click at [949, 40] on icon "button" at bounding box center [948, 41] width 6 height 6
click at [914, 69] on link "Edit quote" at bounding box center [921, 72] width 72 height 14
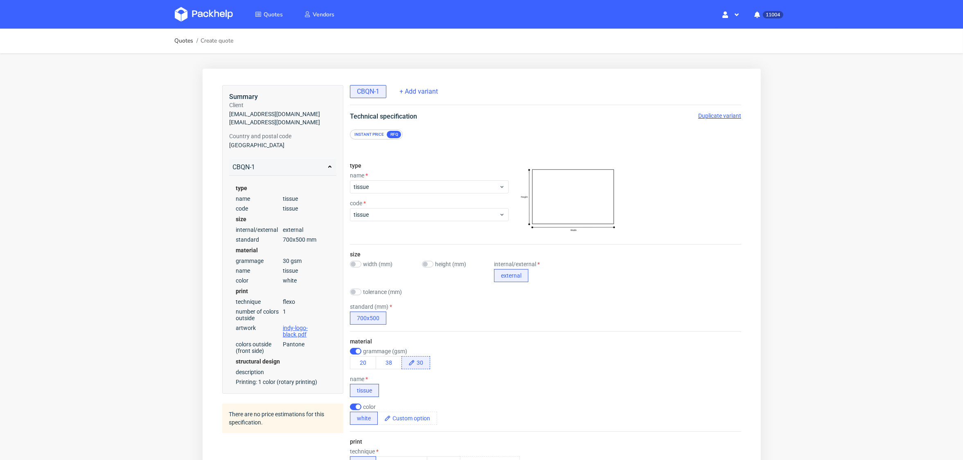
scroll to position [2, 0]
click at [391, 359] on button "38" at bounding box center [388, 362] width 26 height 13
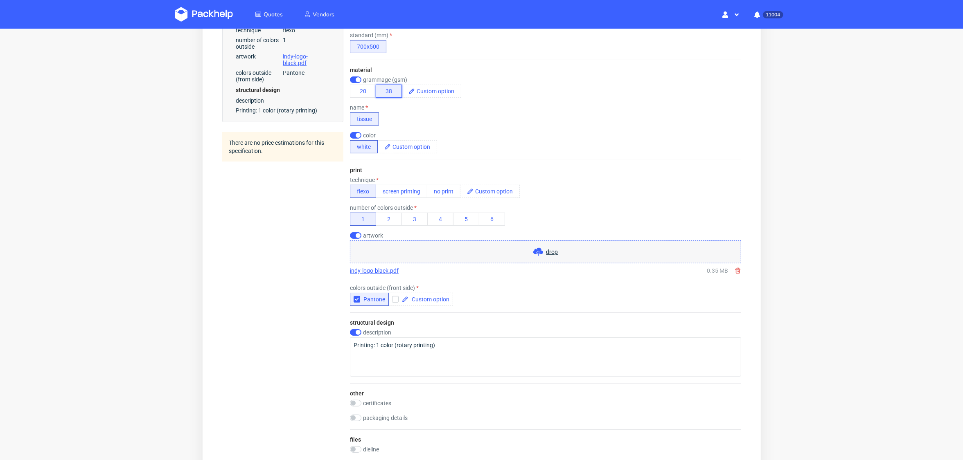
scroll to position [274, 0]
click at [357, 329] on input "checkbox" at bounding box center [354, 331] width 11 height 7
checkbox input "false"
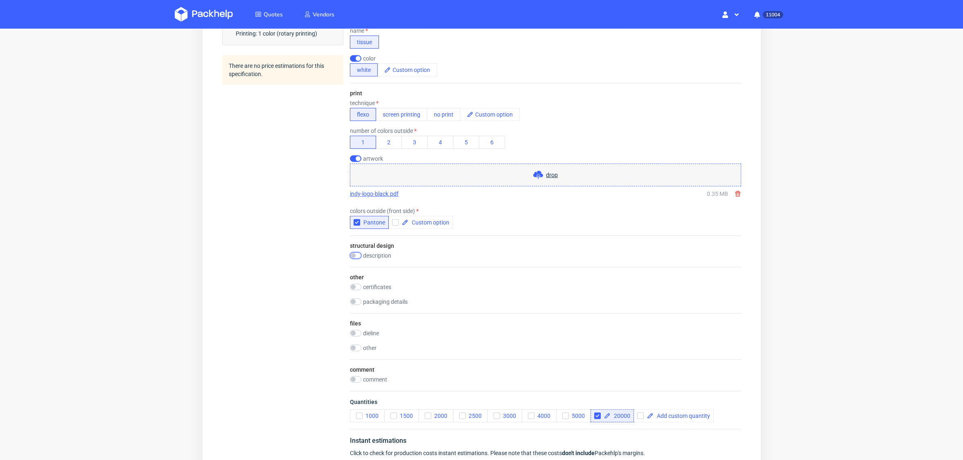
scroll to position [473, 0]
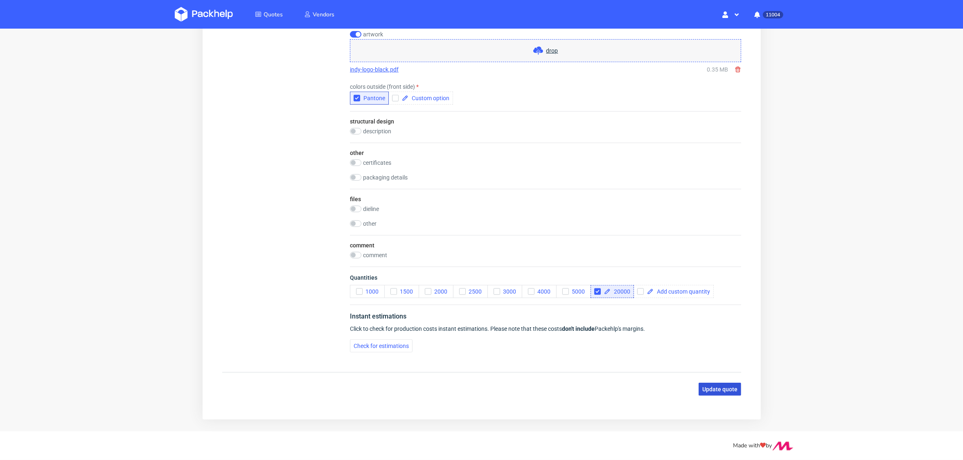
click at [717, 387] on span "Update quote" at bounding box center [719, 390] width 35 height 6
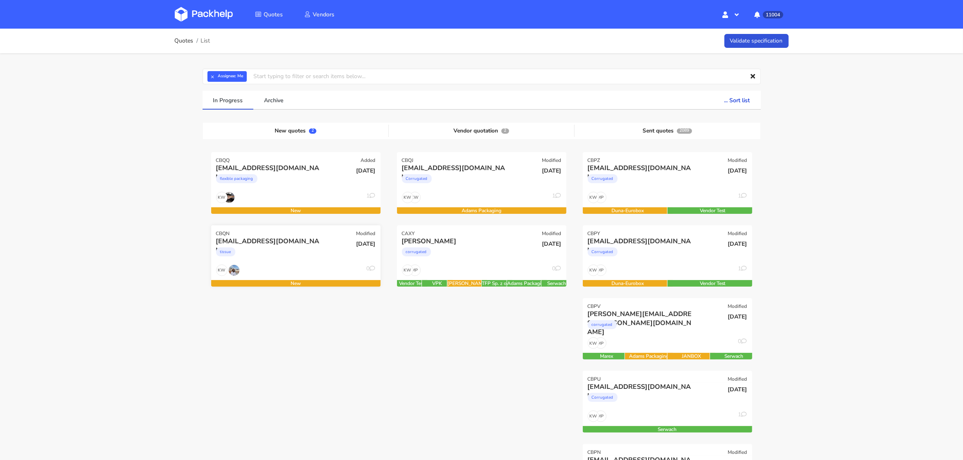
click at [275, 246] on div "tissue" at bounding box center [270, 254] width 108 height 16
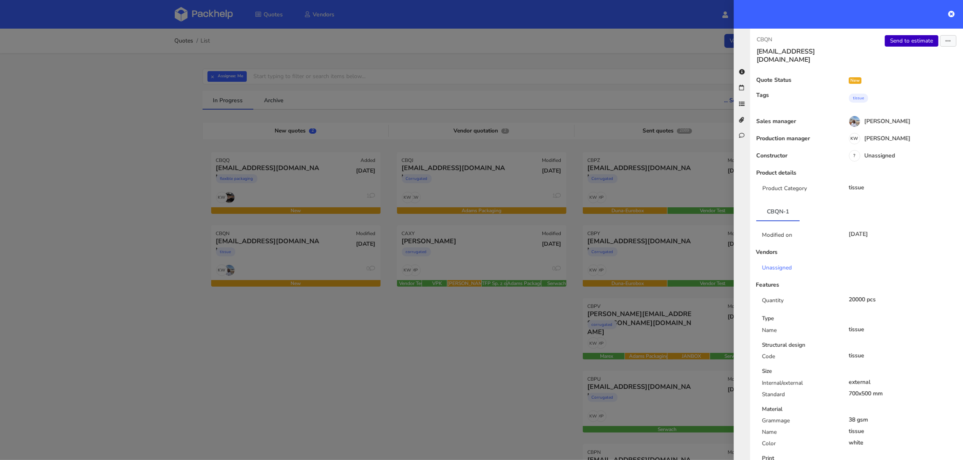
click at [903, 41] on link "Send to estimate" at bounding box center [912, 40] width 54 height 11
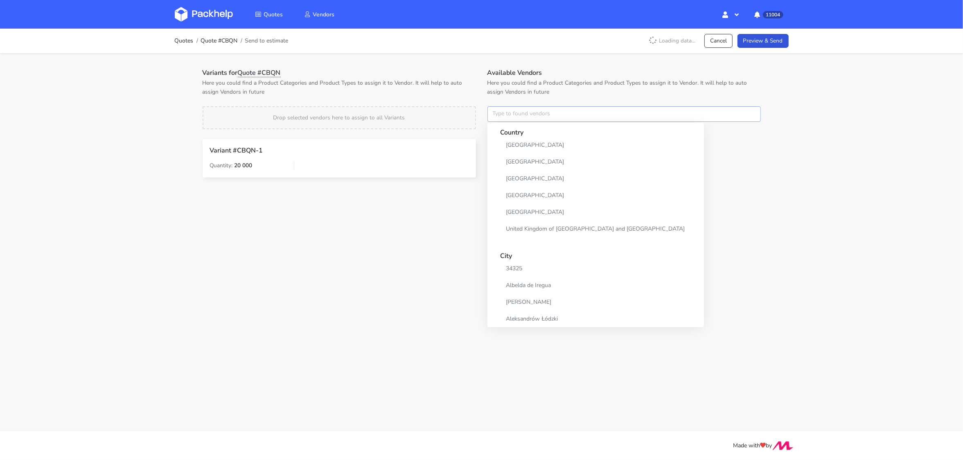
click at [509, 117] on input "text" at bounding box center [623, 114] width 273 height 16
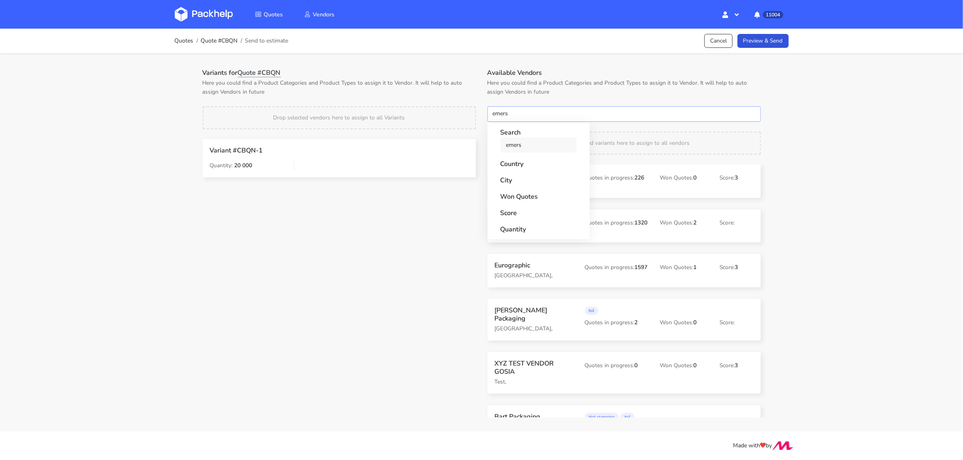
type input "emers"
click at [510, 147] on link "emers" at bounding box center [538, 144] width 76 height 15
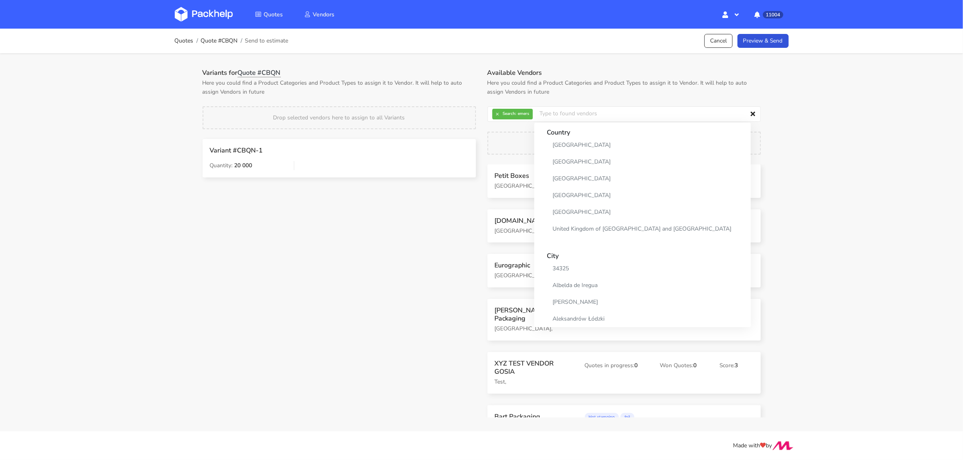
click at [451, 74] on h1 "Variants for Quote #CBQN" at bounding box center [339, 73] width 273 height 8
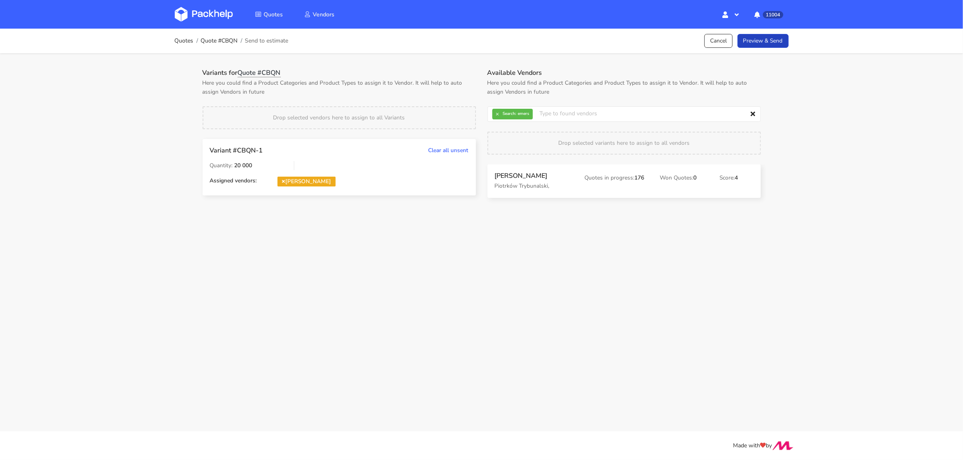
click at [750, 41] on link "Preview & Send" at bounding box center [762, 41] width 51 height 14
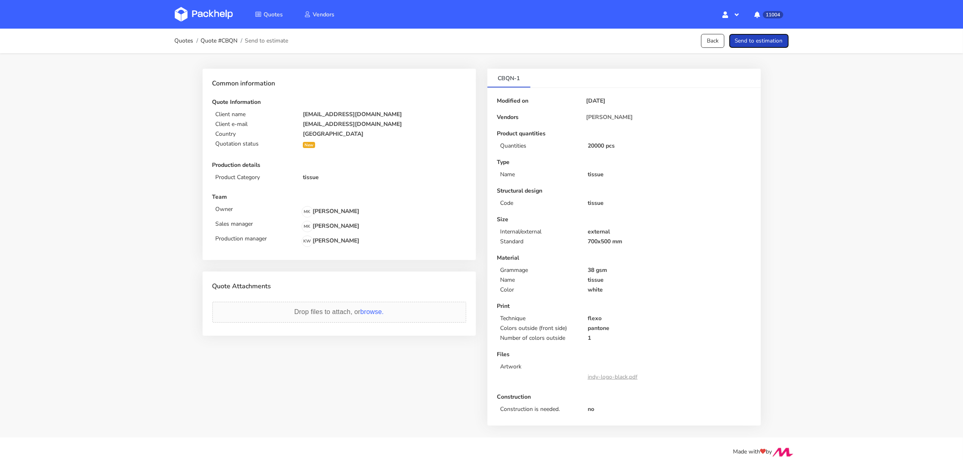
click at [751, 41] on button "Send to estimation" at bounding box center [758, 41] width 59 height 14
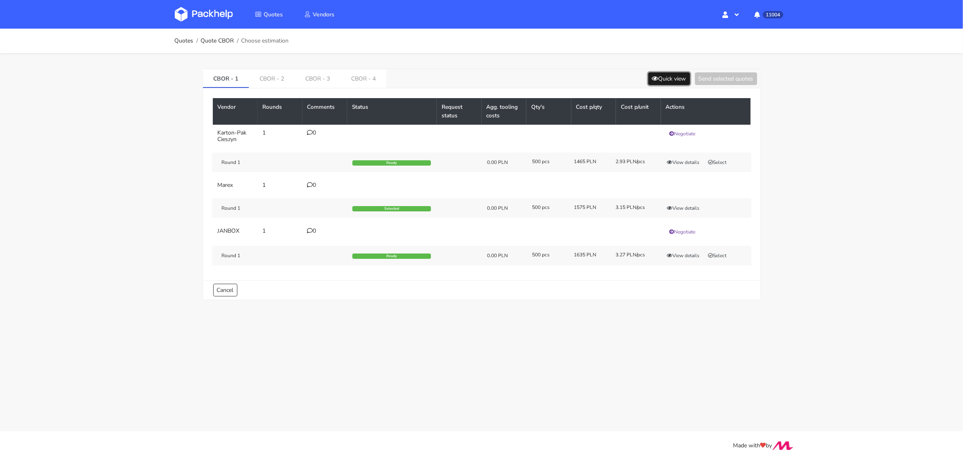
click at [664, 75] on button "Quick view" at bounding box center [669, 78] width 42 height 13
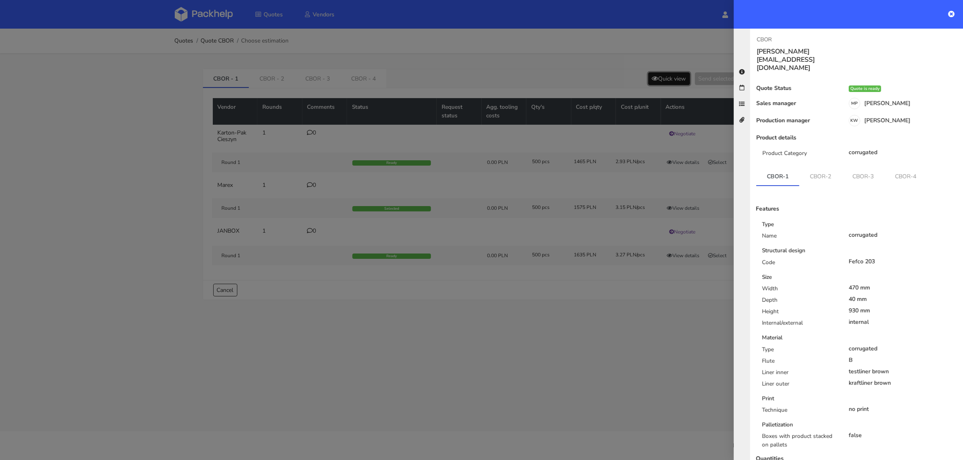
scroll to position [51, 0]
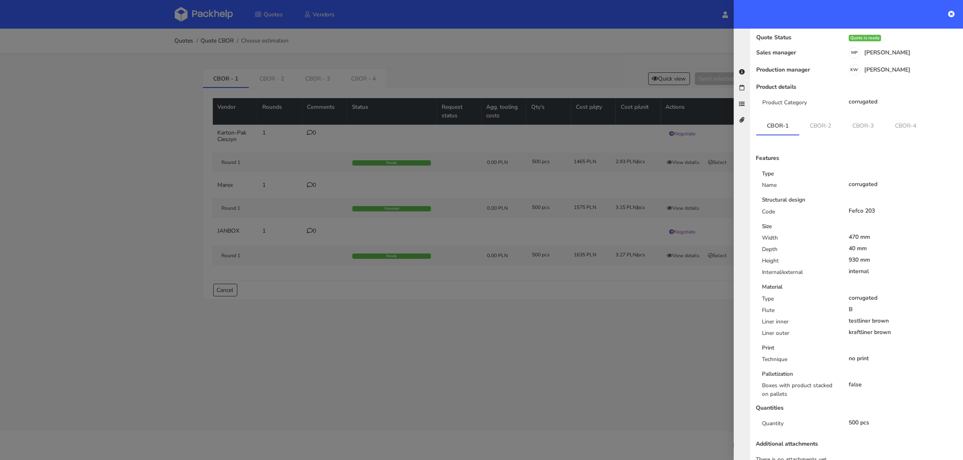
click at [270, 78] on div at bounding box center [481, 230] width 963 height 460
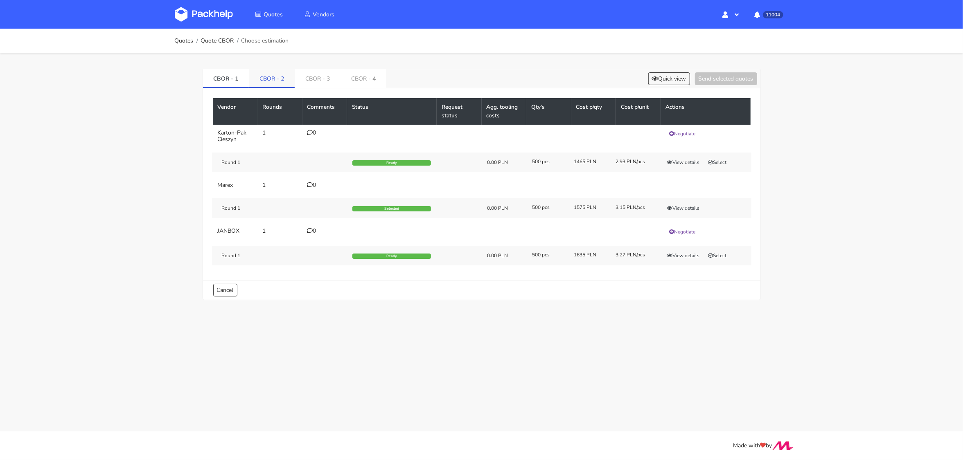
click at [268, 79] on link "CBOR - 2" at bounding box center [272, 78] width 46 height 18
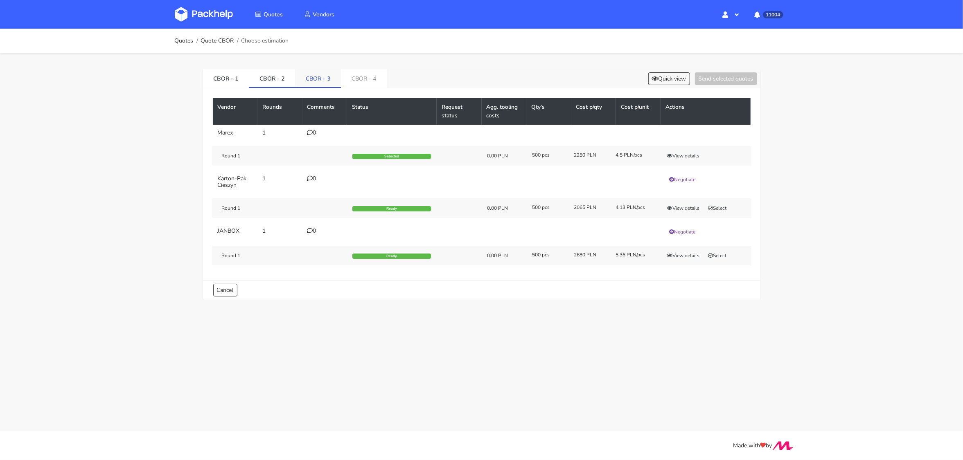
click at [320, 78] on link "CBOR - 3" at bounding box center [318, 78] width 46 height 18
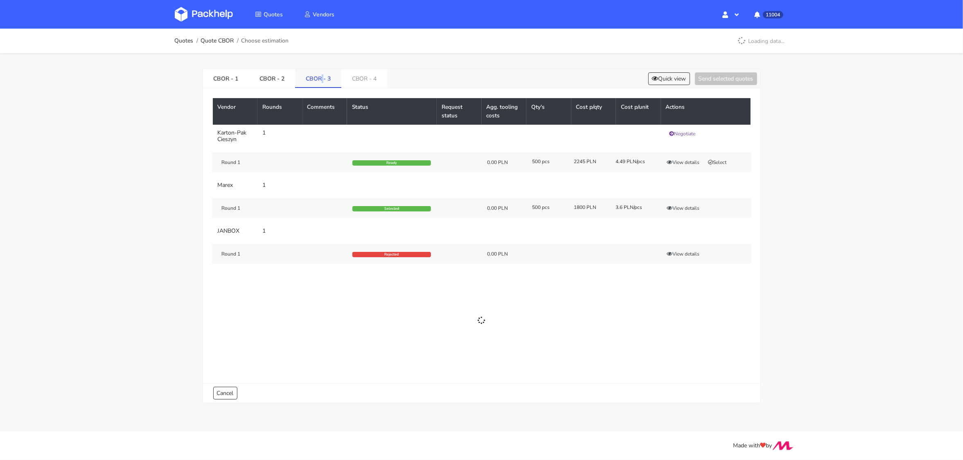
click at [320, 78] on link "CBOR - 3" at bounding box center [318, 78] width 46 height 18
click at [369, 84] on link "CBOR - 4" at bounding box center [364, 78] width 46 height 18
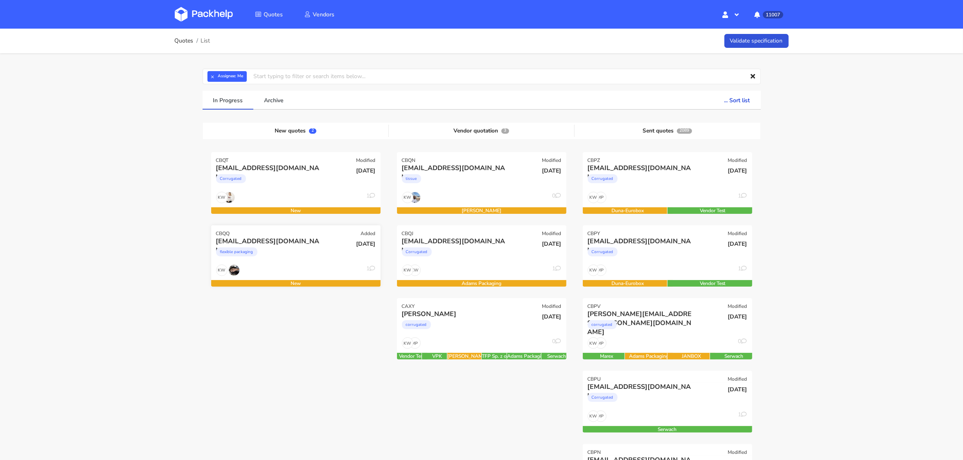
click at [282, 232] on div "CBQQ Added" at bounding box center [295, 230] width 169 height 11
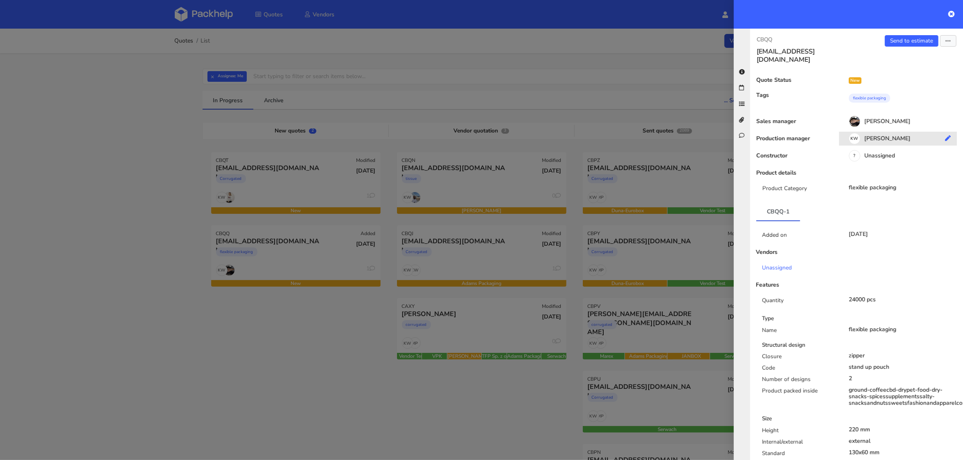
click at [892, 135] on div "KW [PERSON_NAME]" at bounding box center [901, 139] width 124 height 9
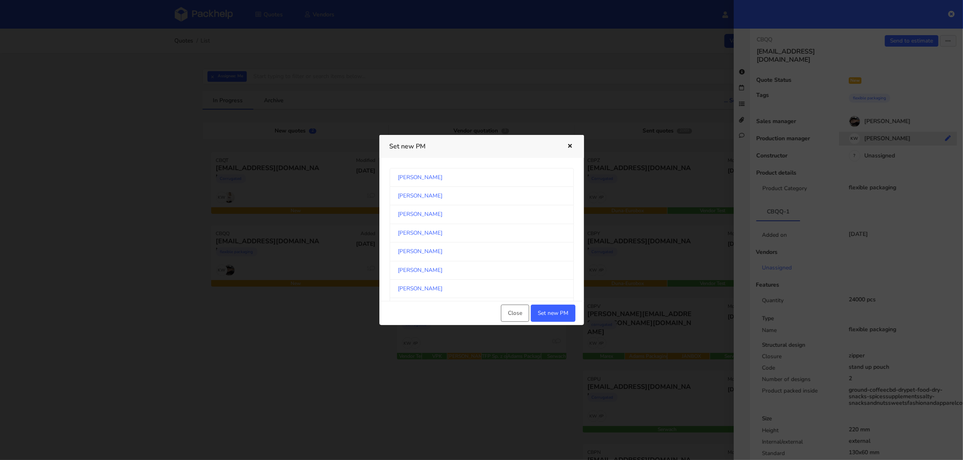
scroll to position [427, 0]
click at [486, 226] on link "[PERSON_NAME]" at bounding box center [482, 233] width 184 height 18
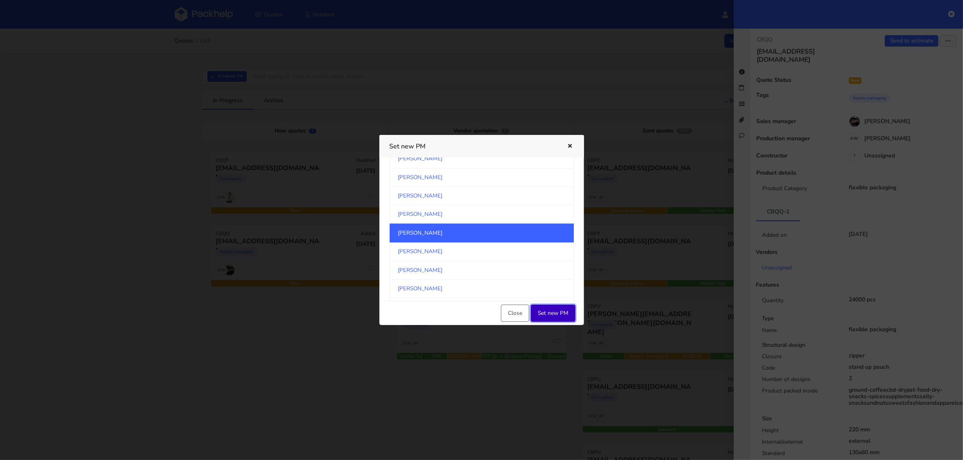
click at [547, 313] on button "Set new PM" at bounding box center [553, 313] width 45 height 17
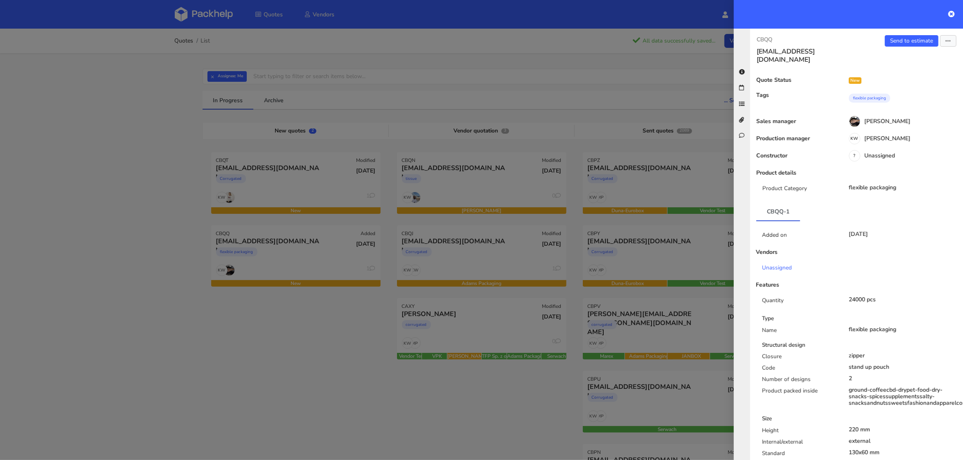
click at [268, 183] on div at bounding box center [481, 230] width 963 height 460
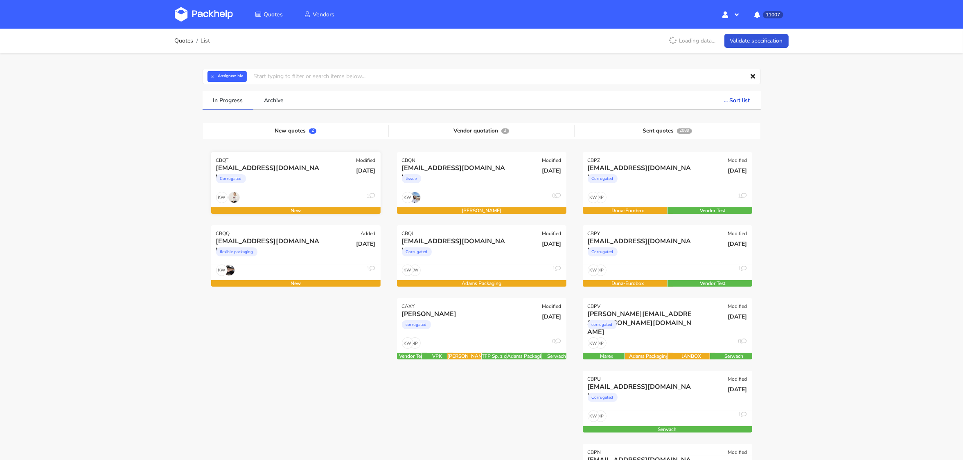
click at [284, 184] on div "Corrugated" at bounding box center [270, 181] width 108 height 16
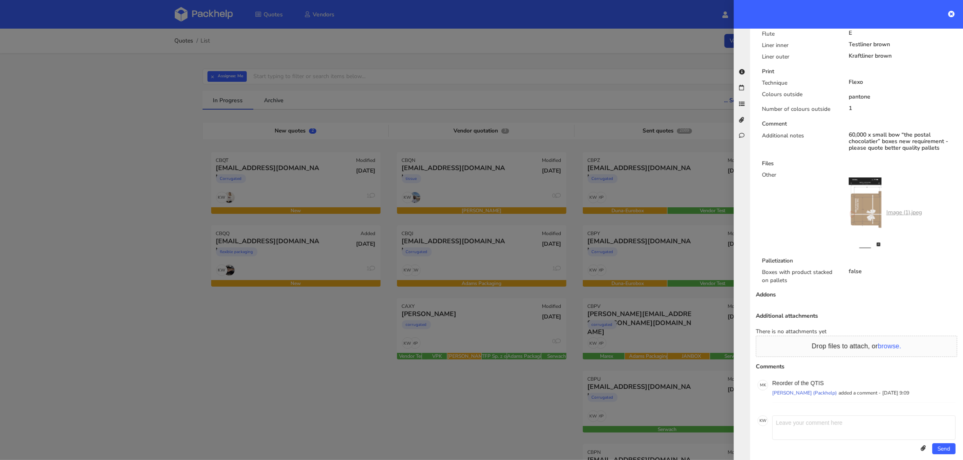
scroll to position [0, 0]
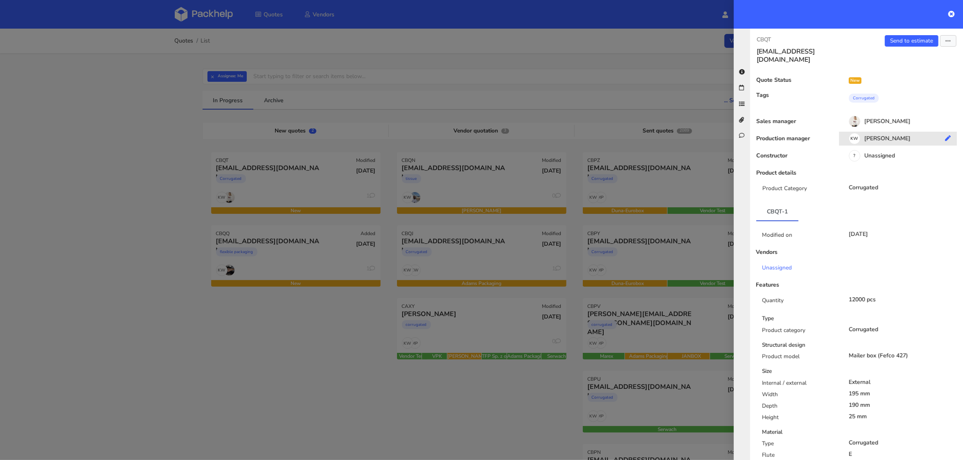
click at [883, 135] on div "KW Klaudia Wiśniewska" at bounding box center [901, 139] width 124 height 9
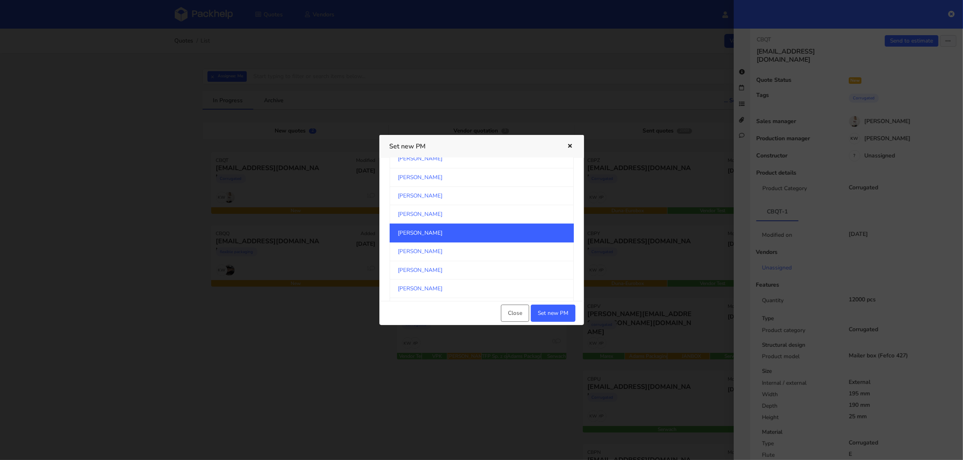
click at [486, 227] on link "[PERSON_NAME]" at bounding box center [482, 233] width 184 height 19
click at [560, 317] on button "Set new PM" at bounding box center [553, 313] width 45 height 17
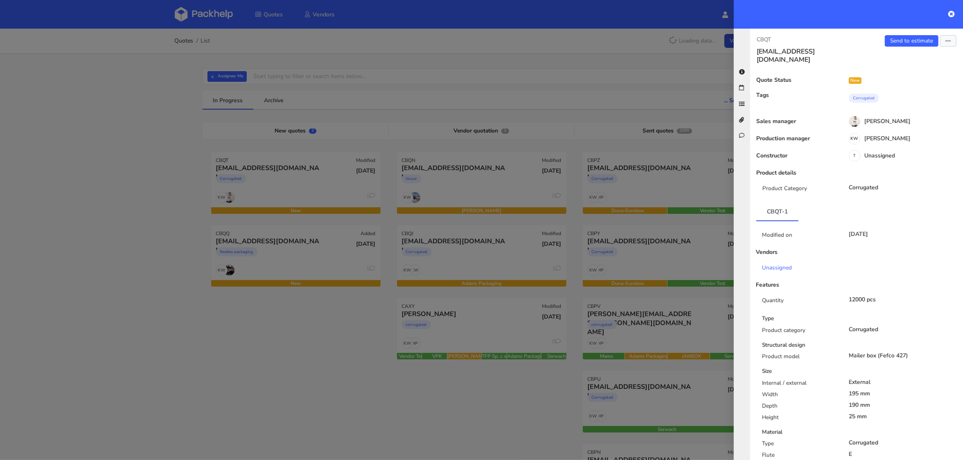
click at [75, 126] on div at bounding box center [481, 230] width 963 height 460
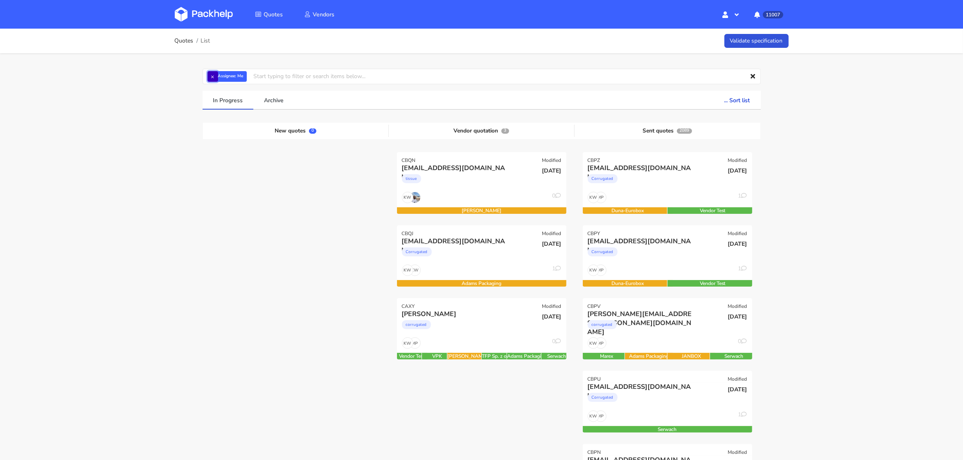
click at [215, 75] on button "×" at bounding box center [212, 76] width 11 height 11
click at [215, 75] on input "text" at bounding box center [482, 77] width 558 height 16
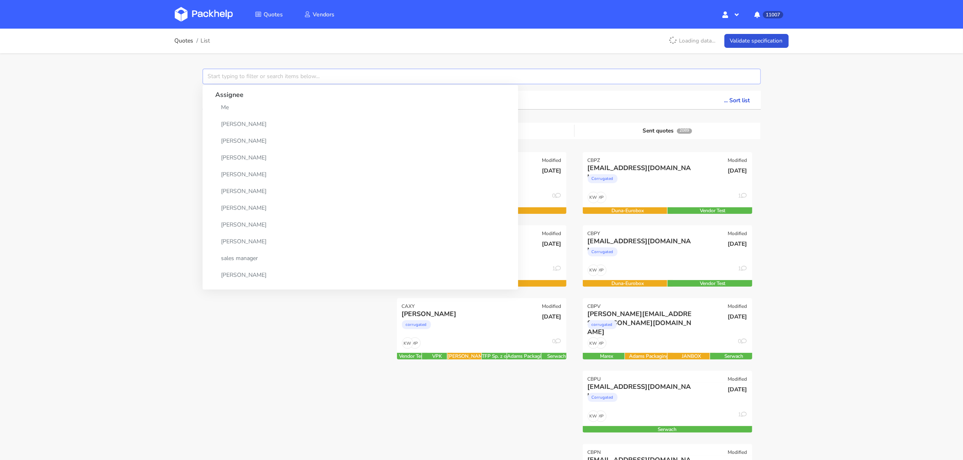
paste input "CBFZ"
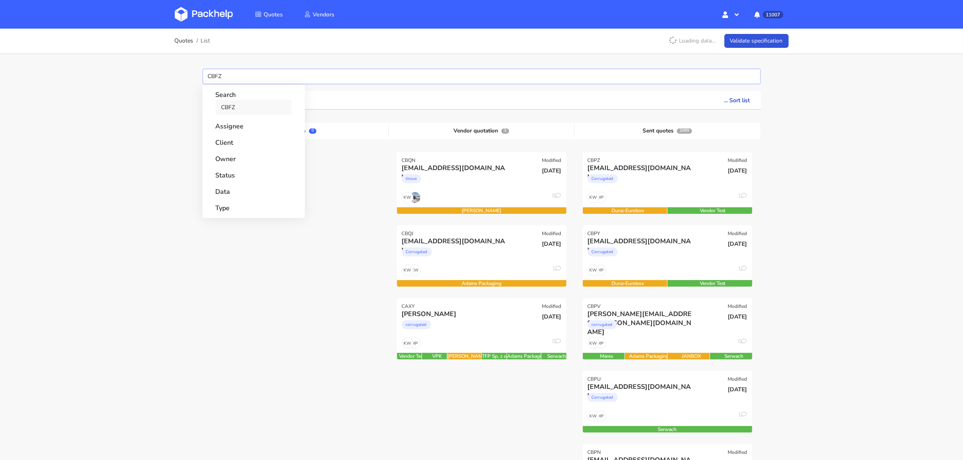
type input "CBFZ"
click at [227, 107] on link "CBFZ" at bounding box center [254, 107] width 76 height 15
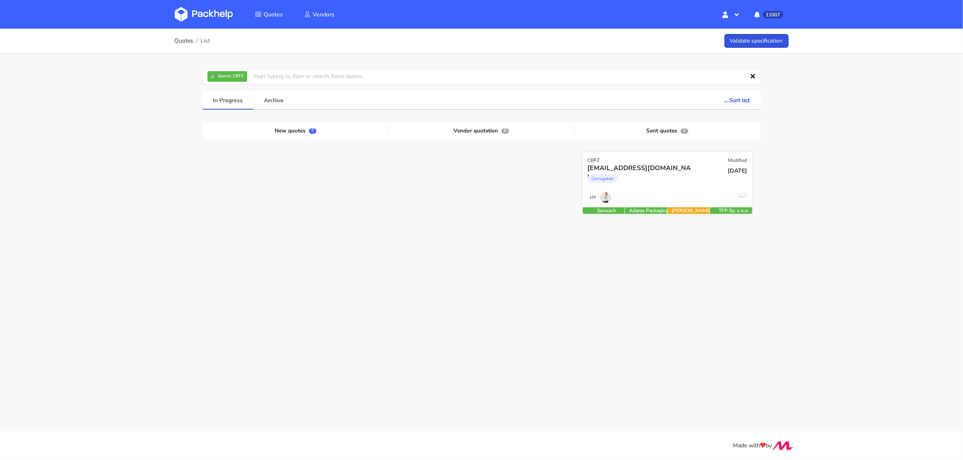
click at [686, 185] on div "Corrugated" at bounding box center [642, 181] width 108 height 16
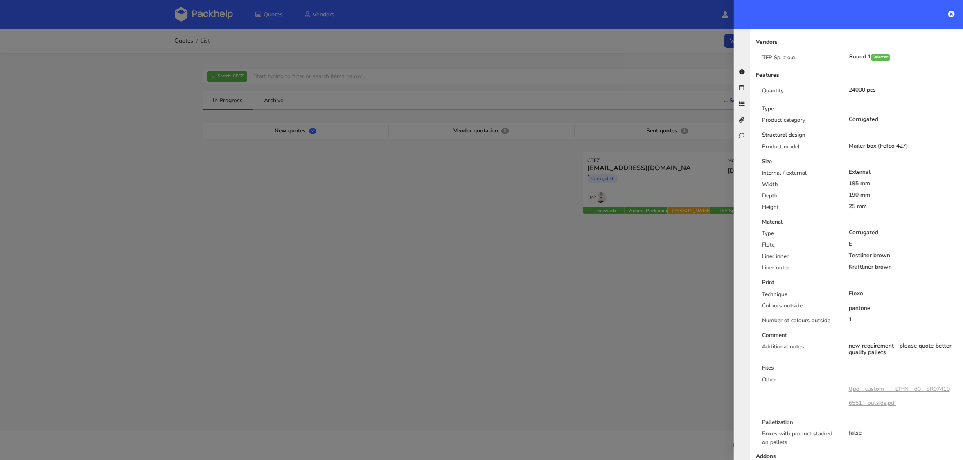
scroll to position [211, 0]
click at [282, 232] on div at bounding box center [481, 230] width 963 height 460
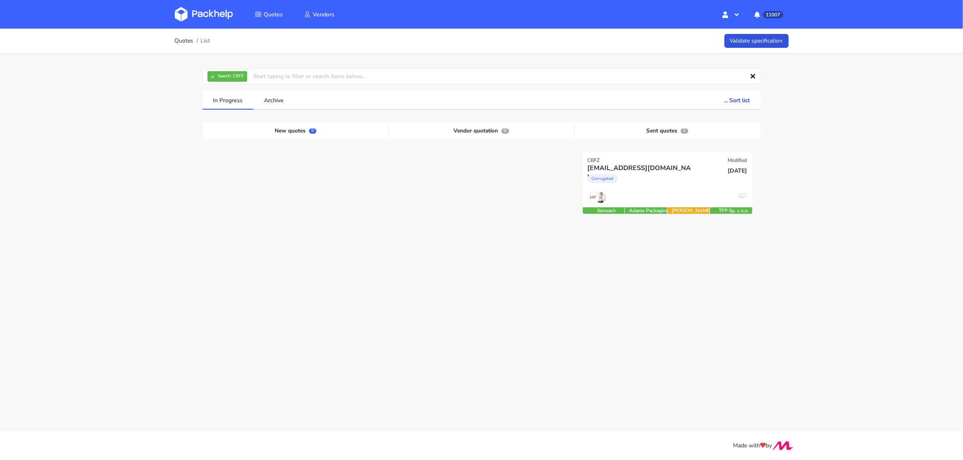
click at [207, 8] on img at bounding box center [204, 14] width 58 height 15
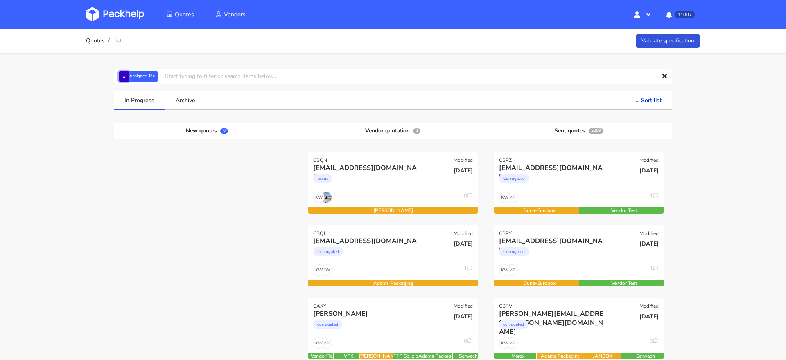
click at [125, 77] on button "×" at bounding box center [124, 76] width 11 height 11
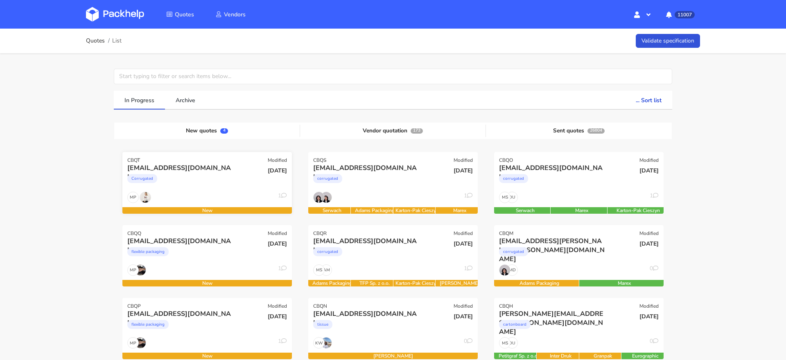
click at [194, 178] on div "Corrugated" at bounding box center [181, 181] width 108 height 16
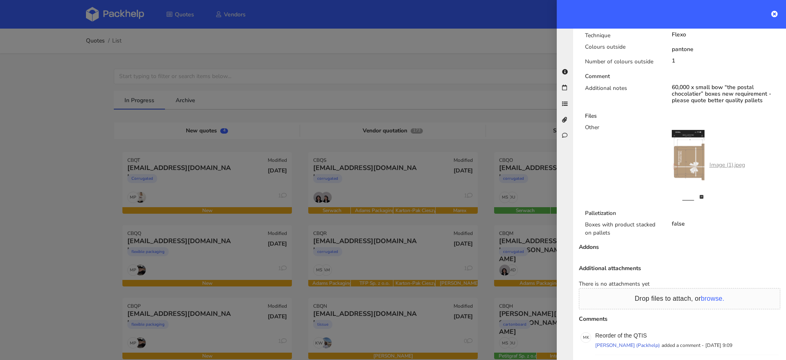
scroll to position [521, 0]
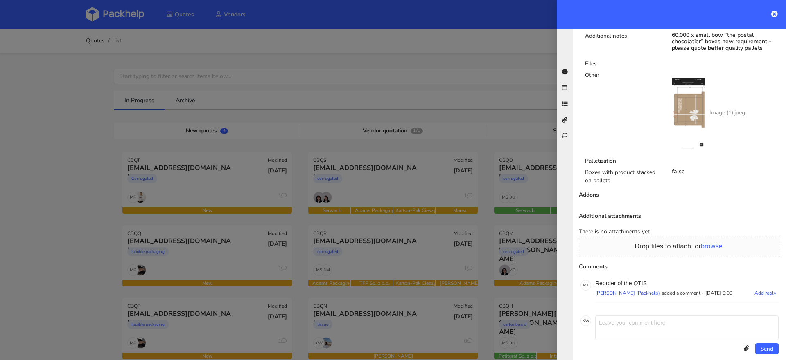
click at [640, 280] on p "Reorder of the QTIS" at bounding box center [686, 283] width 183 height 7
click at [641, 280] on p "Reorder of the QTIS" at bounding box center [686, 283] width 183 height 7
copy p "QTIS"
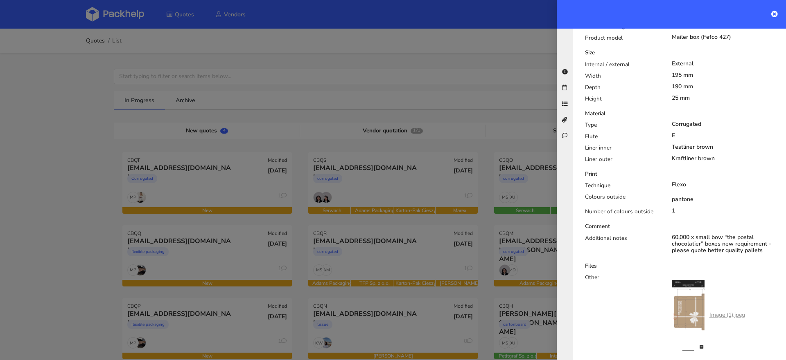
scroll to position [0, 0]
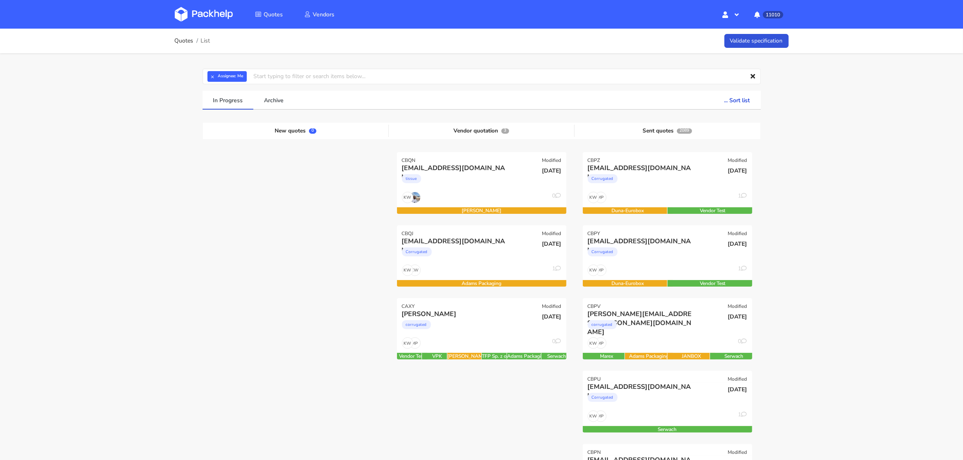
click at [298, 198] on div "MP KW 1" at bounding box center [295, 200] width 169 height 16
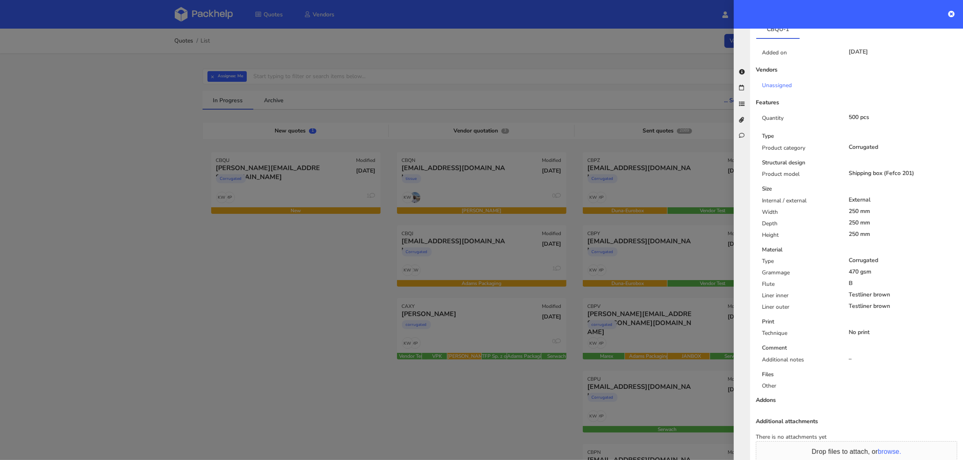
scroll to position [288, 0]
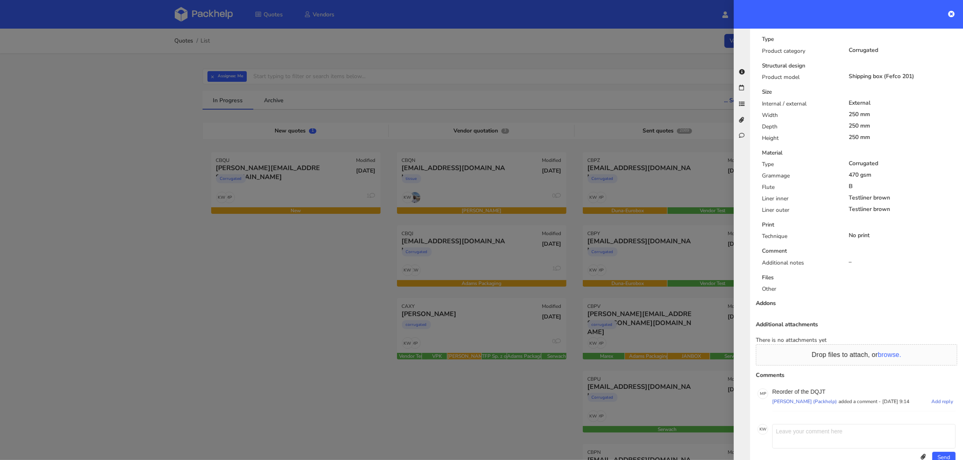
click at [817, 389] on p "Reorder of the DQJT" at bounding box center [863, 392] width 183 height 7
copy p "DQJT"
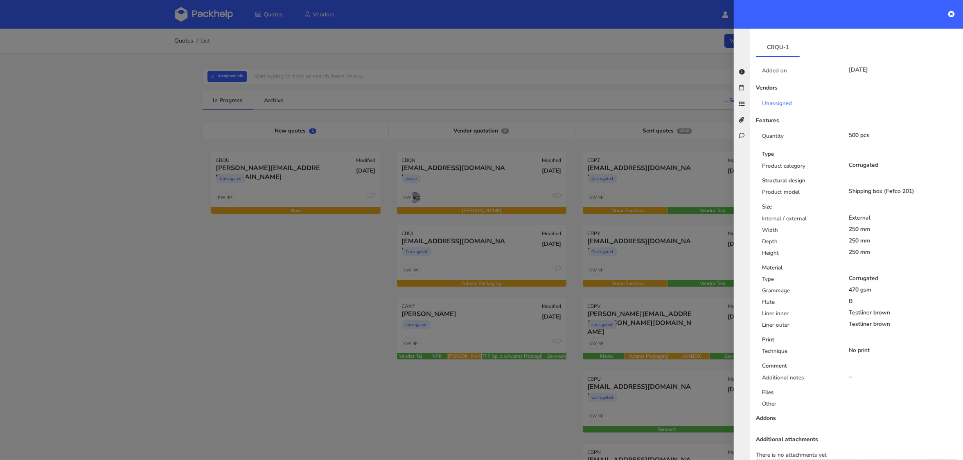
scroll to position [0, 0]
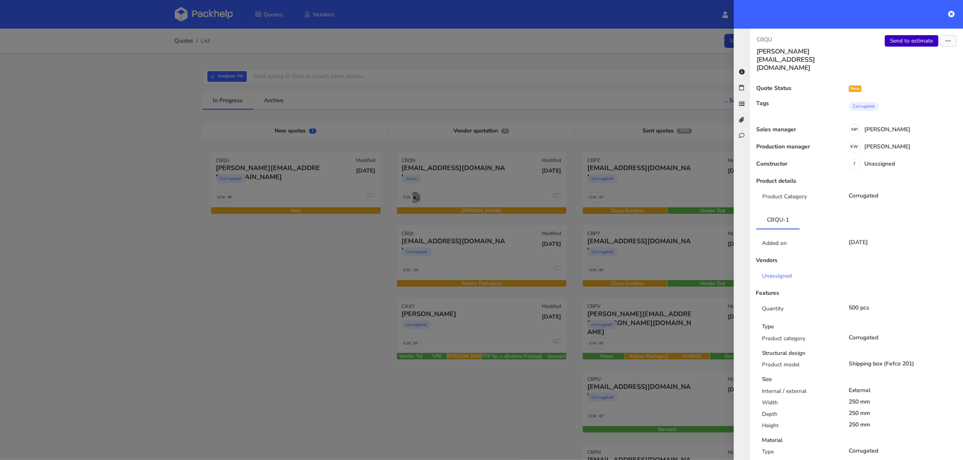
click at [907, 38] on link "Send to estimate" at bounding box center [912, 40] width 54 height 11
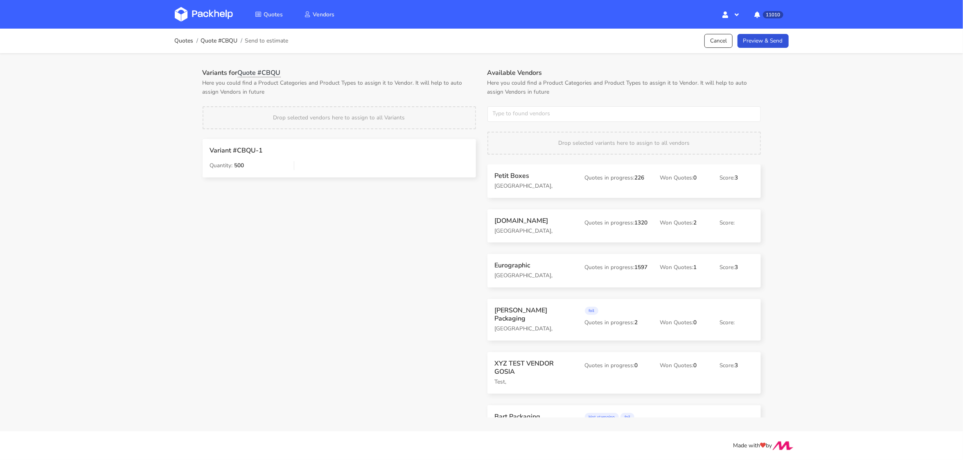
click at [517, 123] on div "Available Vendors Here you could find a Product Categories and Product Types to…" at bounding box center [624, 243] width 285 height 349
click at [516, 117] on input "text" at bounding box center [623, 114] width 273 height 16
type input "karton"
click at [527, 143] on link "karton" at bounding box center [538, 144] width 76 height 15
click at [455, 94] on p "Here you could find a Product Categories and Product Types to assign it to Vend…" at bounding box center [339, 88] width 273 height 18
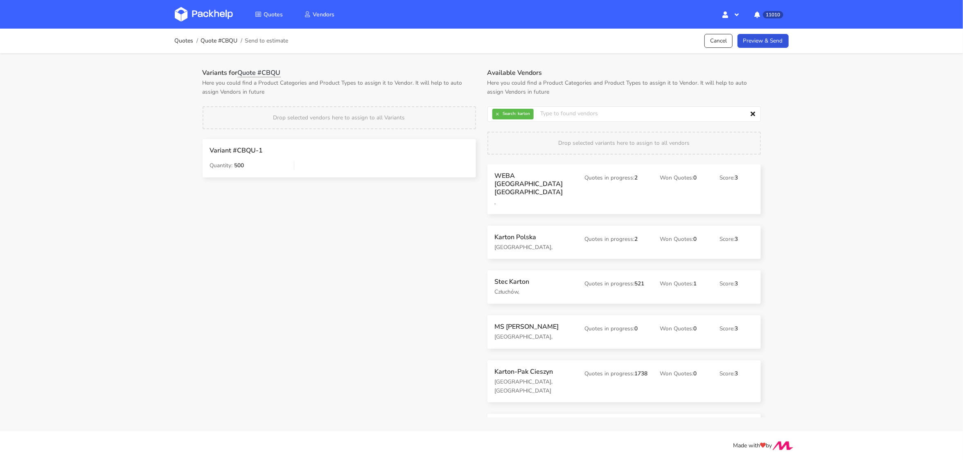
scroll to position [25, 0]
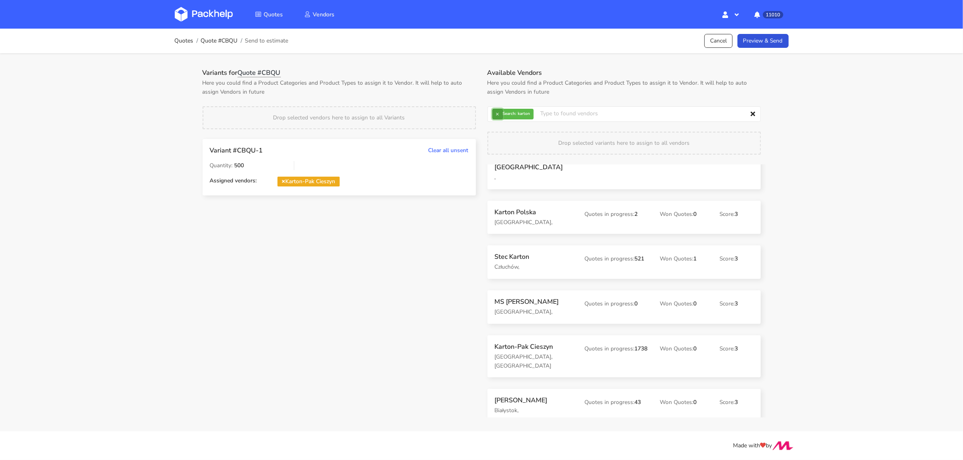
click at [498, 114] on button "×" at bounding box center [497, 114] width 11 height 11
click at [498, 114] on input "text" at bounding box center [623, 114] width 273 height 16
type input "marex"
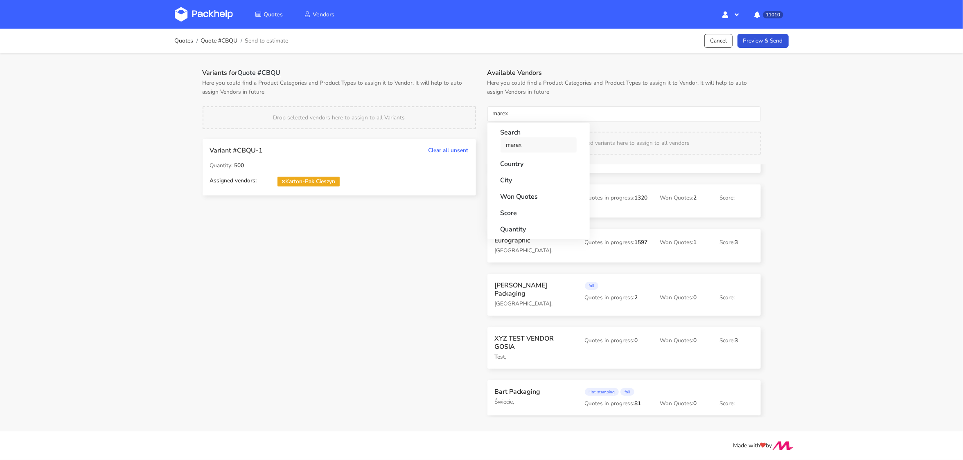
click at [511, 137] on link "marex" at bounding box center [538, 144] width 76 height 15
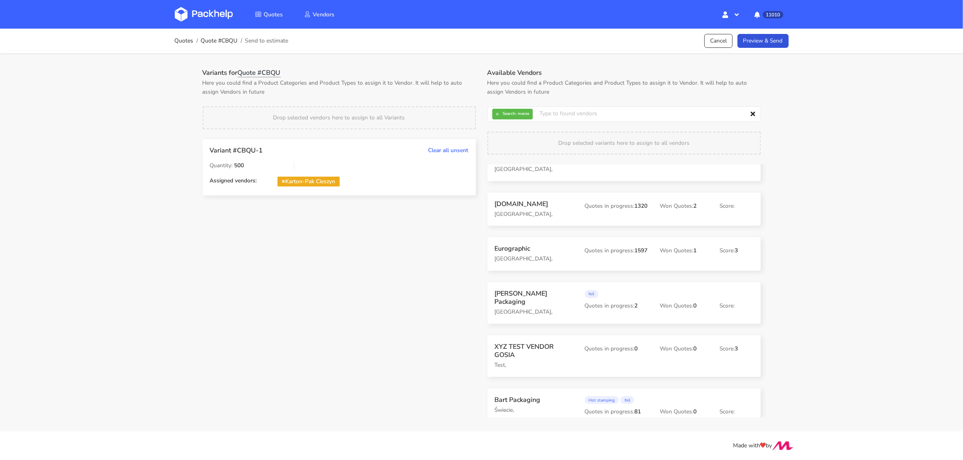
click at [422, 79] on p "Here you could find a Product Categories and Product Types to assign it to Vend…" at bounding box center [339, 88] width 273 height 18
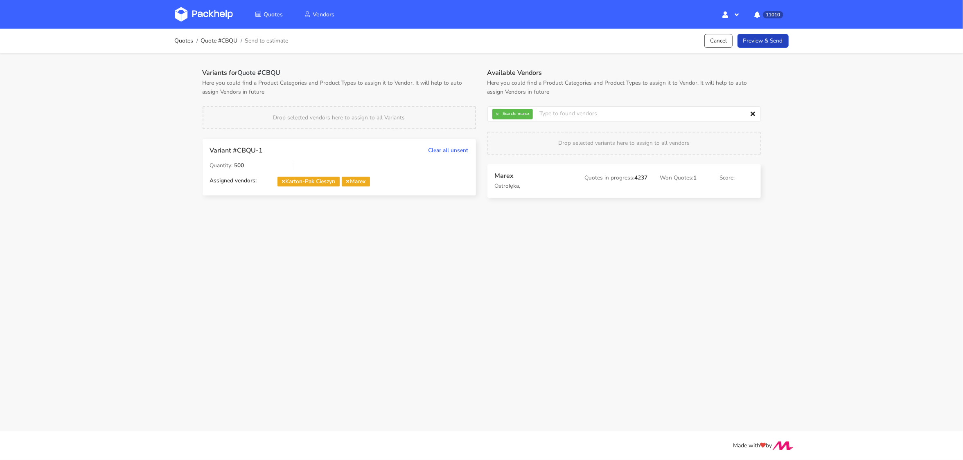
click at [756, 47] on link "Preview & Send" at bounding box center [762, 41] width 51 height 14
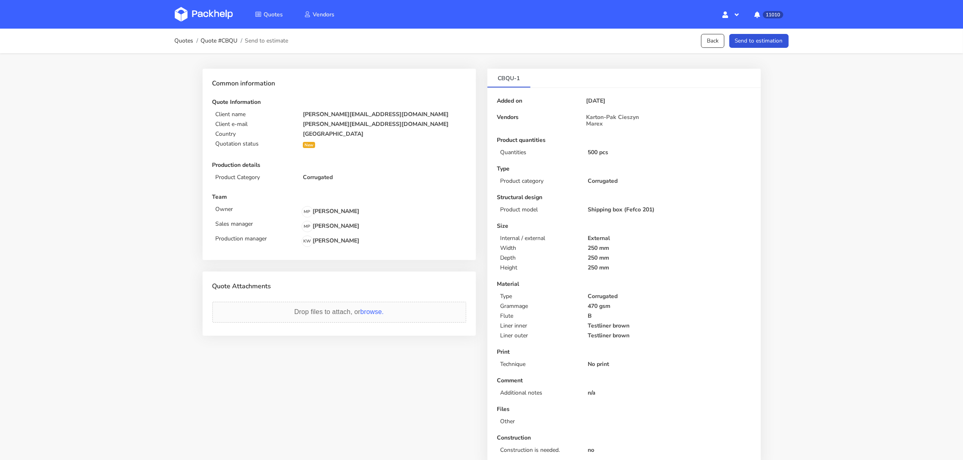
click at [770, 46] on button "Send to estimation" at bounding box center [758, 41] width 59 height 14
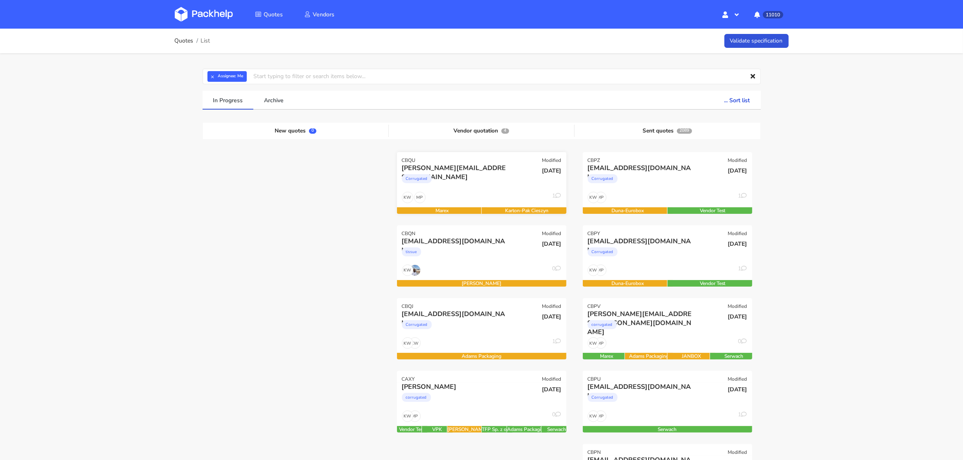
click at [453, 182] on div "Corrugated" at bounding box center [456, 181] width 108 height 16
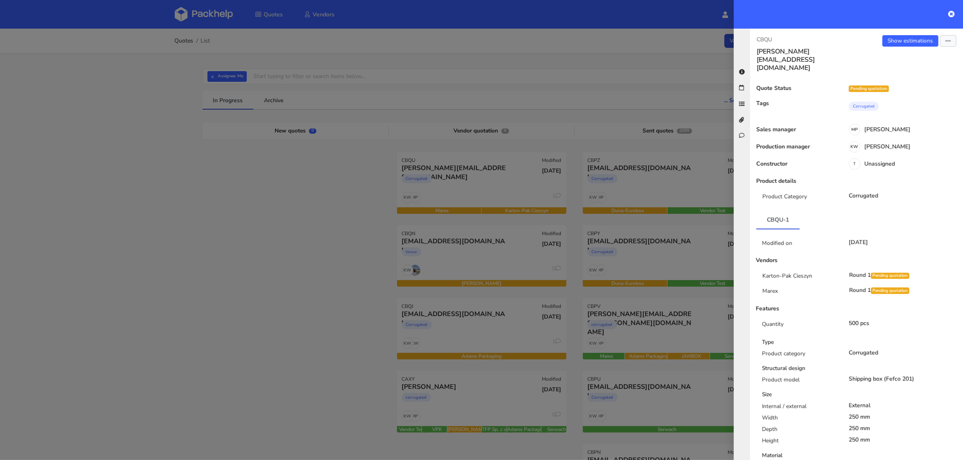
click at [903, 32] on div "CBQU [PERSON_NAME][EMAIL_ADDRESS][DOMAIN_NAME] Show estimations Send to estimat…" at bounding box center [856, 245] width 213 height 432
click at [903, 34] on div "CBQU j.schacht@polyluma.com Show estimations Send to estimate View quote Edit q…" at bounding box center [856, 245] width 213 height 432
click at [902, 35] on div "Show estimations Send to estimate View quote Edit quote Missing data Reject quo…" at bounding box center [909, 53] width 106 height 37
click at [904, 38] on link "Show estimations" at bounding box center [910, 40] width 56 height 11
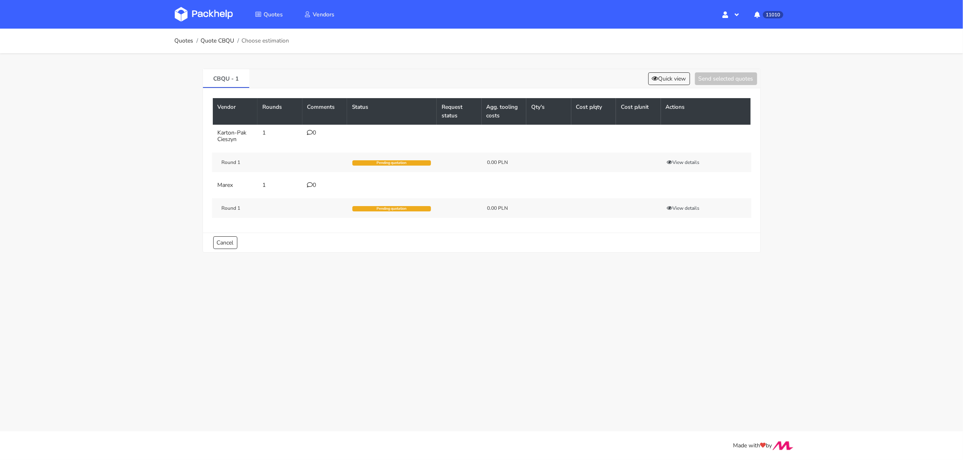
click at [313, 127] on td "0" at bounding box center [324, 136] width 45 height 23
click at [314, 141] on td "0" at bounding box center [324, 136] width 45 height 23
click at [314, 131] on div "0" at bounding box center [324, 133] width 35 height 7
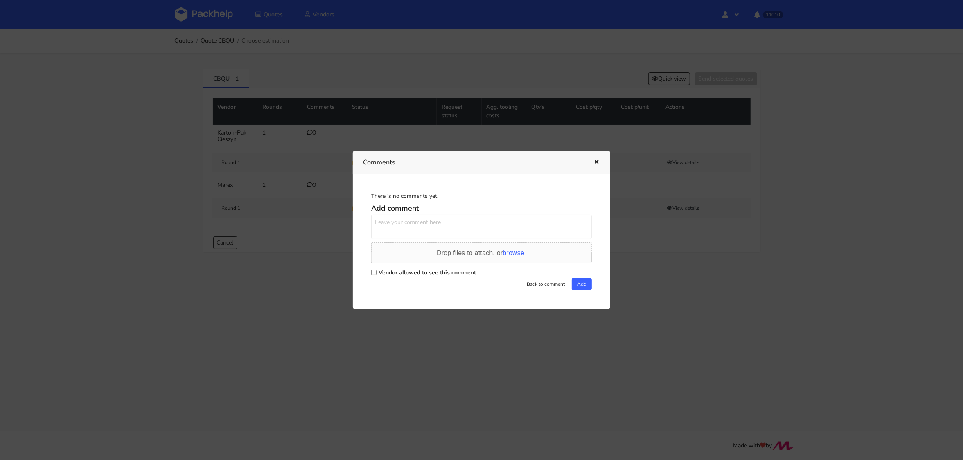
click at [371, 266] on div "Drop files to attach, or browse." at bounding box center [481, 255] width 221 height 25
click at [373, 274] on input "Vendor allowed to see this comment" at bounding box center [373, 272] width 5 height 5
checkbox input "true"
click at [384, 229] on textarea at bounding box center [481, 227] width 221 height 25
paste textarea "R383844592_DQJT"
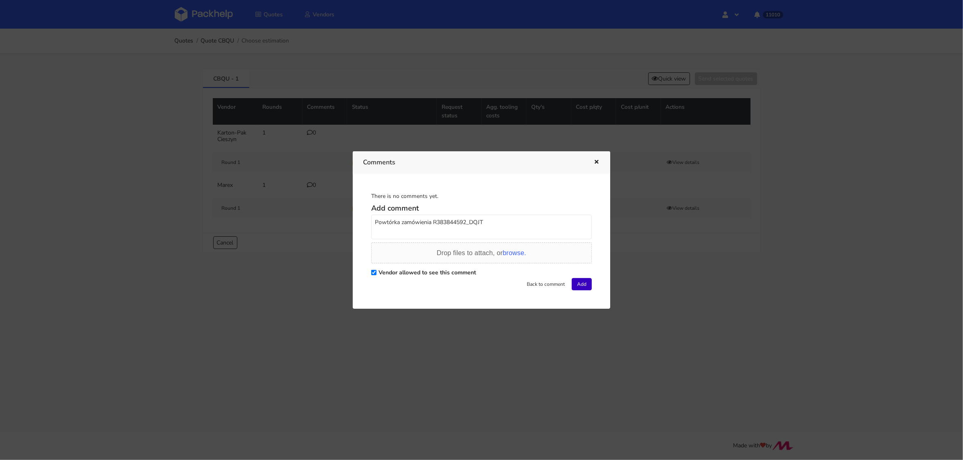
type textarea "Powtórka zamówienia R383844592_DQJT"
click at [574, 286] on button "Add" at bounding box center [582, 284] width 20 height 12
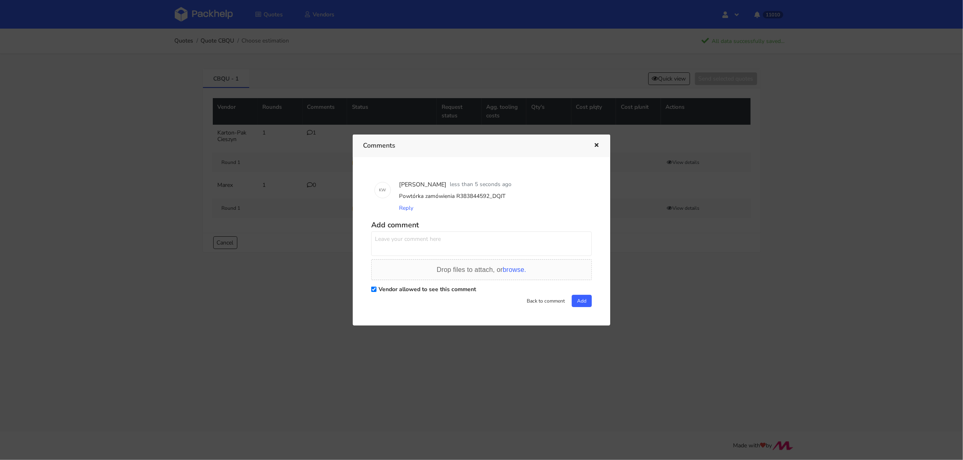
click at [597, 147] on icon "button" at bounding box center [596, 146] width 7 height 6
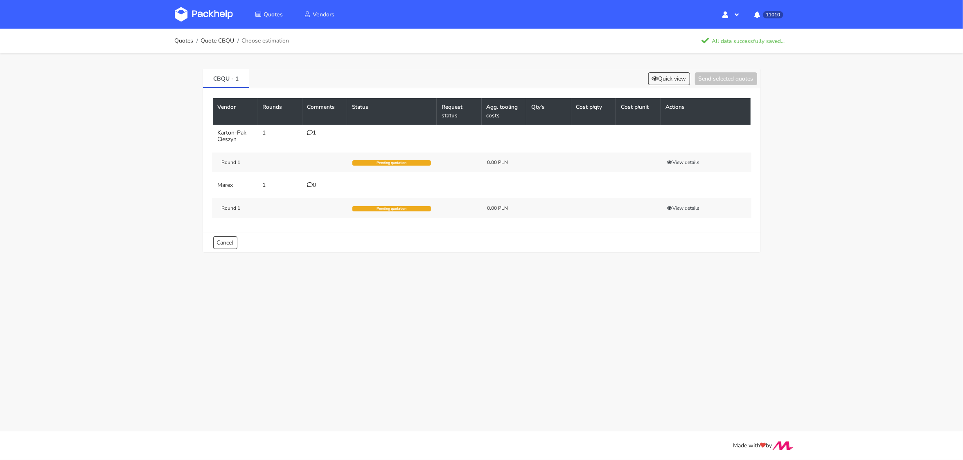
click at [597, 148] on td "Round 1 Pending quotation 0.00 PLN View details" at bounding box center [482, 162] width 538 height 29
click at [204, 14] on img at bounding box center [204, 14] width 58 height 15
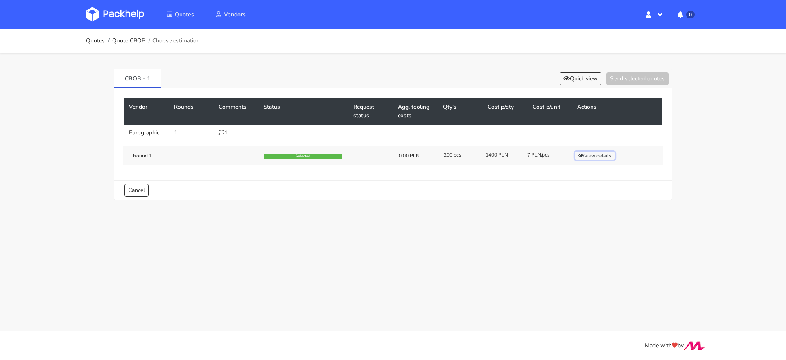
click at [587, 158] on button "View details" at bounding box center [594, 156] width 40 height 8
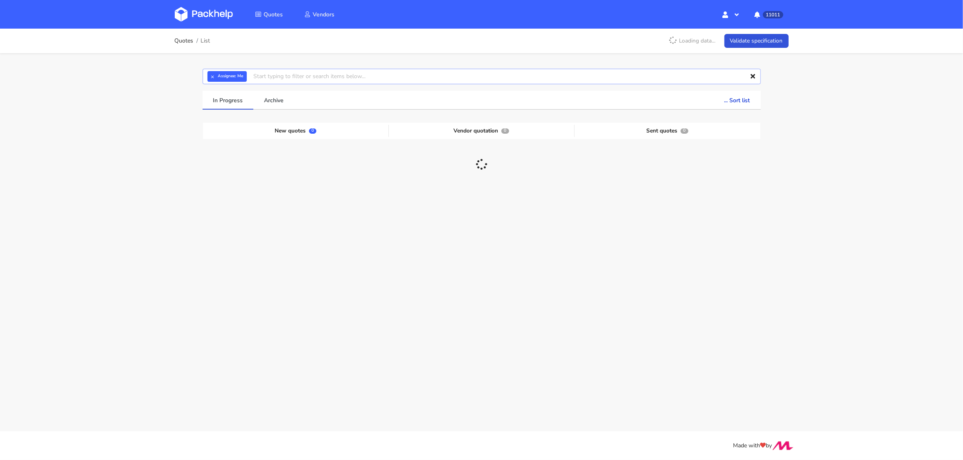
click at [204, 80] on input "text" at bounding box center [482, 77] width 558 height 16
click at [211, 76] on button "×" at bounding box center [212, 76] width 11 height 11
click at [211, 76] on input "text" at bounding box center [482, 77] width 558 height 16
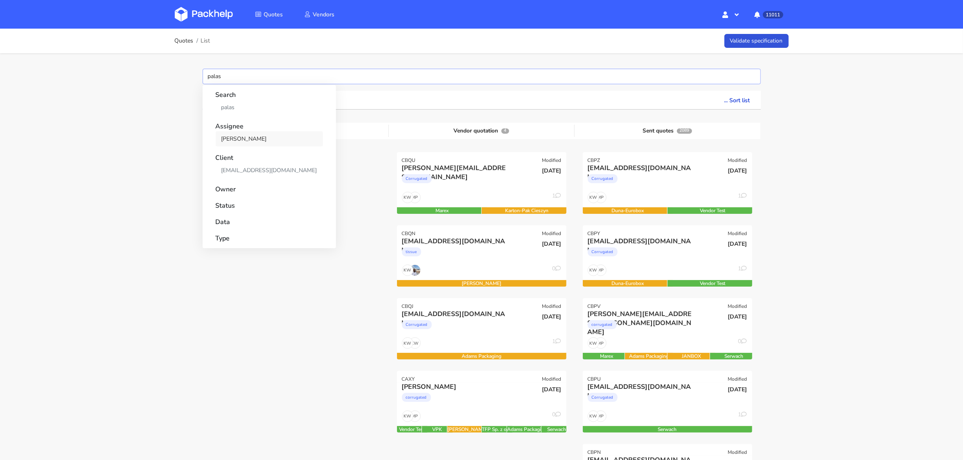
type input "palas"
click at [237, 137] on link "Michał Palasek" at bounding box center [269, 138] width 107 height 15
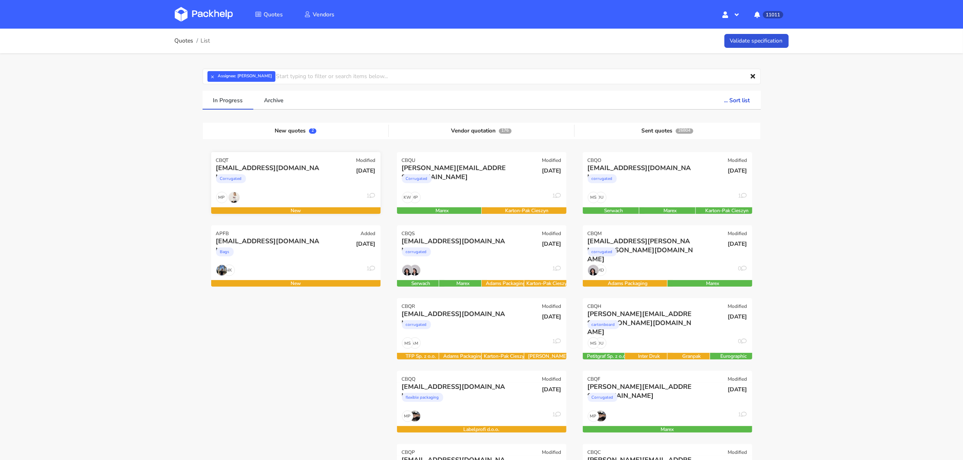
click at [300, 185] on div "Corrugated" at bounding box center [270, 181] width 108 height 16
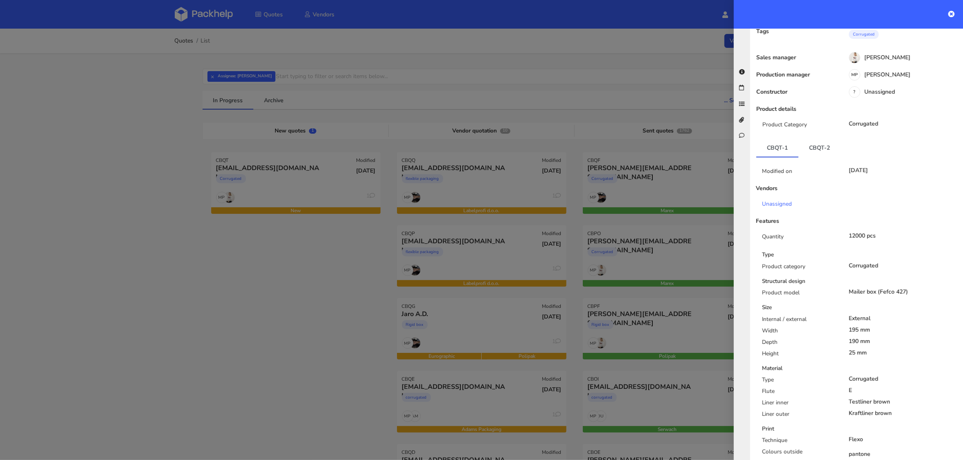
scroll to position [66, 0]
click at [819, 139] on link "CBQT-2" at bounding box center [819, 146] width 42 height 18
click at [322, 289] on div at bounding box center [481, 230] width 963 height 460
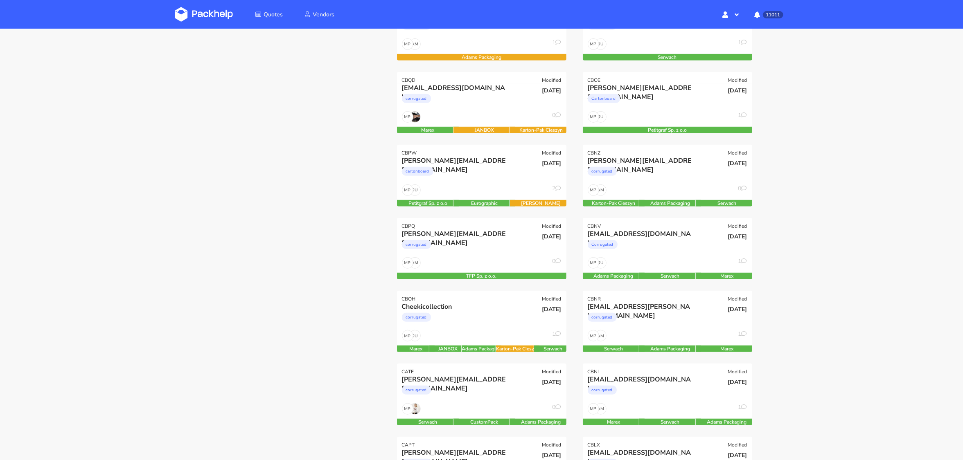
scroll to position [0, 0]
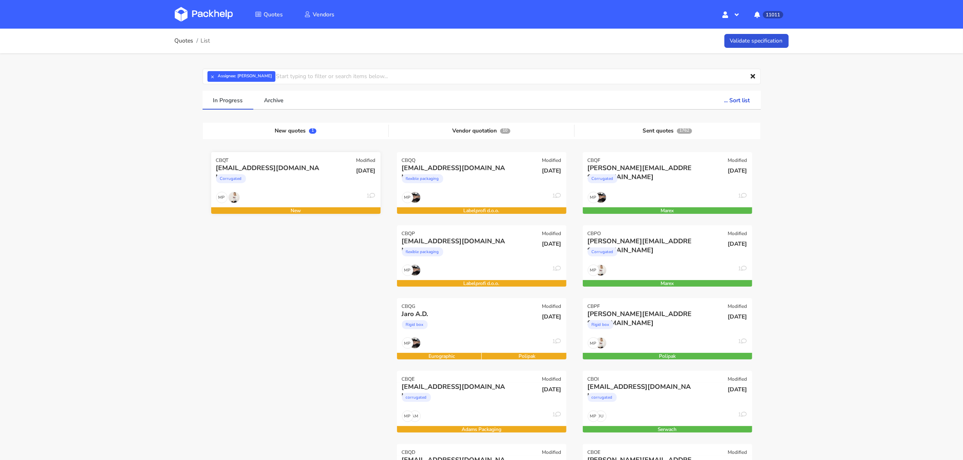
click at [220, 167] on div "david20102011@live.com" at bounding box center [270, 168] width 108 height 9
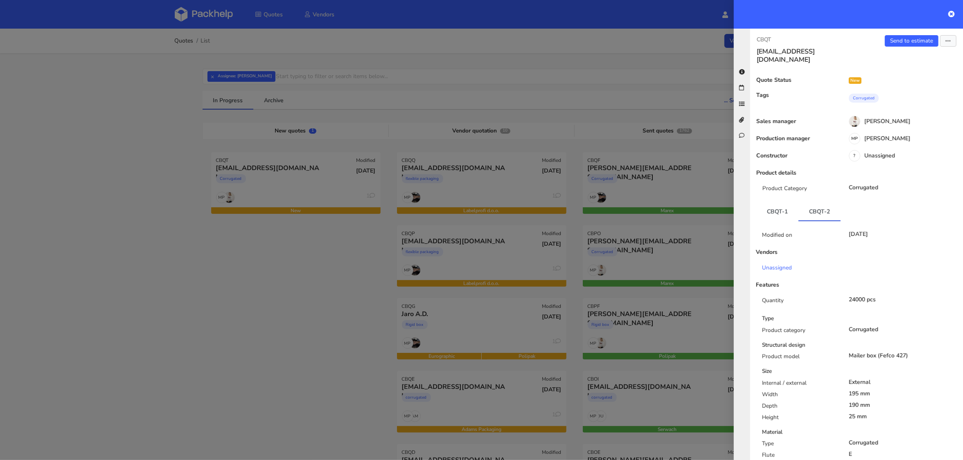
click at [772, 53] on h3 "david20102011@live.com" at bounding box center [802, 55] width 93 height 16
drag, startPoint x: 835, startPoint y: 51, endPoint x: 759, endPoint y: 53, distance: 76.9
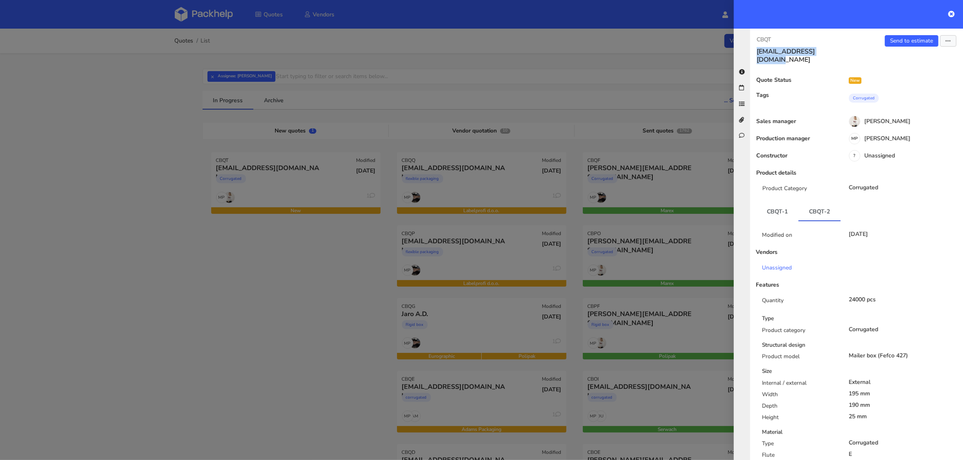
click at [758, 53] on h3 "david20102011@live.com" at bounding box center [802, 55] width 93 height 16
copy h3 "david20102011@live.com"
click at [201, 63] on div at bounding box center [481, 230] width 963 height 460
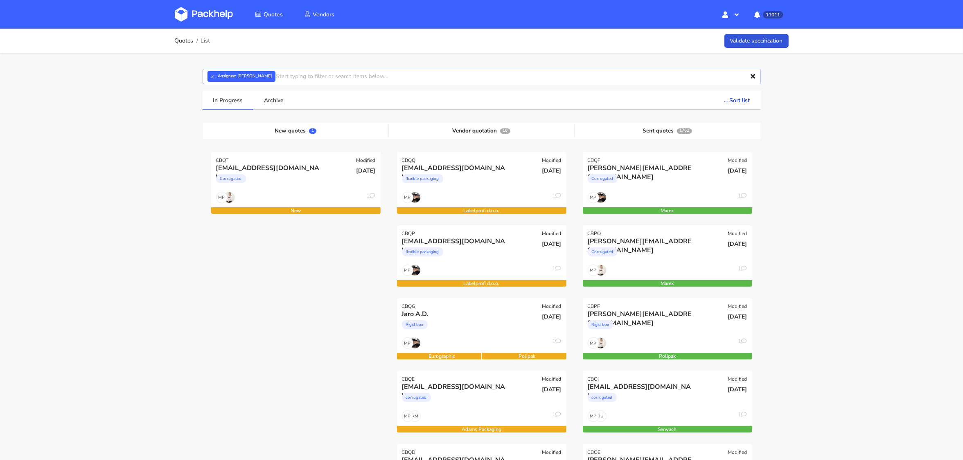
click at [207, 74] on input "text" at bounding box center [482, 77] width 558 height 16
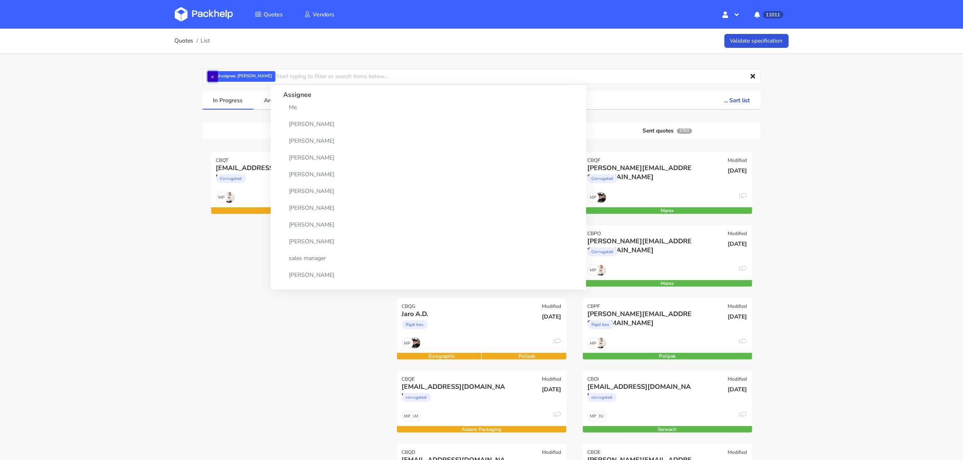
click at [212, 77] on button "×" at bounding box center [212, 76] width 11 height 11
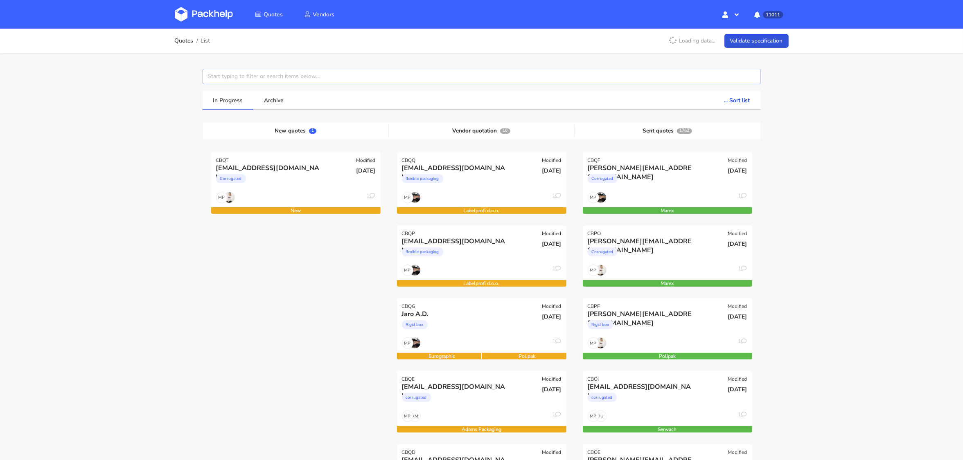
click at [220, 77] on input "text" at bounding box center [482, 77] width 558 height 16
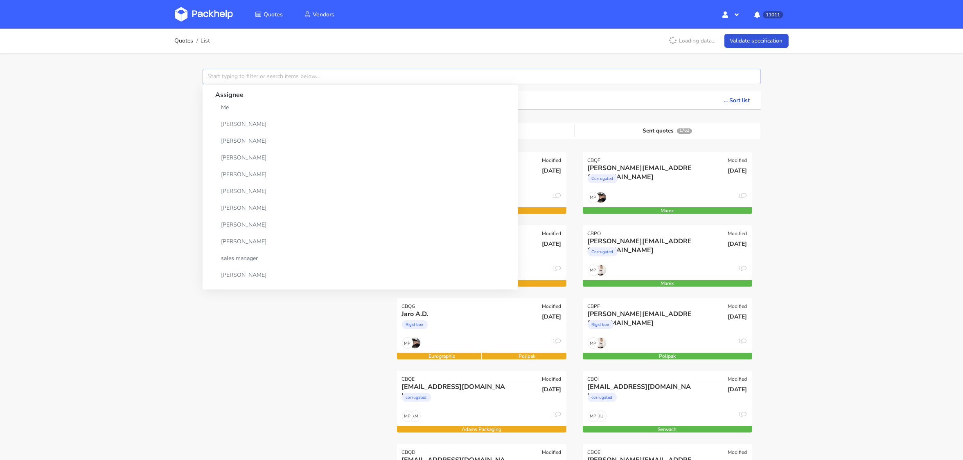
paste input "david20102011@live.com"
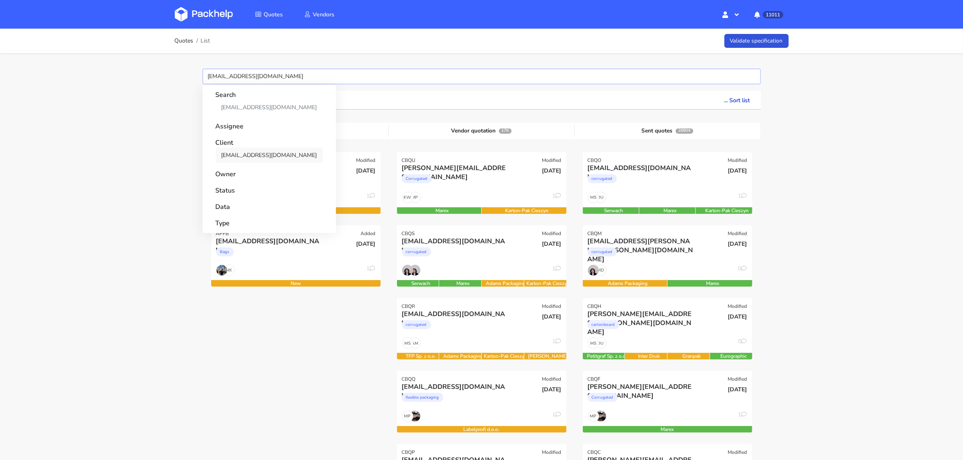
type input "david20102011@live.com"
click at [248, 157] on link "david20102011@live.com" at bounding box center [269, 155] width 107 height 15
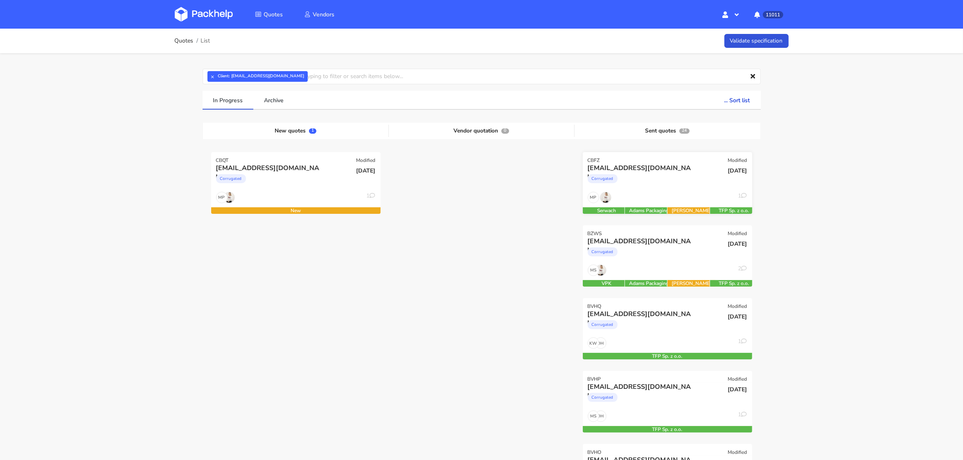
click at [659, 194] on div "MP 1" at bounding box center [667, 200] width 169 height 16
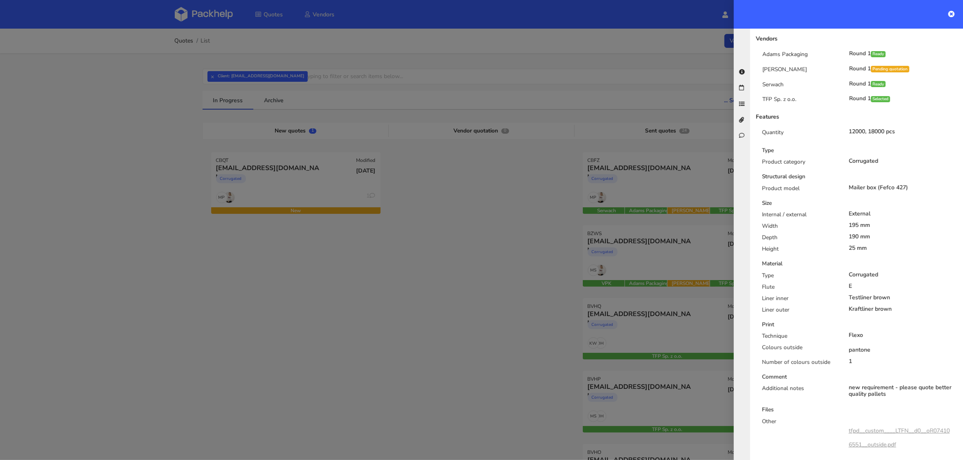
scroll to position [227, 0]
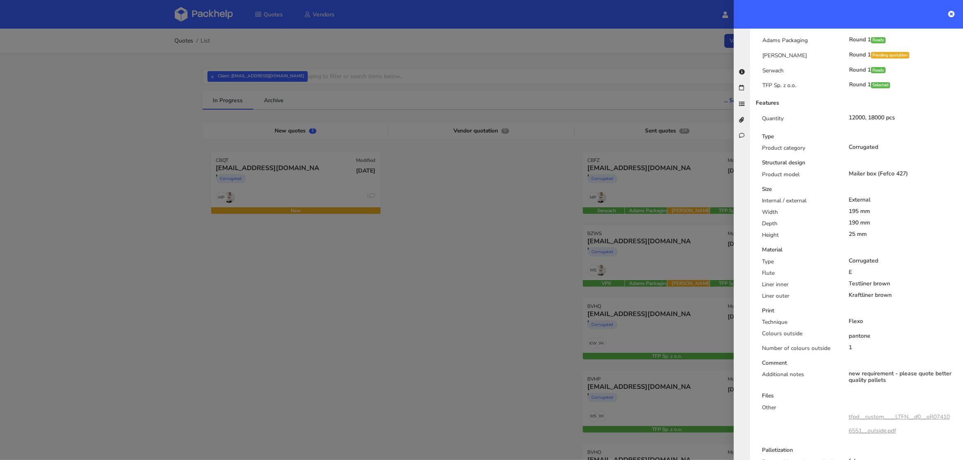
click at [351, 162] on div at bounding box center [481, 230] width 963 height 460
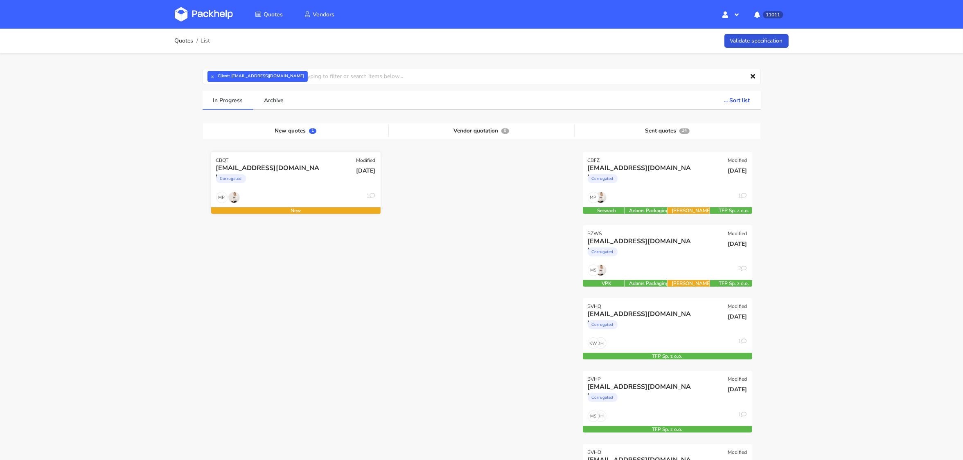
click at [320, 192] on div "MP 1" at bounding box center [295, 200] width 169 height 16
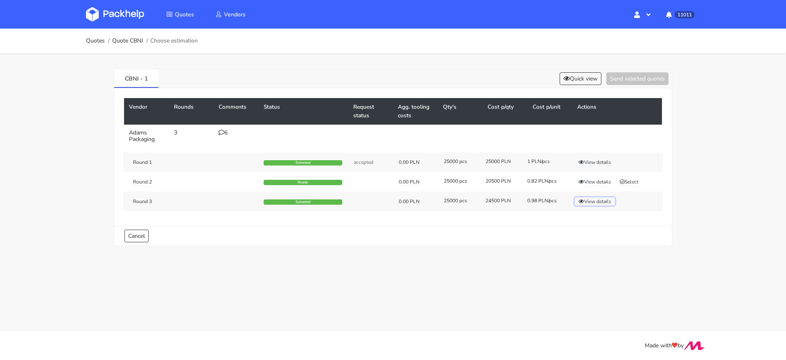
click at [597, 202] on button "View details" at bounding box center [594, 202] width 40 height 8
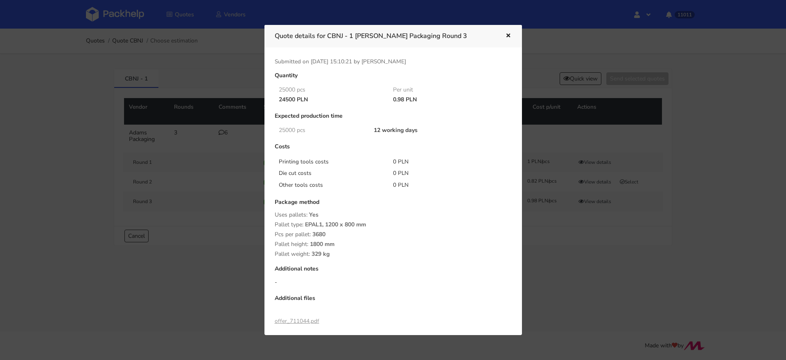
click at [220, 136] on div at bounding box center [393, 180] width 786 height 360
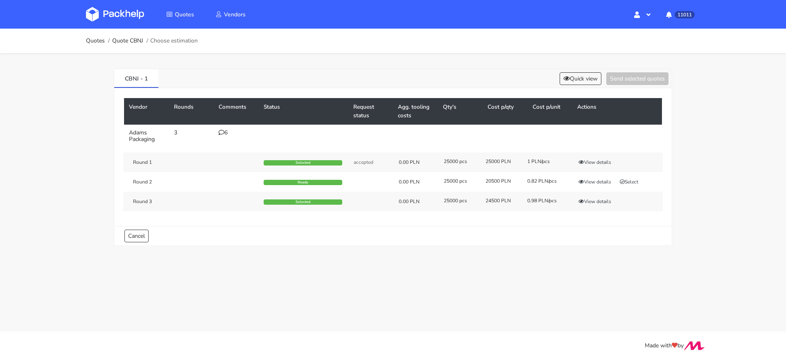
click at [221, 134] on icon at bounding box center [221, 133] width 6 height 6
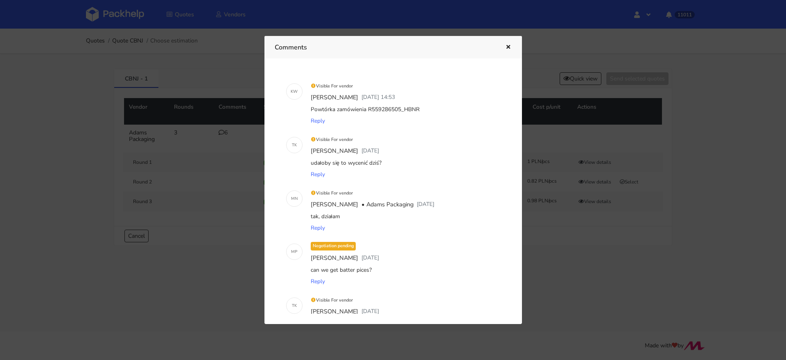
click at [394, 110] on div "Powtórka zamówienia R559286505_HBNR" at bounding box center [404, 109] width 191 height 11
copy div "R559286505_HBNR"
click at [153, 110] on div at bounding box center [393, 180] width 786 height 360
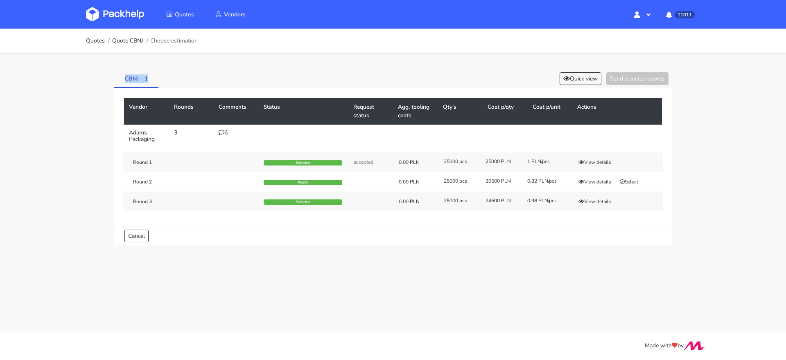
drag, startPoint x: 153, startPoint y: 80, endPoint x: 124, endPoint y: 82, distance: 28.7
click at [124, 82] on link "CBNJ - 1" at bounding box center [136, 78] width 44 height 18
copy link "CBNJ - 1"
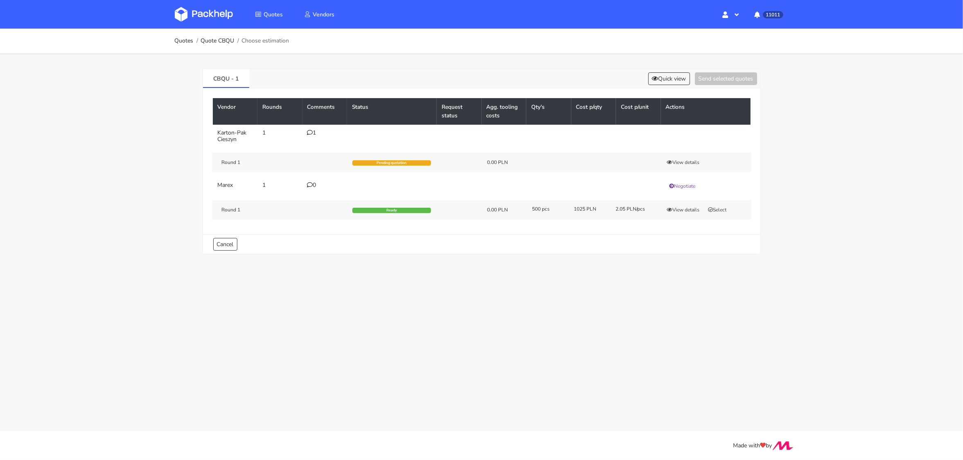
click at [347, 257] on div "CBQU - 1 Quick view Send selected quotes Vendor Rounds Comments Status Request …" at bounding box center [481, 159] width 589 height 213
click at [659, 76] on button "Quick view" at bounding box center [669, 78] width 42 height 13
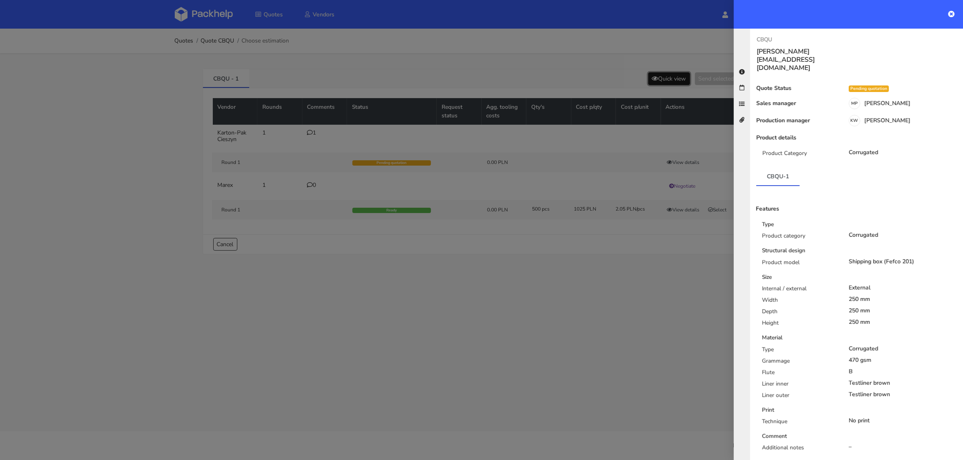
scroll to position [80, 0]
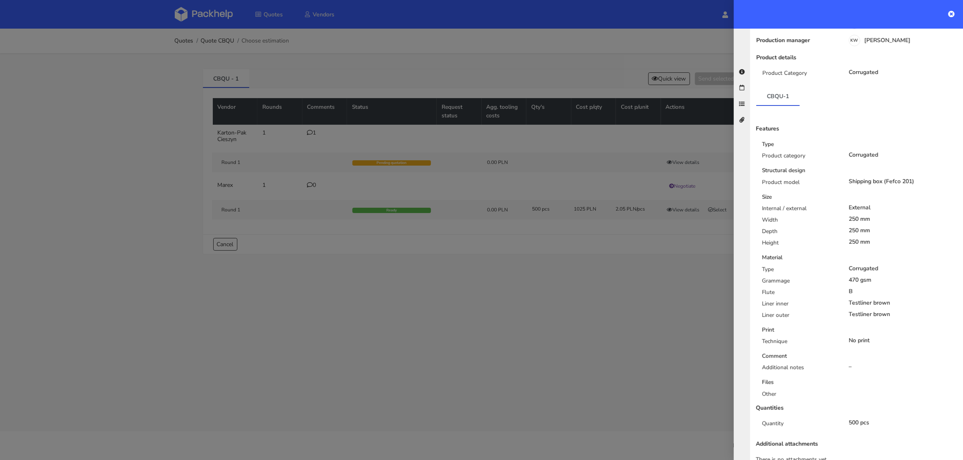
click at [308, 135] on div at bounding box center [481, 230] width 963 height 460
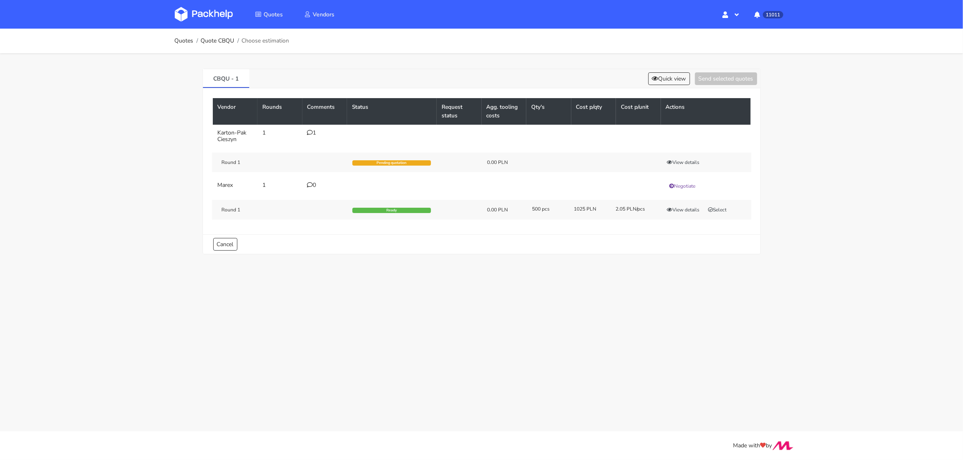
click at [309, 135] on td "1" at bounding box center [324, 136] width 45 height 23
click at [309, 133] on icon at bounding box center [310, 133] width 6 height 6
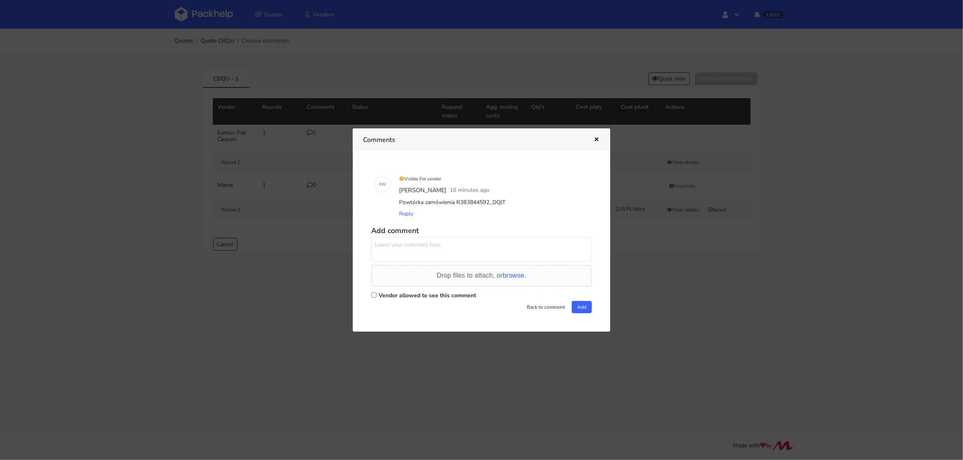
click at [498, 202] on div "Powtórka zamówienia R383844592_DQJT" at bounding box center [492, 202] width 191 height 11
copy div "R383844592_DQJT"
click at [660, 290] on div at bounding box center [481, 230] width 963 height 460
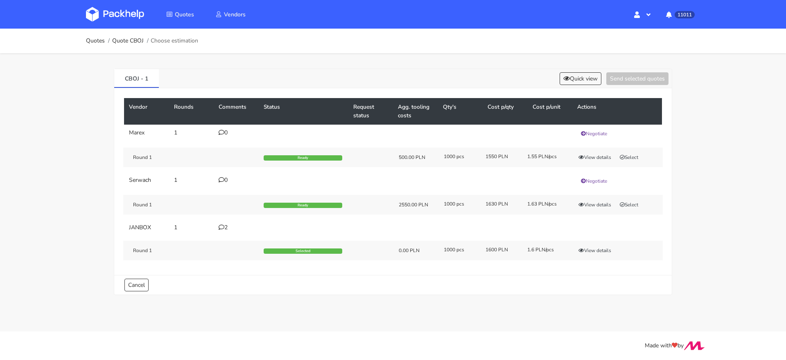
click at [228, 230] on td "2" at bounding box center [236, 228] width 45 height 16
click at [224, 225] on icon at bounding box center [221, 228] width 6 height 6
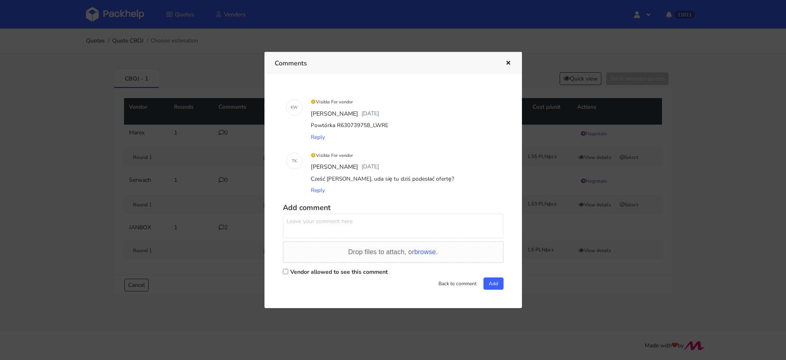
click at [222, 260] on div at bounding box center [393, 180] width 786 height 360
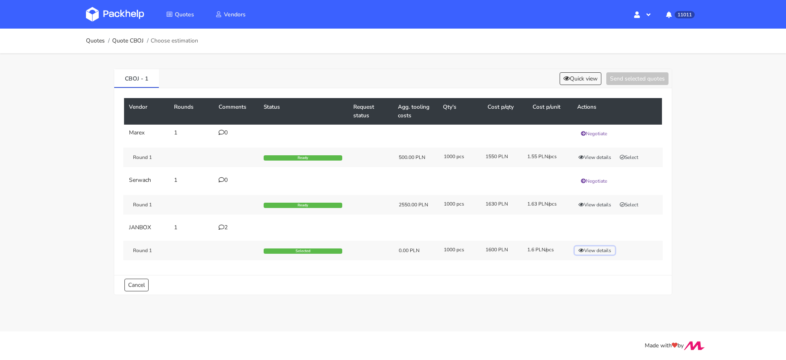
click at [609, 248] on button "View details" at bounding box center [594, 251] width 40 height 8
click at [224, 226] on div "2" at bounding box center [235, 228] width 35 height 7
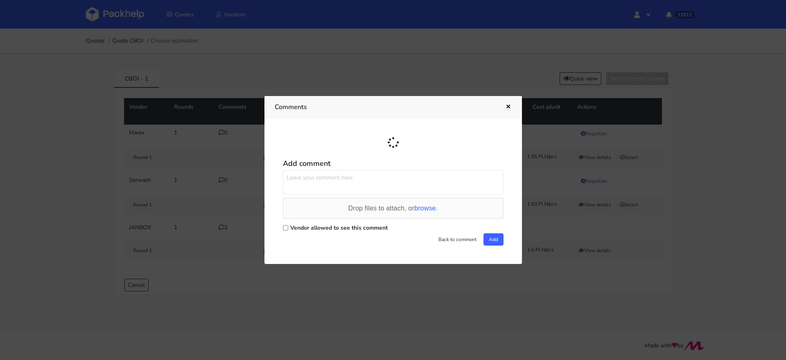
click at [224, 226] on div at bounding box center [393, 180] width 786 height 360
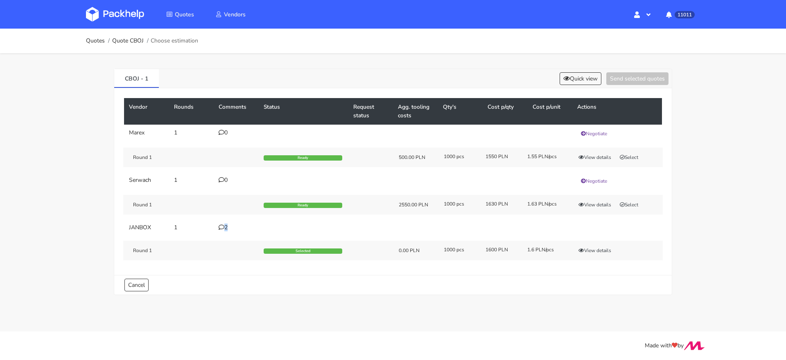
click at [224, 226] on div "2" at bounding box center [235, 228] width 35 height 7
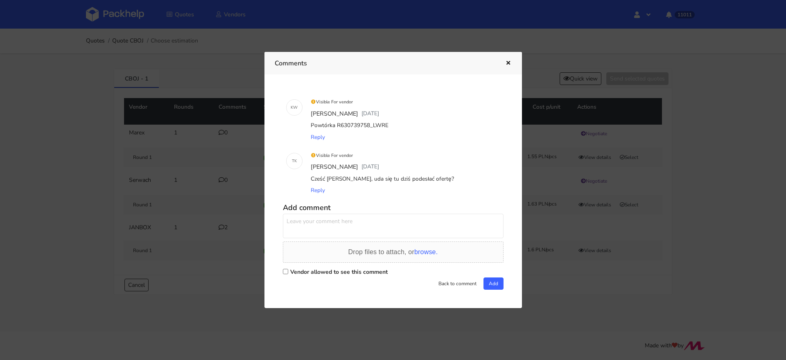
click at [358, 124] on div "Powtórka R630739758_LWRE" at bounding box center [404, 125] width 191 height 11
copy div "R630739758_LWRE"
click at [139, 98] on div at bounding box center [393, 180] width 786 height 360
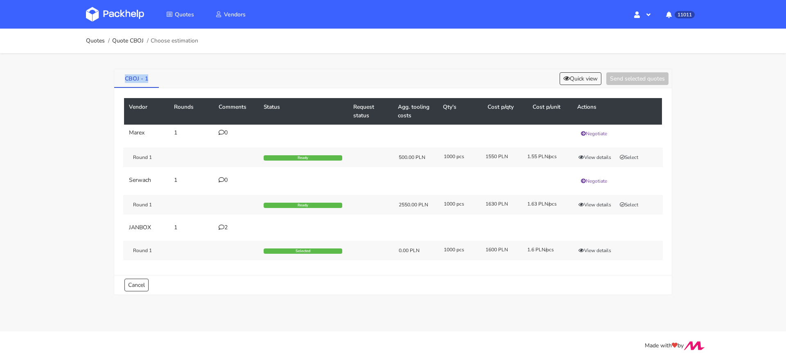
drag, startPoint x: 155, startPoint y: 81, endPoint x: 127, endPoint y: 77, distance: 28.7
click at [126, 80] on link "CBOJ - 1" at bounding box center [136, 78] width 45 height 18
copy link "CBOJ - 1"
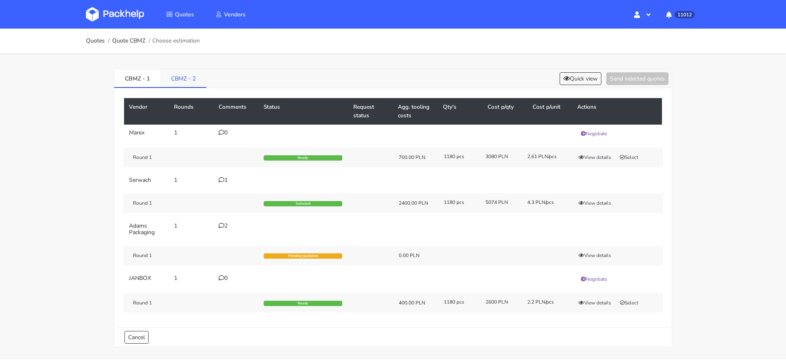
click at [165, 74] on link "CBMZ - 2" at bounding box center [183, 78] width 46 height 18
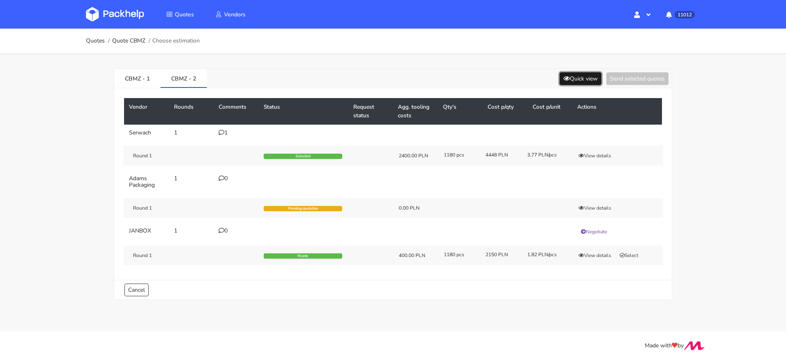
click at [567, 80] on button "Quick view" at bounding box center [580, 78] width 42 height 13
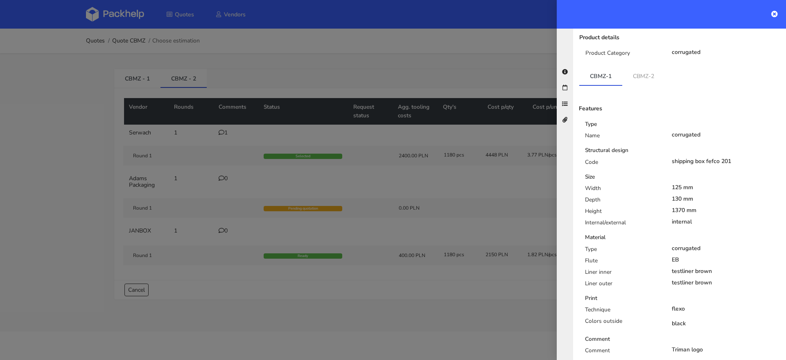
scroll to position [79, 0]
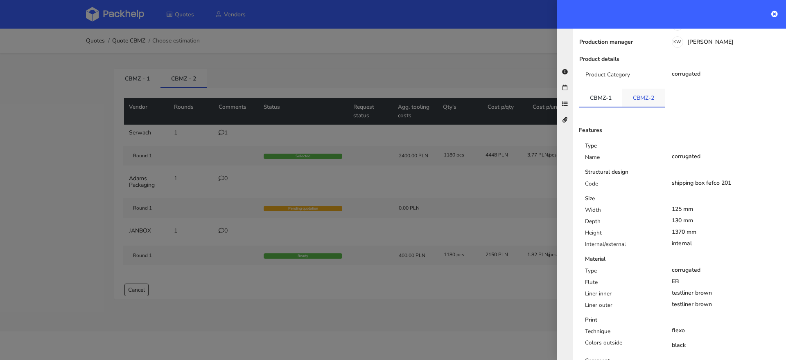
click at [639, 89] on link "CBMZ-2" at bounding box center [643, 98] width 43 height 18
click at [609, 89] on link "CBMZ-1" at bounding box center [600, 98] width 43 height 18
click at [392, 181] on div at bounding box center [393, 180] width 786 height 360
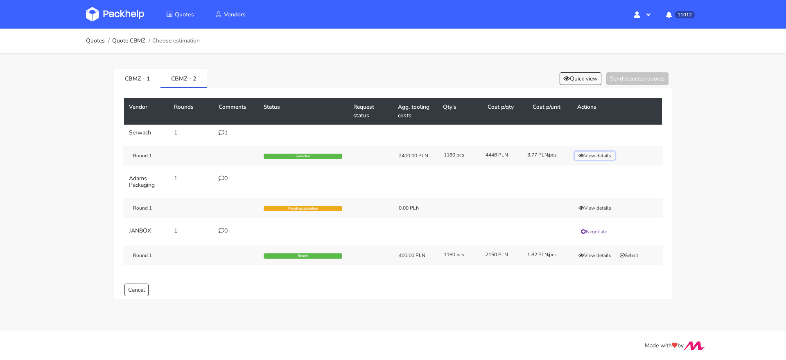
click at [589, 154] on button "View details" at bounding box center [594, 156] width 40 height 8
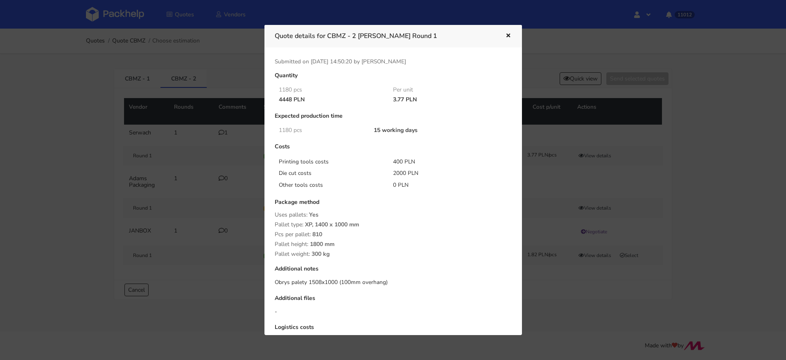
click at [634, 171] on div at bounding box center [393, 180] width 786 height 360
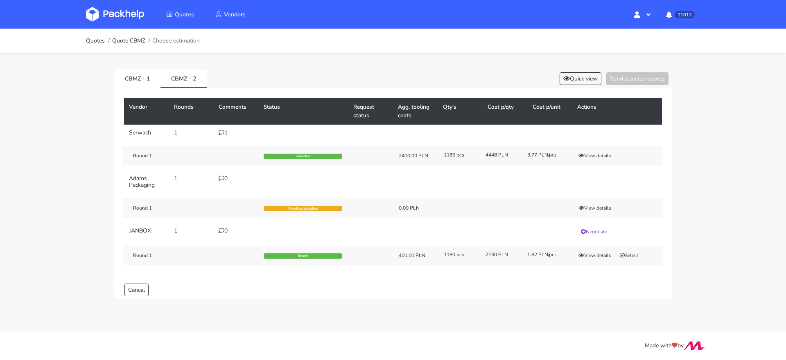
click at [221, 135] on div "1" at bounding box center [235, 133] width 35 height 7
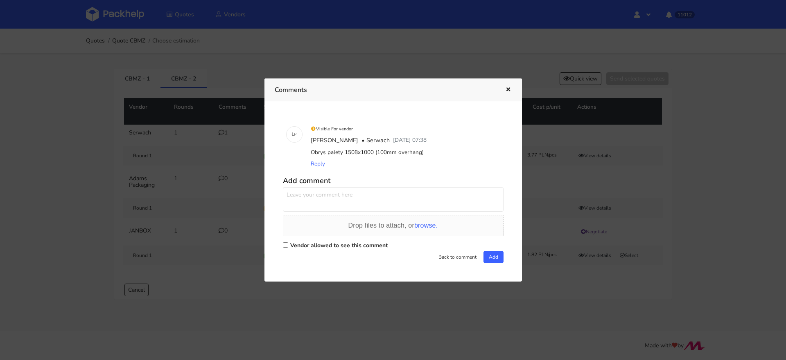
click at [207, 142] on div at bounding box center [393, 180] width 786 height 360
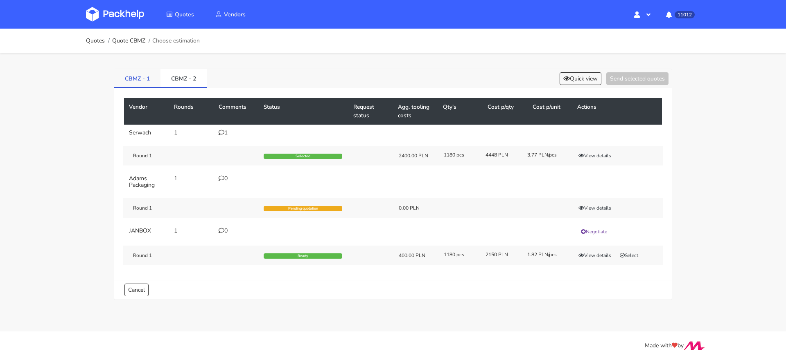
click at [147, 84] on link "CBMZ - 1" at bounding box center [137, 78] width 46 height 18
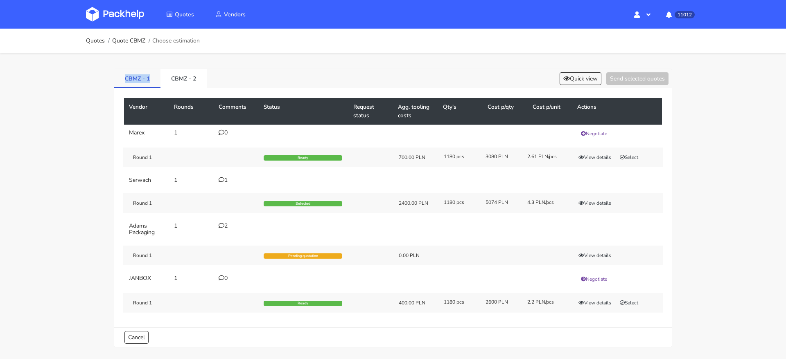
drag, startPoint x: 157, startPoint y: 77, endPoint x: 124, endPoint y: 77, distance: 32.7
click at [124, 77] on link "CBMZ - 1" at bounding box center [137, 78] width 46 height 18
copy link "CBMZ - 1"
click at [576, 69] on div "CBMZ - 1 CBMZ - 2 Quick view Send selected quotes" at bounding box center [392, 78] width 557 height 19
click at [576, 84] on button "Quick view" at bounding box center [580, 78] width 42 height 13
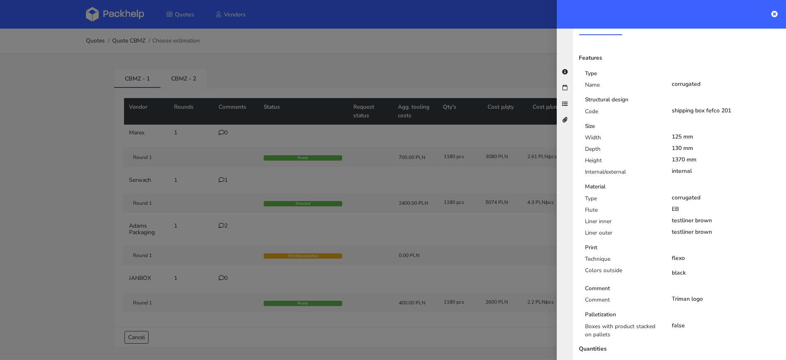
scroll to position [169, 0]
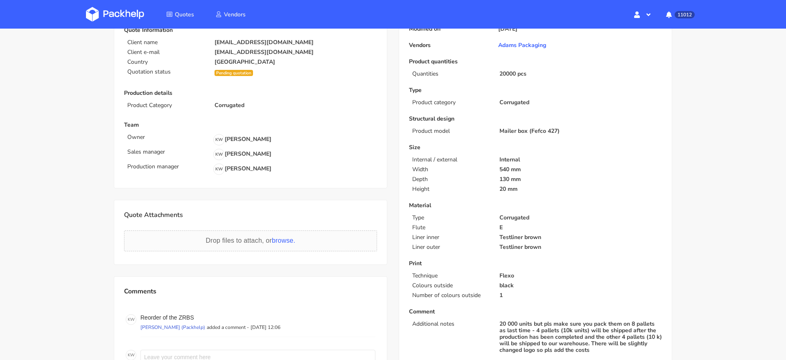
scroll to position [73, 0]
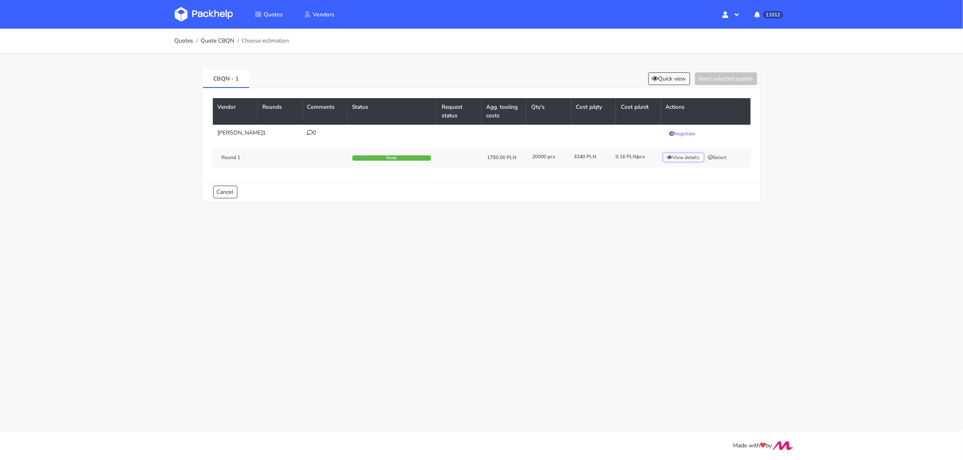
click at [683, 160] on button "View details" at bounding box center [683, 157] width 40 height 8
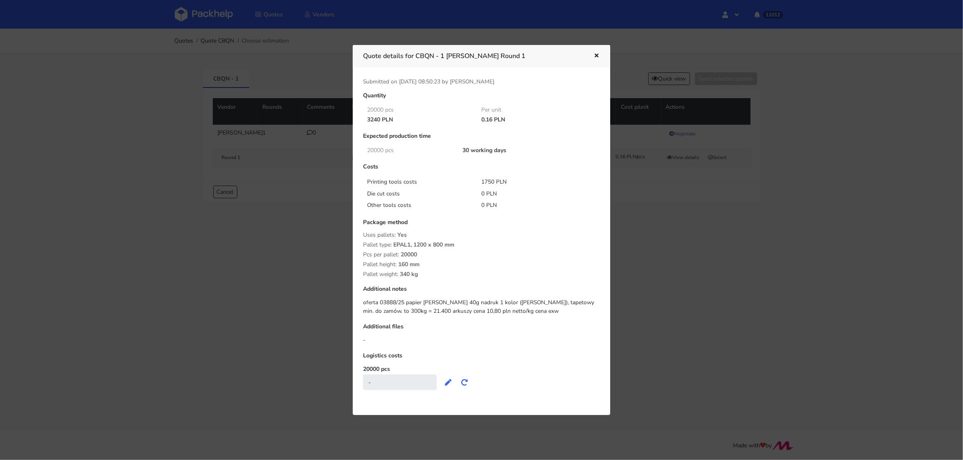
click at [275, 183] on div at bounding box center [481, 230] width 963 height 460
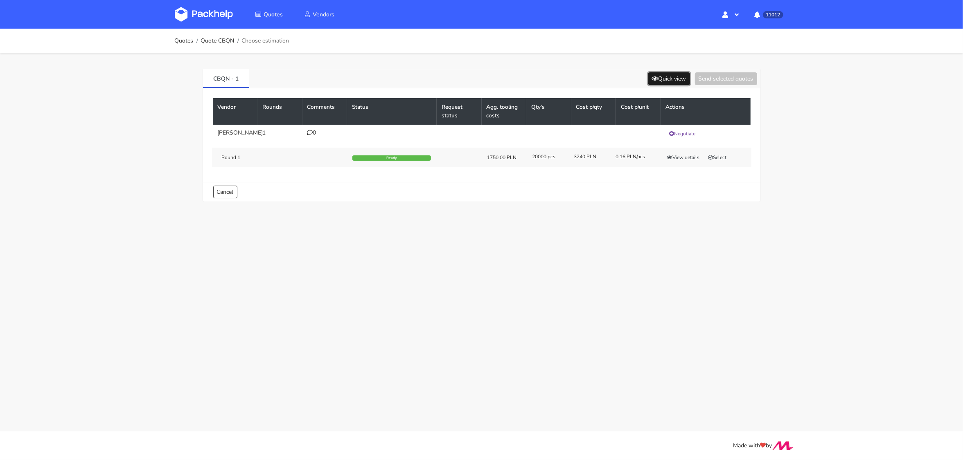
click at [659, 79] on button "Quick view" at bounding box center [669, 78] width 42 height 13
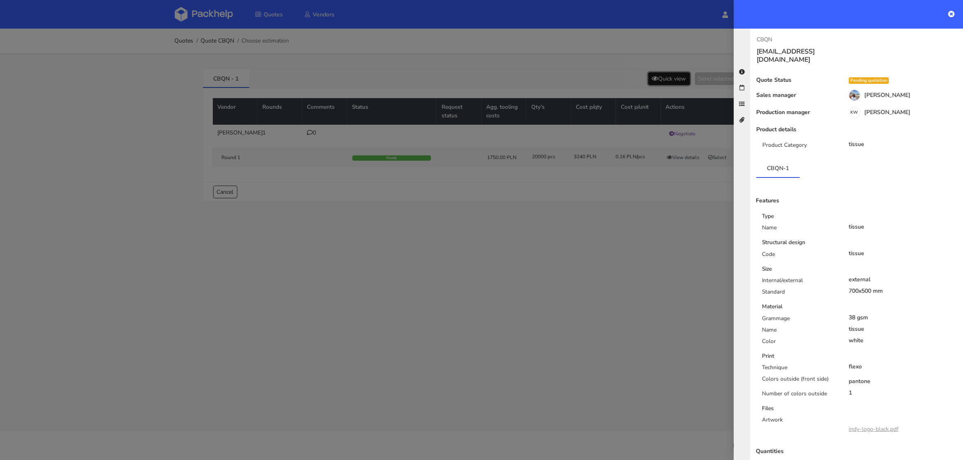
scroll to position [52, 0]
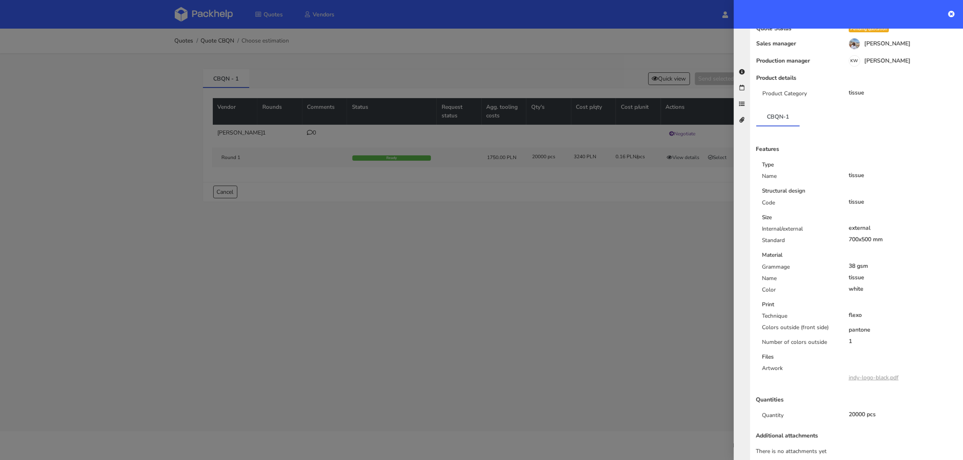
click at [662, 287] on div at bounding box center [481, 230] width 963 height 460
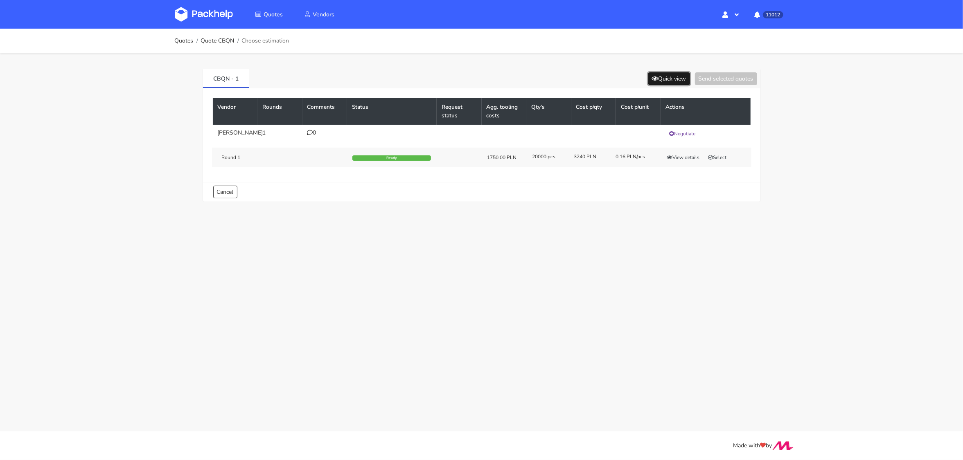
click at [663, 81] on button "Quick view" at bounding box center [669, 78] width 42 height 13
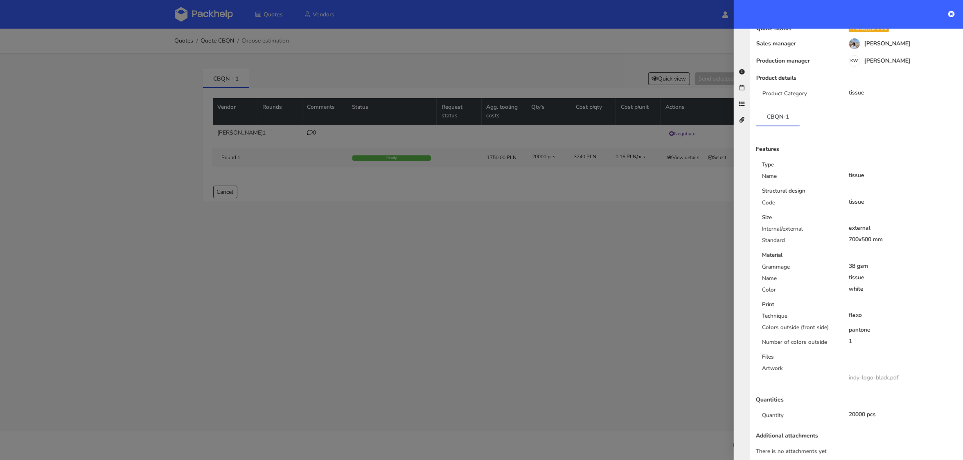
click at [875, 374] on link "indy-logo-black.pdf" at bounding box center [874, 378] width 50 height 8
click at [664, 178] on div at bounding box center [481, 230] width 963 height 460
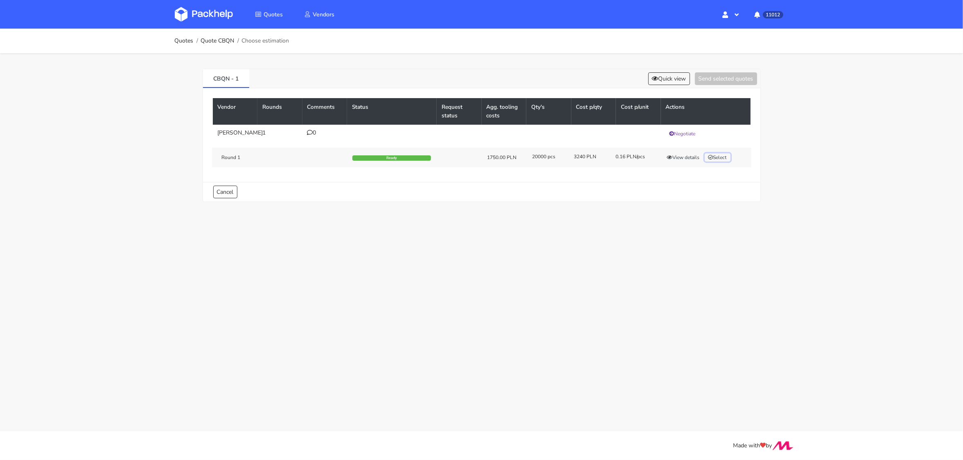
click at [717, 157] on button "Select" at bounding box center [718, 157] width 26 height 8
click at [720, 78] on button "Send selected quotes ( 1 )" at bounding box center [720, 78] width 74 height 13
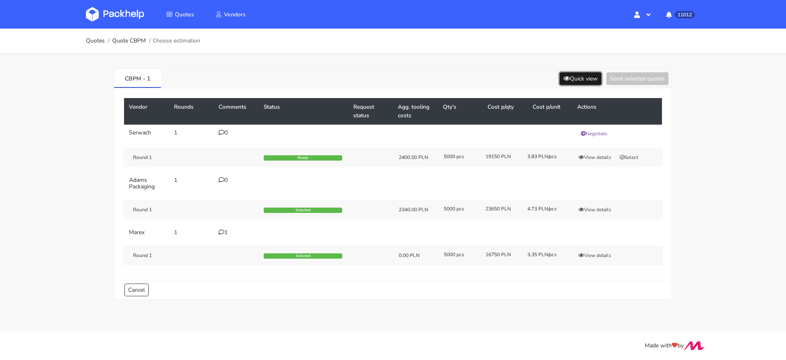
click at [572, 79] on button "Quick view" at bounding box center [580, 78] width 42 height 13
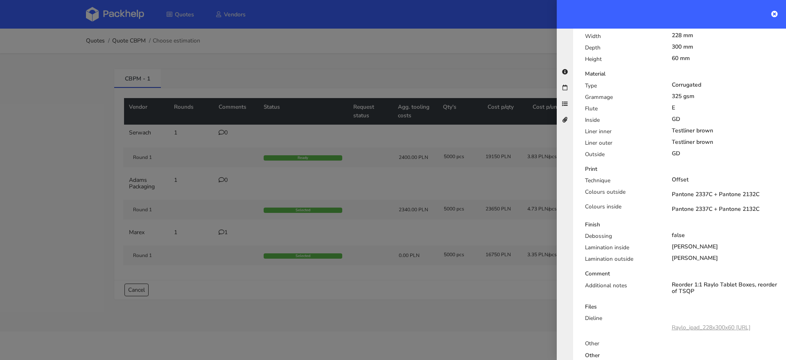
scroll to position [351, 0]
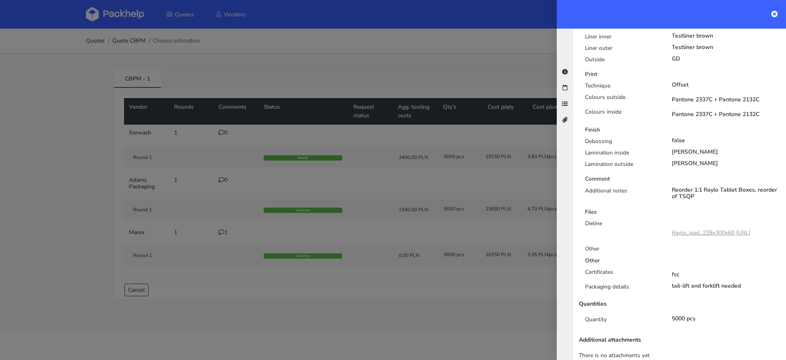
click at [451, 330] on div at bounding box center [393, 180] width 786 height 360
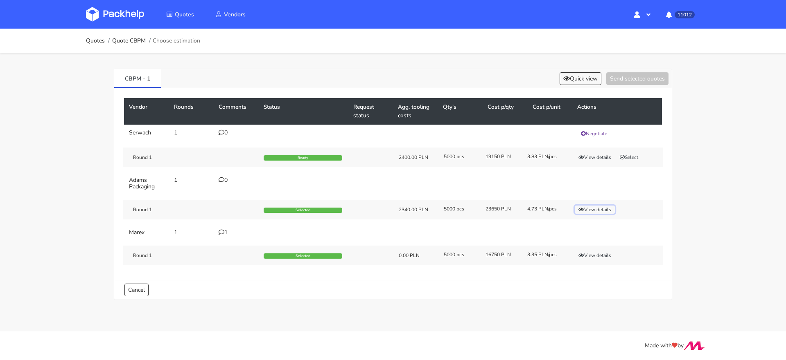
click at [590, 208] on button "View details" at bounding box center [594, 210] width 40 height 8
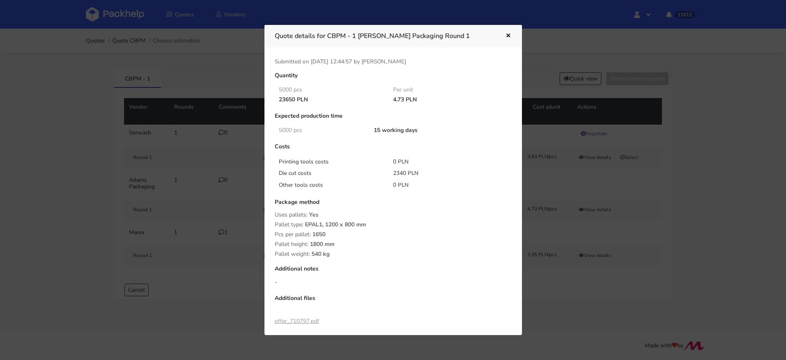
click at [548, 287] on div at bounding box center [393, 180] width 786 height 360
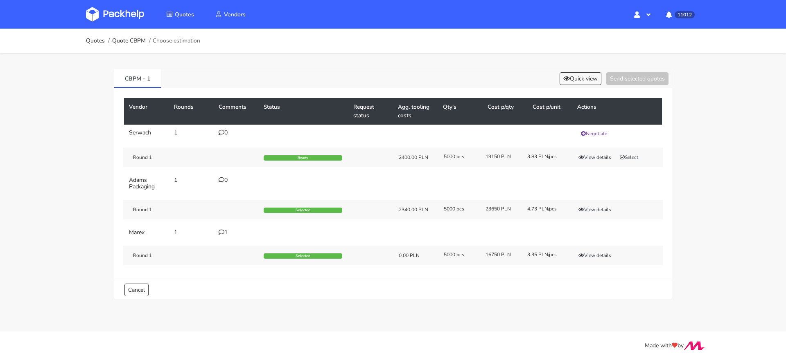
click at [218, 231] on td "1" at bounding box center [236, 233] width 45 height 16
click at [222, 231] on icon at bounding box center [221, 233] width 6 height 6
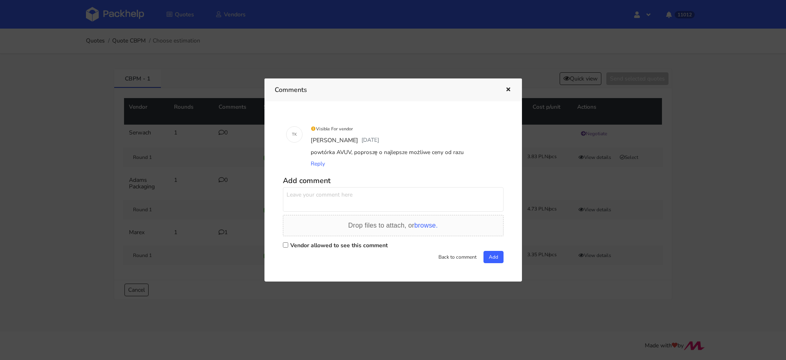
click at [385, 312] on div at bounding box center [393, 180] width 786 height 360
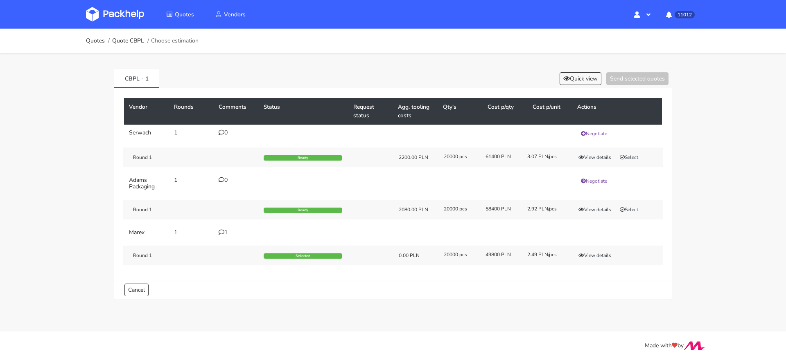
click at [217, 234] on td "1" at bounding box center [236, 233] width 45 height 16
click at [221, 232] on icon at bounding box center [221, 233] width 6 height 6
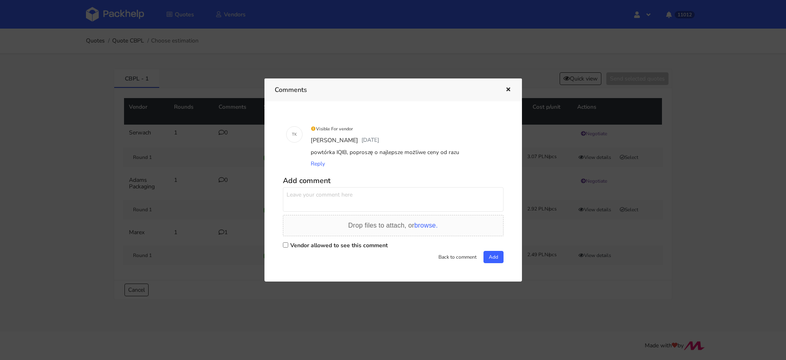
click at [399, 295] on div at bounding box center [393, 180] width 786 height 360
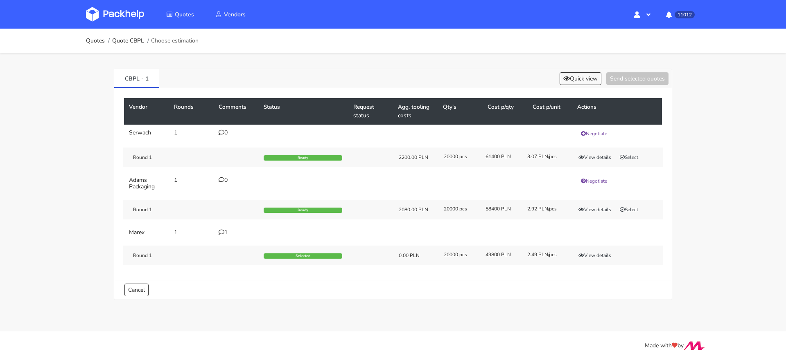
click at [224, 230] on div "1" at bounding box center [235, 233] width 35 height 7
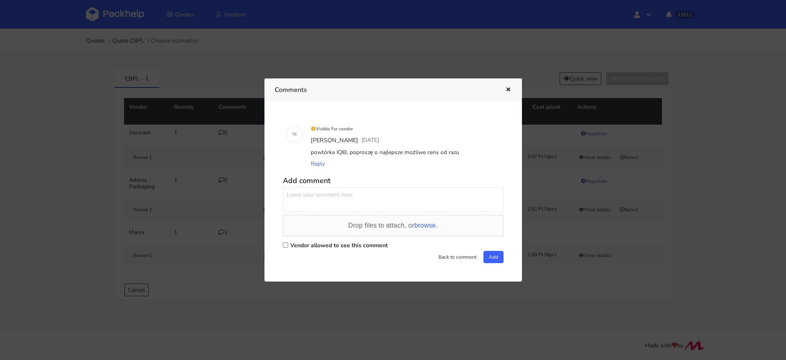
click at [346, 149] on div "powtórka IQIB, poproszę o najlepsze możliwe ceny od razu" at bounding box center [404, 152] width 191 height 11
click at [340, 153] on div "powtórka IQIB, poproszę o najlepsze możliwe ceny od razu" at bounding box center [404, 152] width 191 height 11
copy div "IQIB"
click at [608, 275] on div at bounding box center [393, 180] width 786 height 360
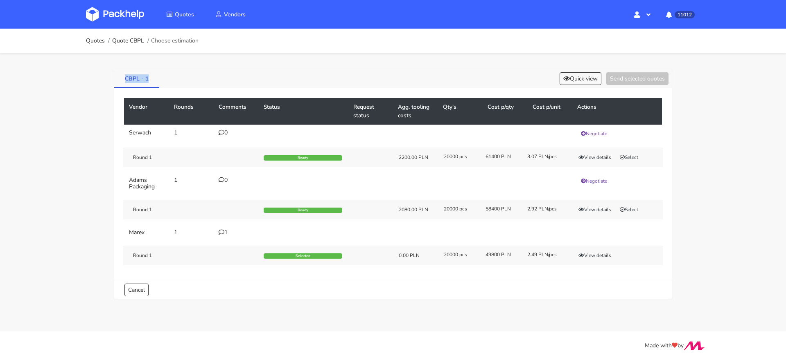
drag, startPoint x: 153, startPoint y: 83, endPoint x: 125, endPoint y: 76, distance: 28.7
click at [125, 76] on link "CBPL - 1" at bounding box center [136, 78] width 45 height 18
copy link "CBPL - 1"
click at [226, 234] on div "1" at bounding box center [235, 233] width 35 height 7
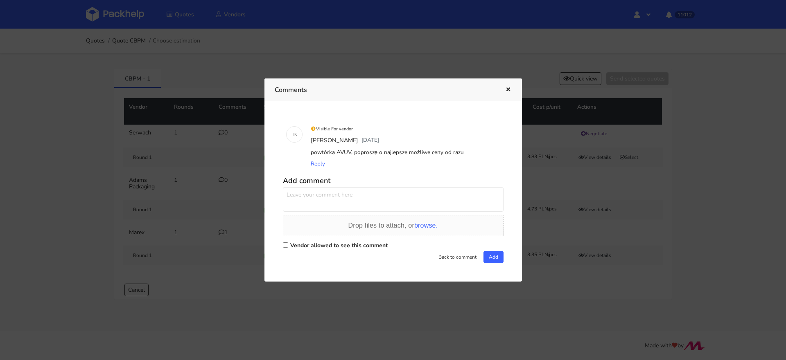
click at [344, 154] on div "powtórka AVUV, poproszę o najlepsze możliwe ceny od razu" at bounding box center [404, 152] width 191 height 11
click at [343, 154] on div "powtórka AVUV, poproszę o najlepsze możliwe ceny od razu" at bounding box center [404, 152] width 191 height 11
copy div "AVUV"
click at [574, 286] on div at bounding box center [393, 180] width 786 height 360
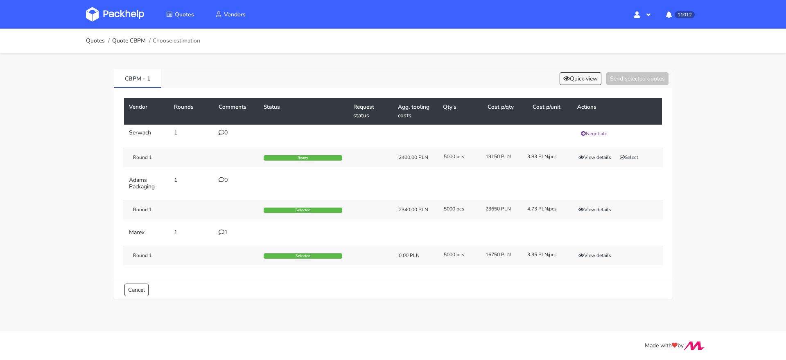
click at [597, 250] on div "Round 1 Selected 0.00 PLN 5000 pcs 16750 PLN 3.35 PLN/pcs View details" at bounding box center [392, 256] width 539 height 20
click at [593, 256] on button "View details" at bounding box center [594, 256] width 40 height 8
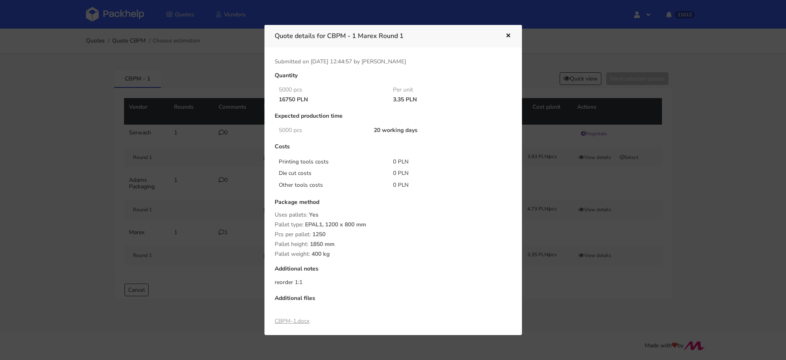
click at [590, 268] on div at bounding box center [393, 180] width 786 height 360
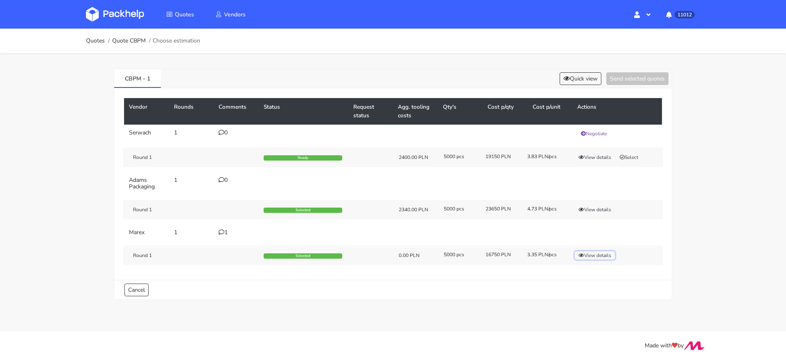
click at [603, 255] on button "View details" at bounding box center [594, 256] width 40 height 8
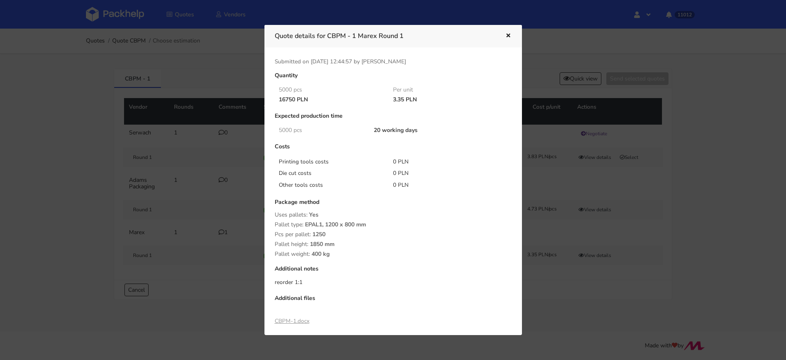
click at [594, 272] on div at bounding box center [393, 180] width 786 height 360
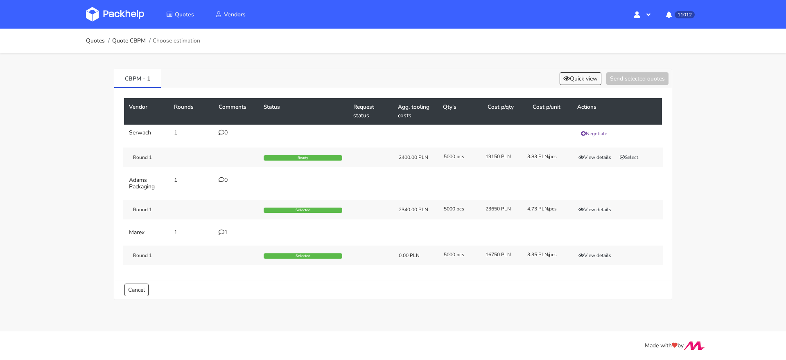
click at [574, 70] on div "CBPM - 1 Quick view Send selected quotes" at bounding box center [392, 78] width 557 height 19
click at [567, 81] on button "Quick view" at bounding box center [580, 78] width 42 height 13
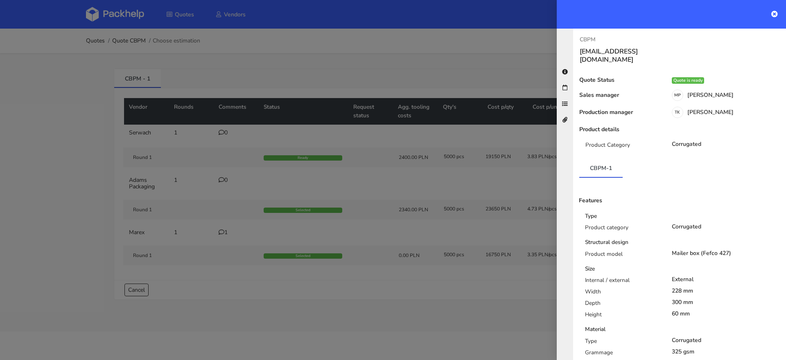
click at [496, 96] on div at bounding box center [393, 180] width 786 height 360
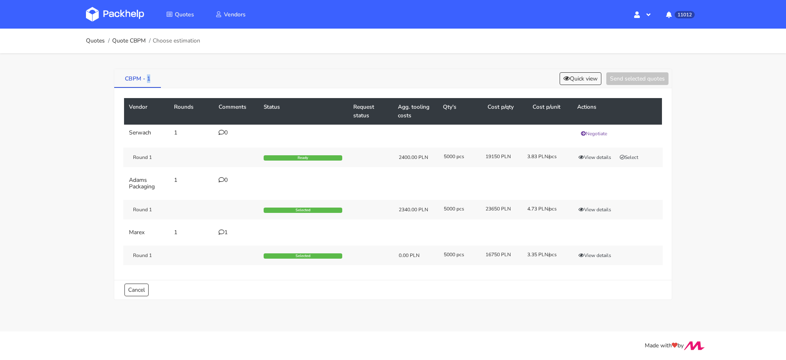
drag, startPoint x: 146, startPoint y: 80, endPoint x: 150, endPoint y: 80, distance: 4.1
click at [149, 80] on link "CBPM - 1" at bounding box center [137, 78] width 47 height 18
drag, startPoint x: 151, startPoint y: 80, endPoint x: 126, endPoint y: 80, distance: 25.8
click at [125, 80] on link "CBPM - 1" at bounding box center [137, 78] width 47 height 18
copy link "CBPM - 1"
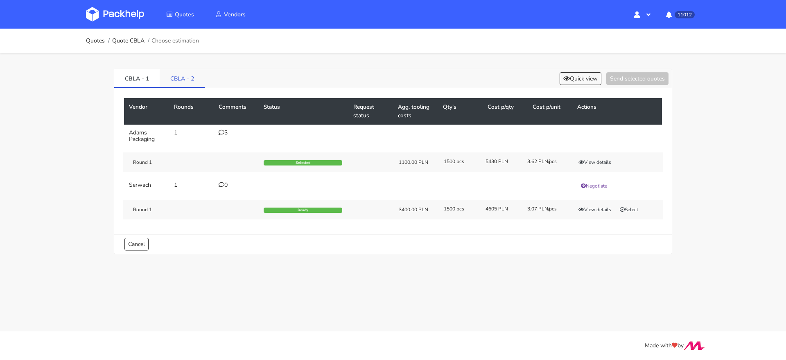
click at [182, 81] on link "CBLA - 2" at bounding box center [182, 78] width 45 height 18
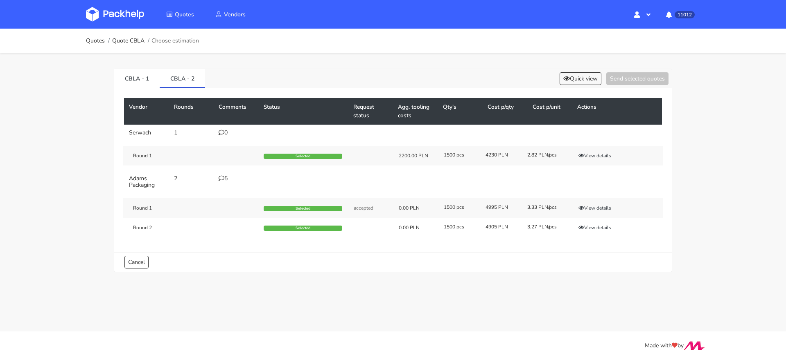
click at [223, 180] on icon at bounding box center [221, 179] width 6 height 6
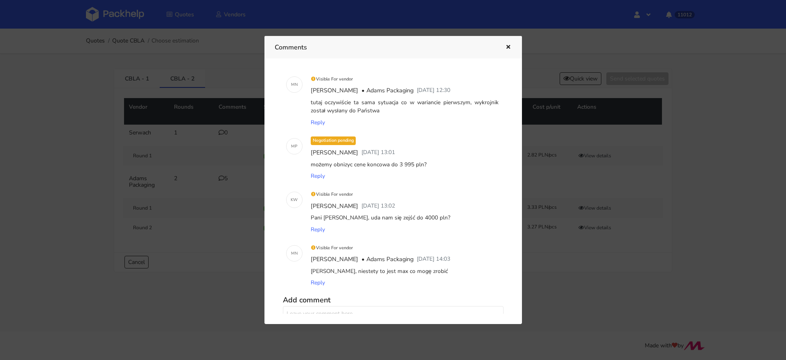
scroll to position [59, 0]
click at [566, 276] on div at bounding box center [393, 180] width 786 height 360
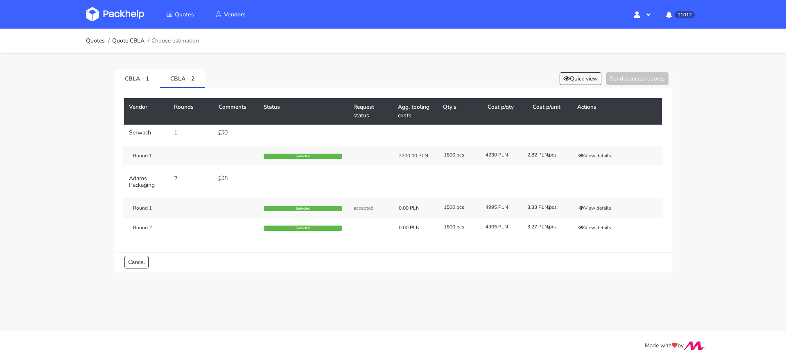
click at [478, 224] on div "1500 pcs" at bounding box center [459, 227] width 42 height 7
click at [575, 77] on button "Quick view" at bounding box center [580, 78] width 42 height 13
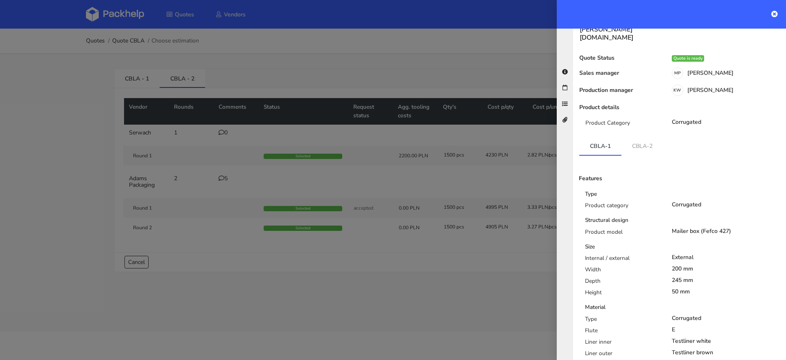
scroll to position [48, 0]
click at [645, 135] on link "CBLA-2" at bounding box center [642, 144] width 42 height 18
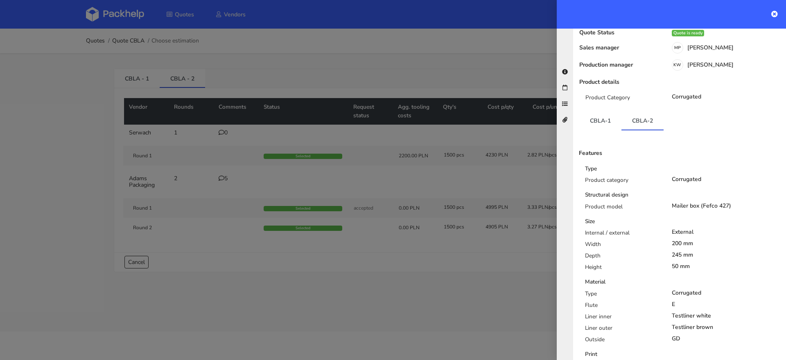
scroll to position [57, 0]
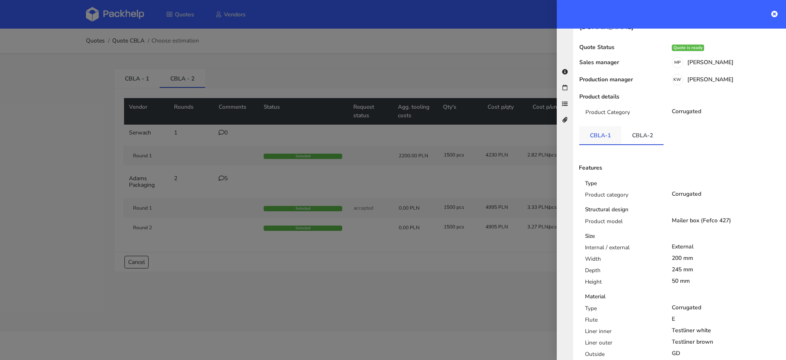
click at [596, 126] on link "CBLA-1" at bounding box center [600, 135] width 42 height 18
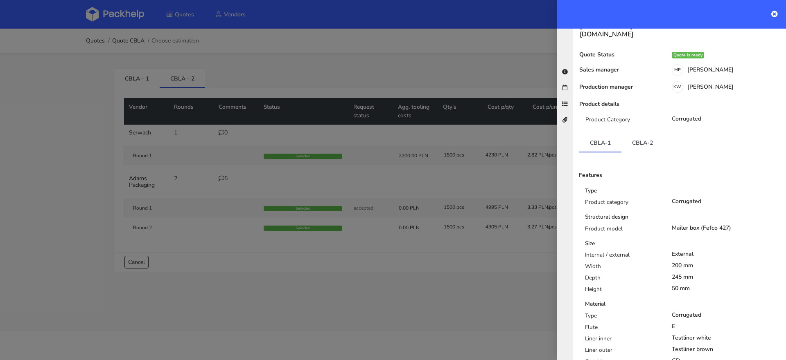
scroll to position [34, 0]
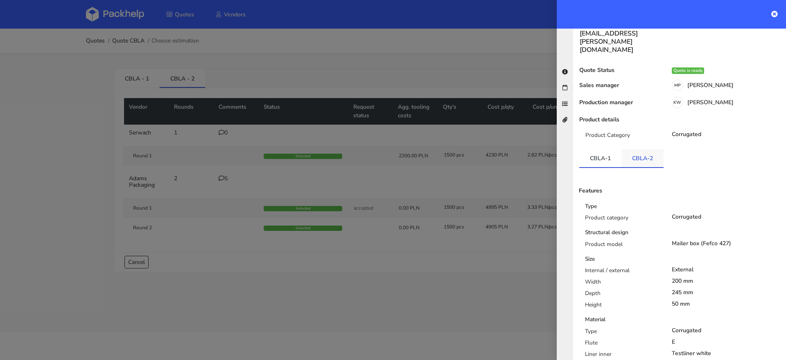
click at [635, 149] on link "CBLA-2" at bounding box center [642, 158] width 42 height 18
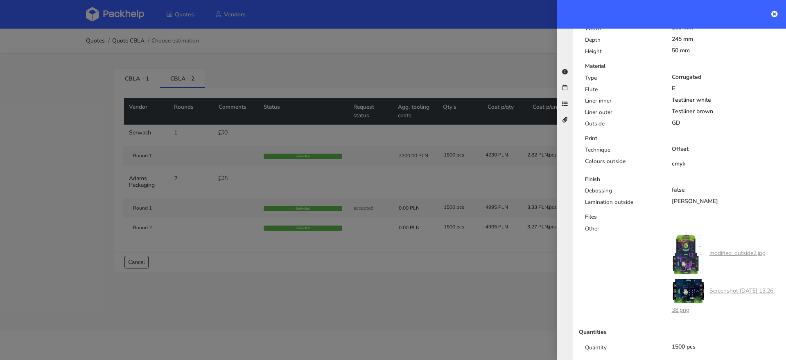
scroll to position [287, 0]
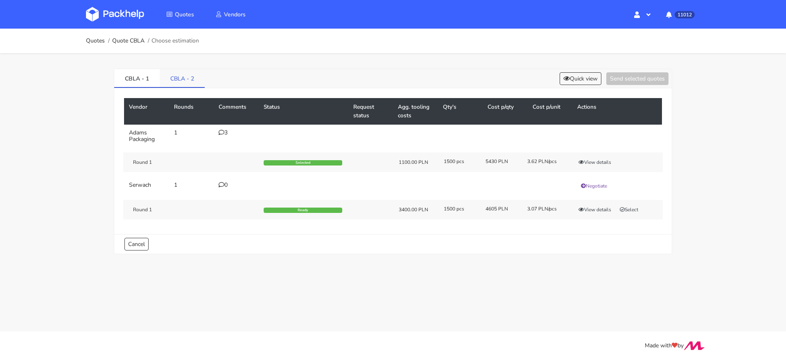
click at [180, 76] on link "CBLA - 2" at bounding box center [182, 78] width 45 height 18
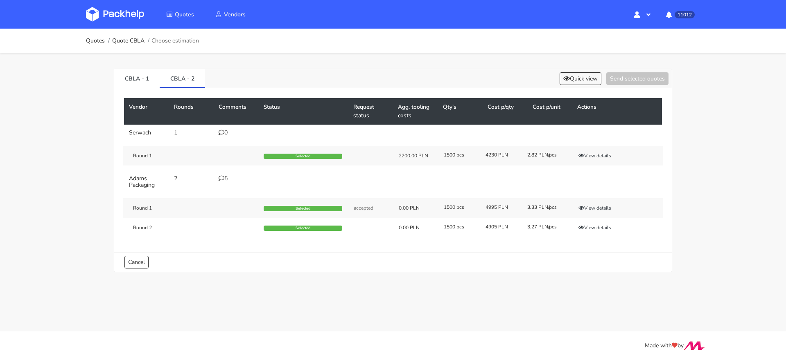
click at [228, 180] on div "5" at bounding box center [235, 179] width 35 height 7
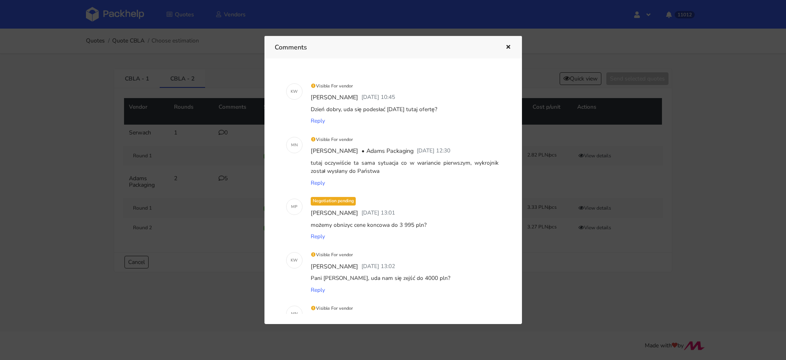
click at [136, 80] on div at bounding box center [393, 180] width 786 height 360
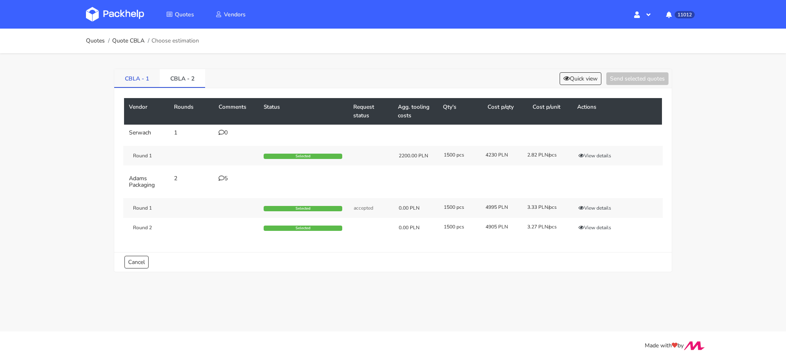
click at [133, 74] on link "CBLA - 1" at bounding box center [136, 78] width 45 height 18
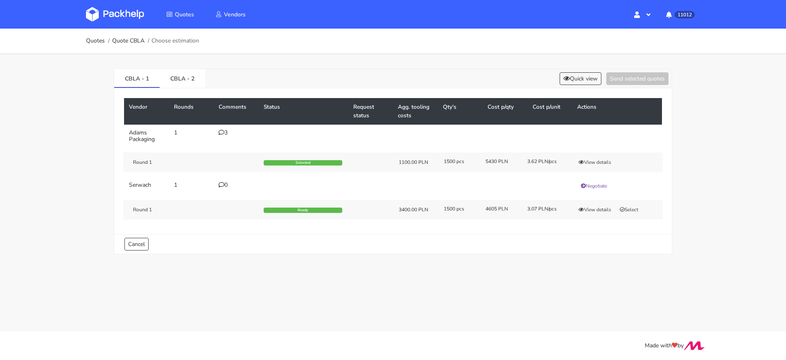
click at [226, 132] on div "3" at bounding box center [235, 133] width 35 height 7
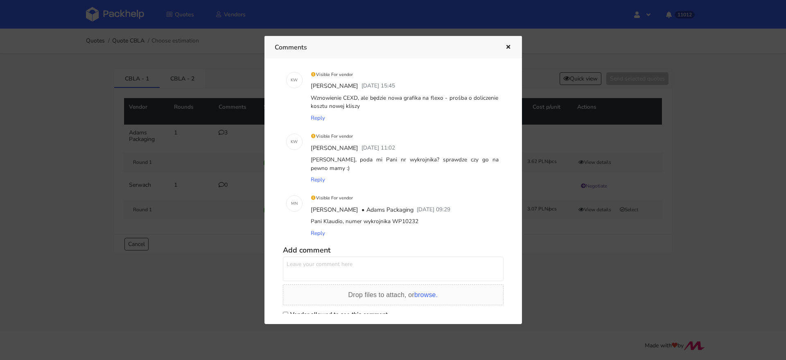
scroll to position [15, 0]
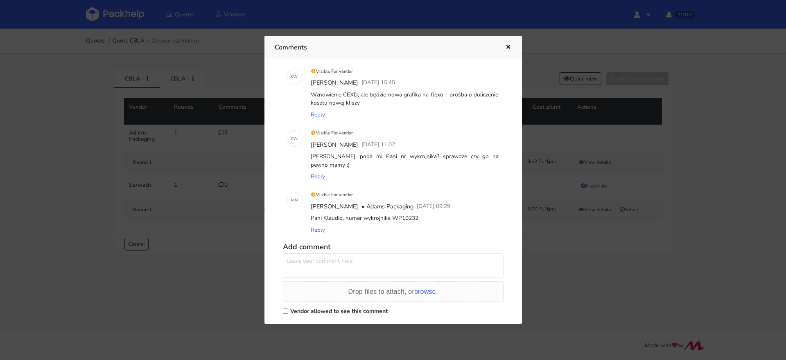
click at [402, 221] on div "Pani Klaudio, numer wykrojnika WP10232" at bounding box center [404, 218] width 191 height 11
copy div "WP10232"
